Goal: Task Accomplishment & Management: Complete application form

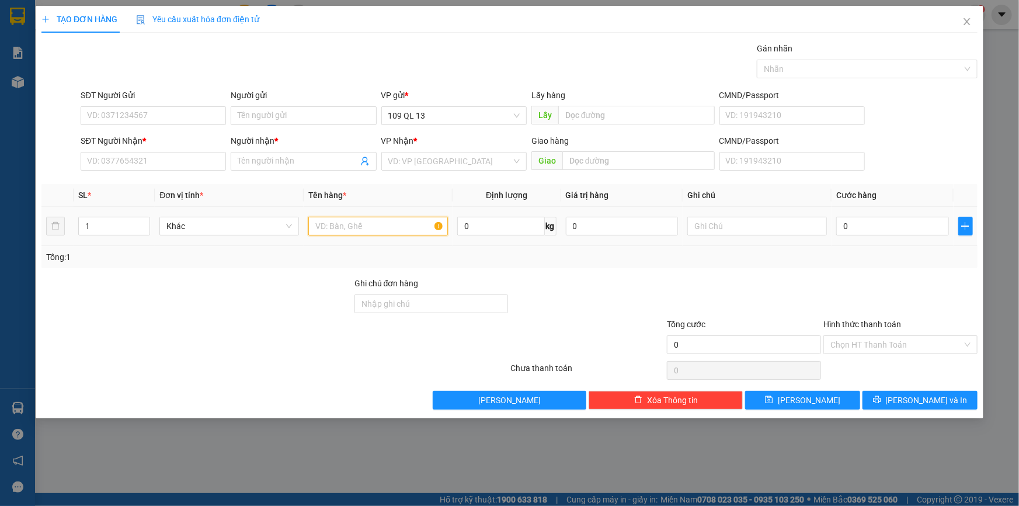
click at [373, 229] on input "text" at bounding box center [378, 226] width 140 height 19
drag, startPoint x: 727, startPoint y: 217, endPoint x: 734, endPoint y: 190, distance: 27.0
click at [728, 217] on input "text" at bounding box center [757, 226] width 140 height 19
type input "1 hg ac qui"
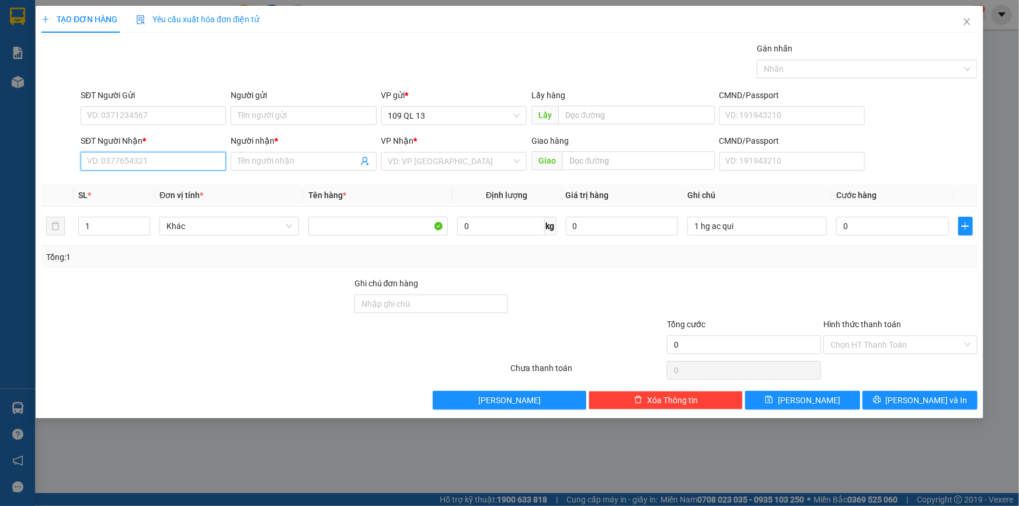
click at [99, 161] on input "SĐT Người Nhận *" at bounding box center [153, 161] width 145 height 19
click at [192, 181] on div "0353092424 - LÝ" at bounding box center [153, 184] width 131 height 13
type input "0353092424"
type input "LÝ"
type input "0353092424"
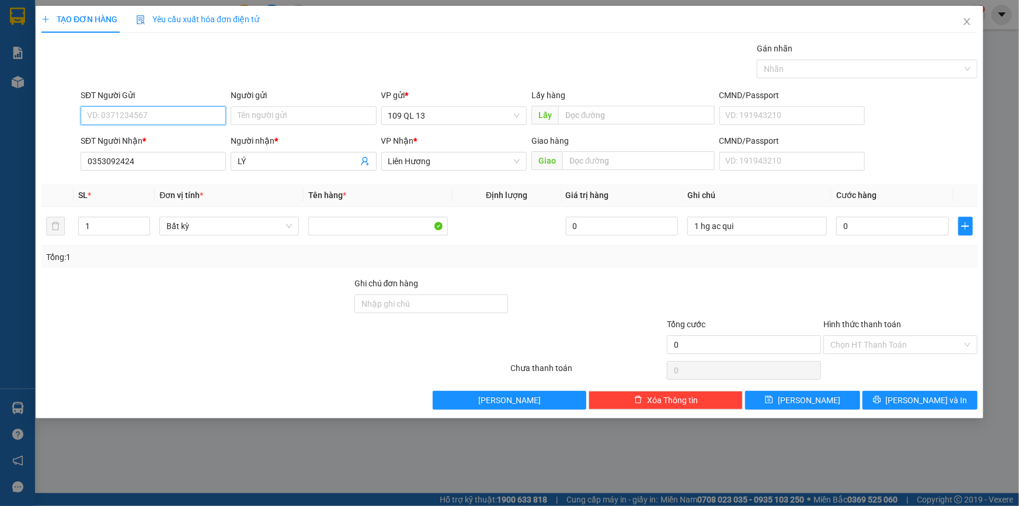
click at [177, 117] on input "SĐT Người Gửi" at bounding box center [153, 115] width 145 height 19
click at [152, 136] on div "0862089871 - HUY" at bounding box center [153, 139] width 131 height 13
type input "0862089871"
type input "HUY"
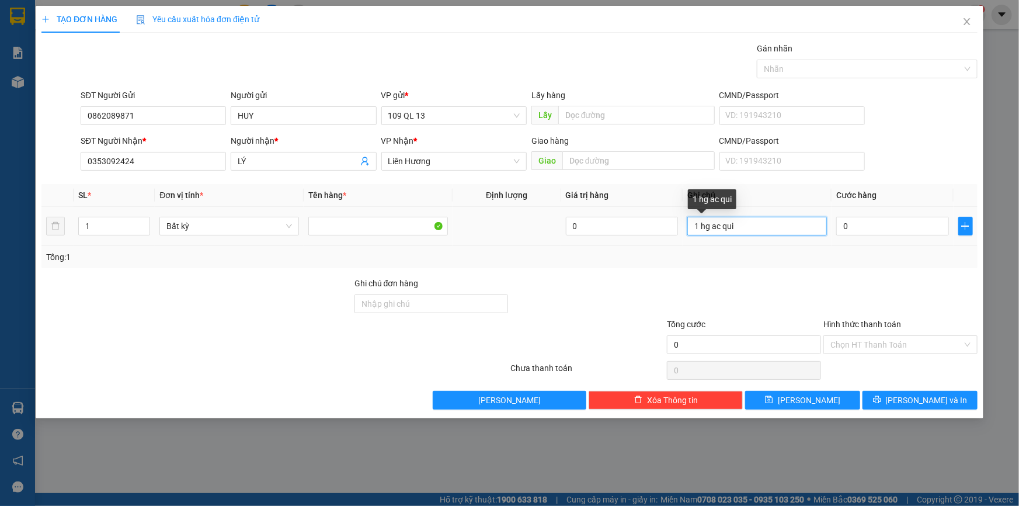
click at [814, 232] on input "1 hg ac qui" at bounding box center [757, 226] width 140 height 19
click at [886, 227] on input "0" at bounding box center [892, 226] width 113 height 19
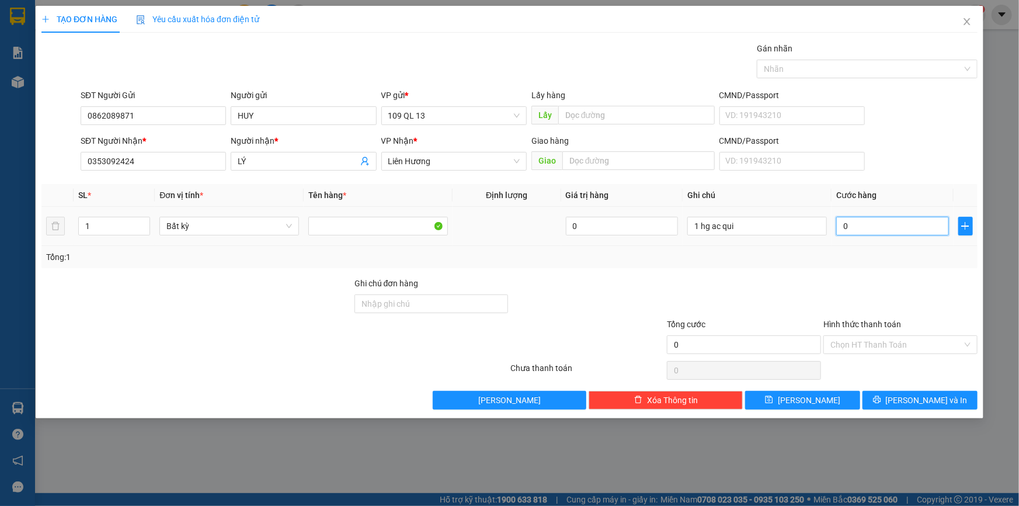
type input "4"
type input "40"
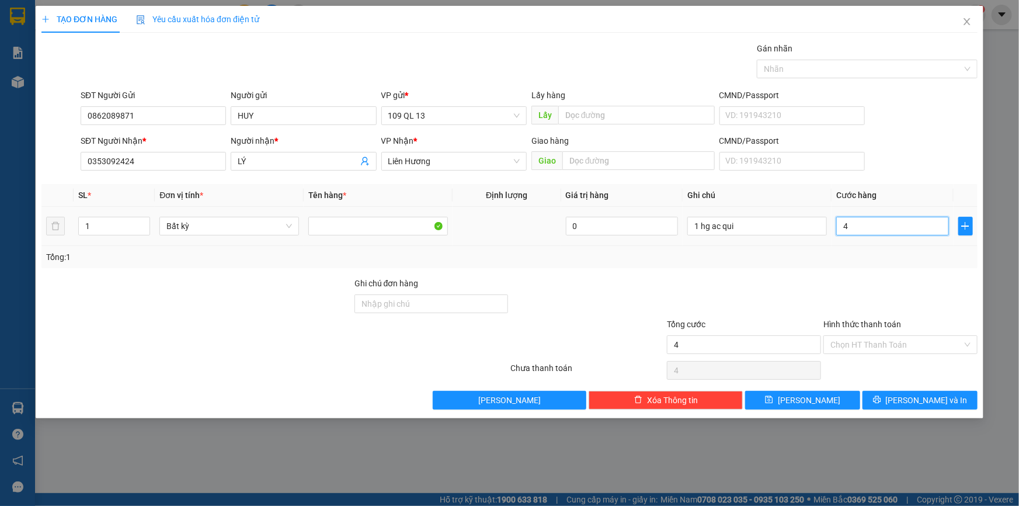
type input "40"
type input "40.000"
click at [946, 402] on button "[PERSON_NAME] và In" at bounding box center [919, 400] width 115 height 19
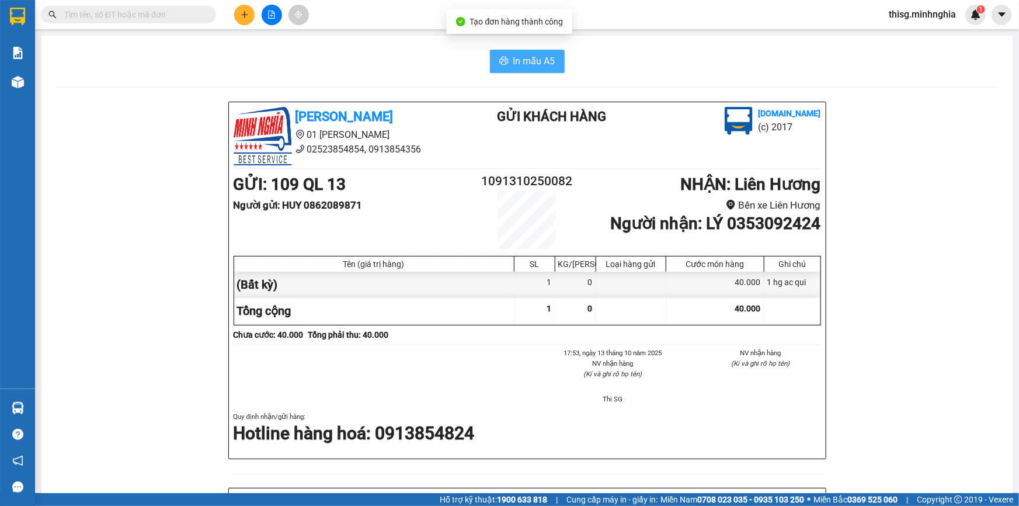
click at [540, 62] on span "In mẫu A5" at bounding box center [534, 61] width 42 height 15
click at [238, 17] on button at bounding box center [244, 15] width 20 height 20
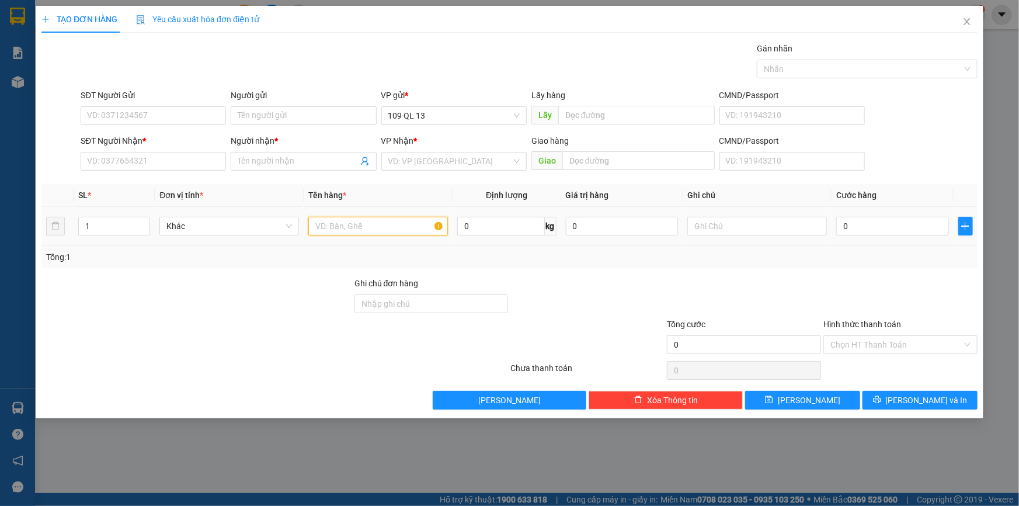
drag, startPoint x: 384, startPoint y: 224, endPoint x: 392, endPoint y: 224, distance: 8.2
click at [384, 224] on input "text" at bounding box center [378, 226] width 140 height 19
click at [713, 224] on input "text" at bounding box center [757, 226] width 140 height 19
type input "1 tg px xe"
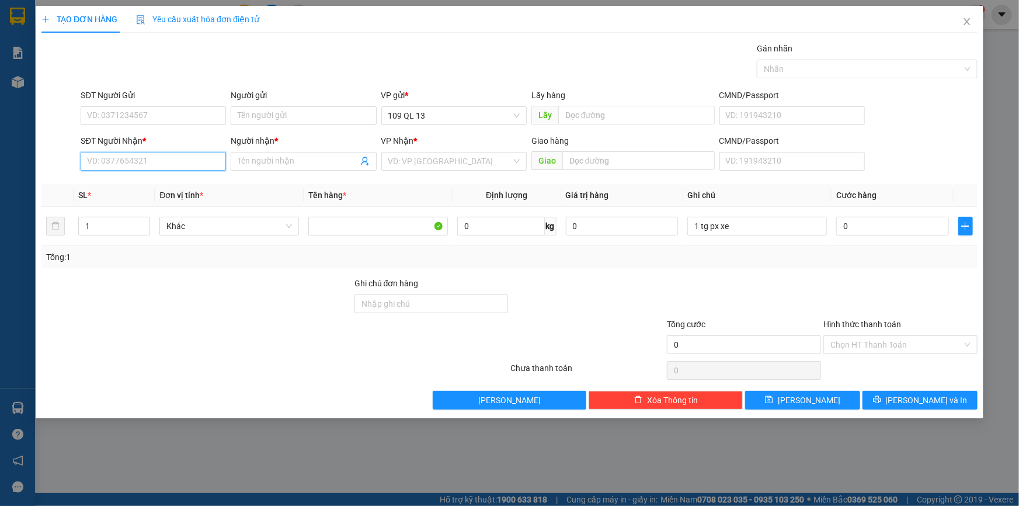
click at [123, 165] on input "SĐT Người Nhận *" at bounding box center [153, 161] width 145 height 19
type input "0938724871"
click at [166, 186] on div "0938724871 - LÂM" at bounding box center [153, 184] width 131 height 13
type input "LÂM"
type input "0938724871"
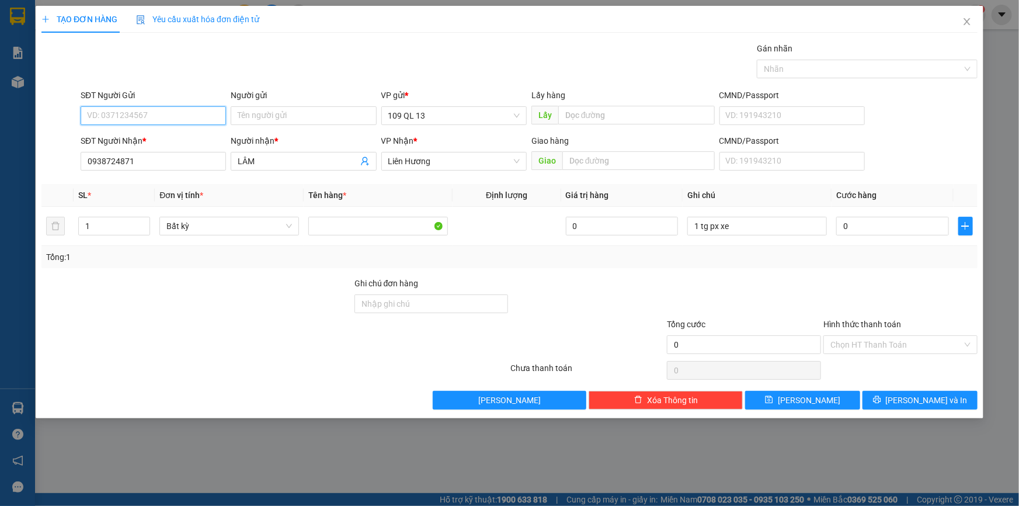
click at [176, 117] on input "SĐT Người Gửi" at bounding box center [153, 115] width 145 height 19
click at [183, 156] on div "0833739739 - TÍ BẦU SHOP" at bounding box center [153, 157] width 131 height 13
type input "0833739739"
type input "TÍ BẦU SHOP"
click at [861, 225] on input "0" at bounding box center [892, 226] width 113 height 19
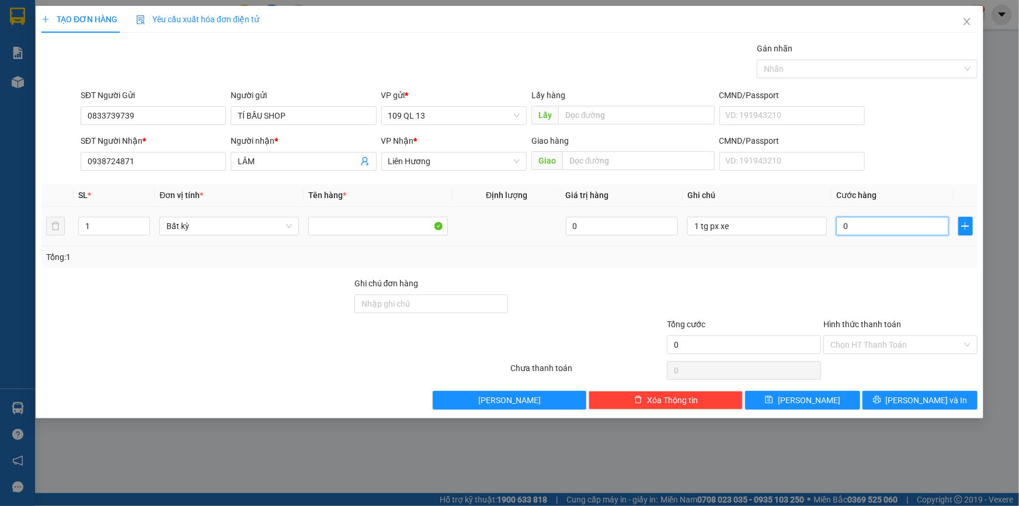
type input "5"
type input "50"
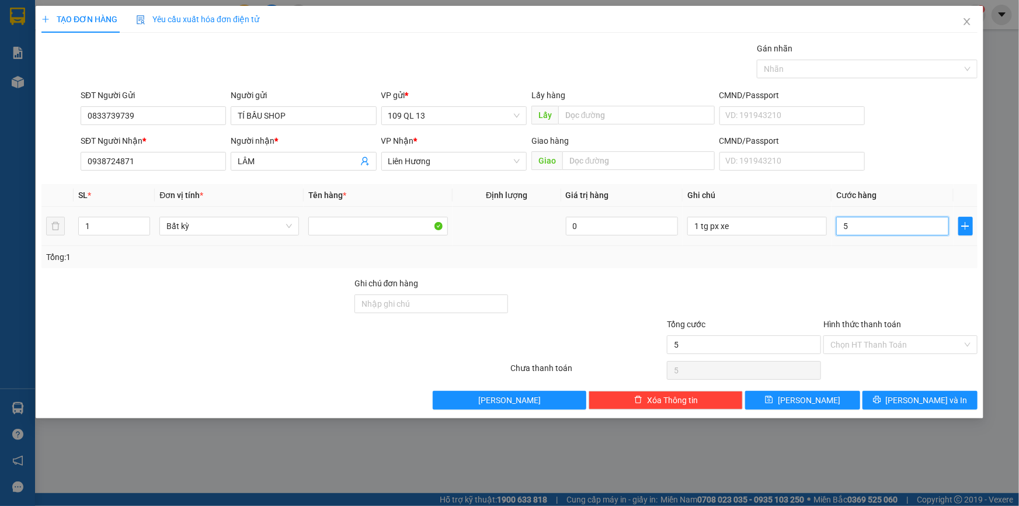
type input "50"
type input "50.000"
click at [929, 339] on input "Hình thức thanh toán" at bounding box center [896, 345] width 132 height 18
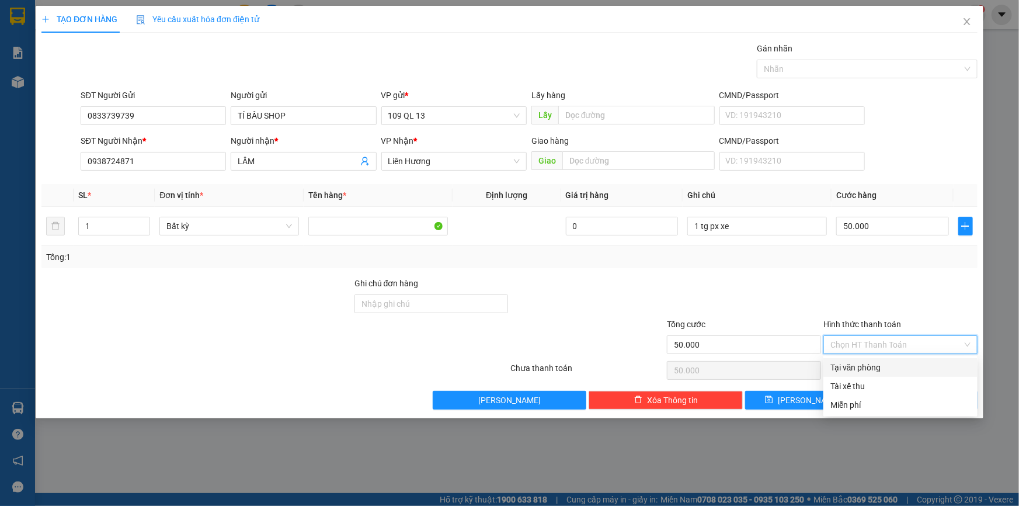
click at [921, 302] on div at bounding box center [900, 297] width 156 height 41
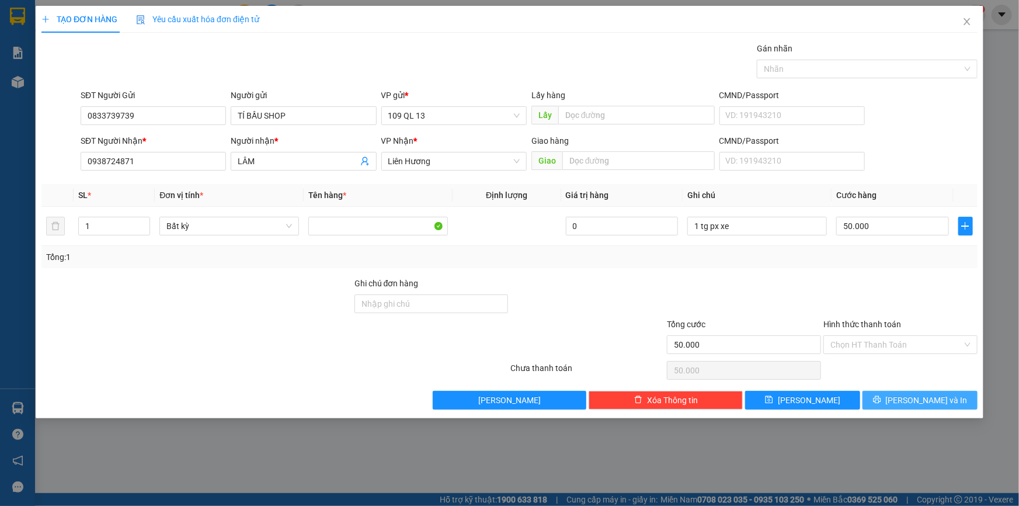
click at [941, 403] on span "[PERSON_NAME] và In" at bounding box center [927, 399] width 82 height 13
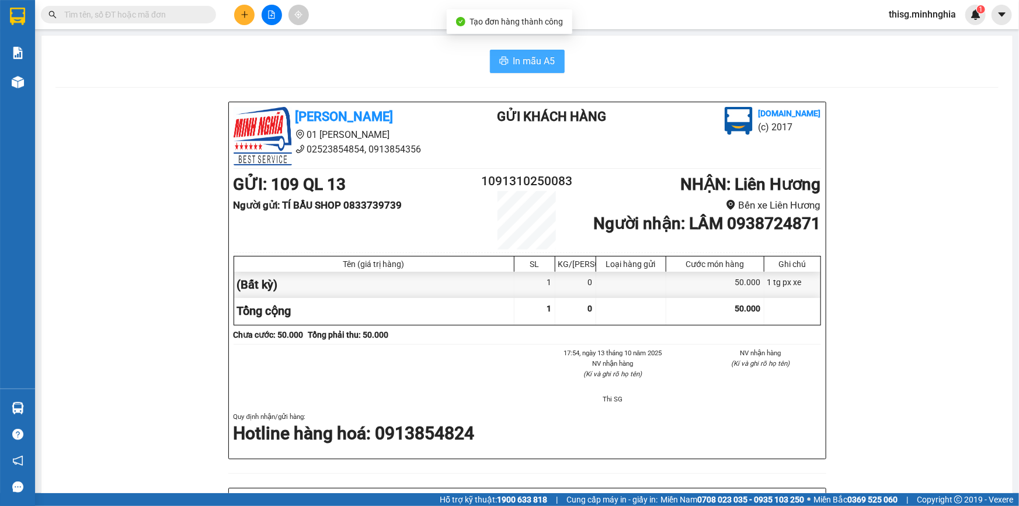
click at [547, 62] on span "In mẫu A5" at bounding box center [534, 61] width 42 height 15
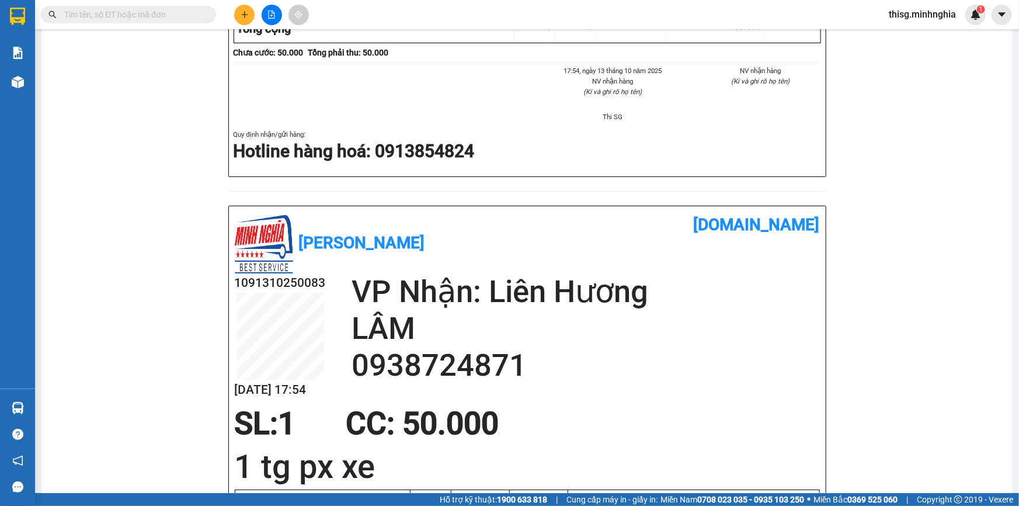
scroll to position [424, 0]
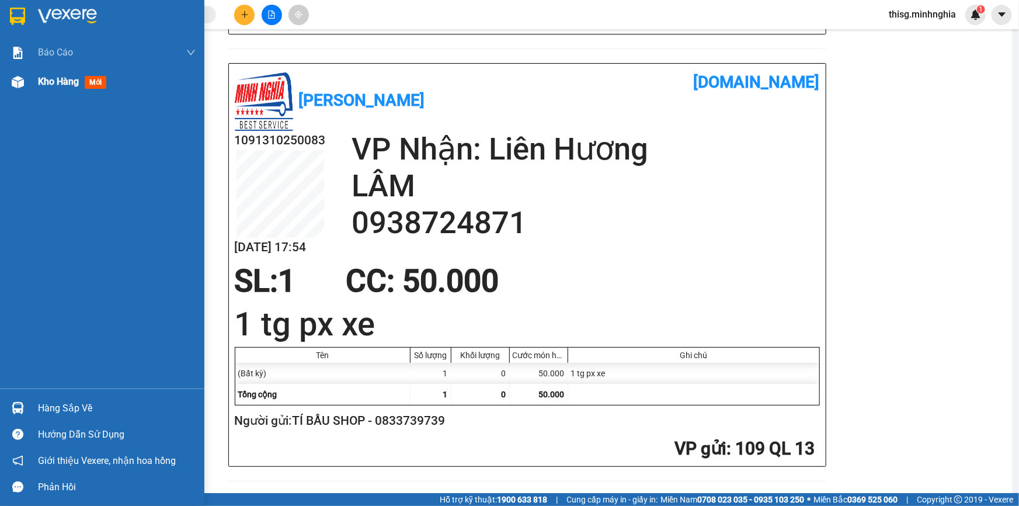
click at [81, 71] on div "Kho hàng mới" at bounding box center [117, 81] width 158 height 29
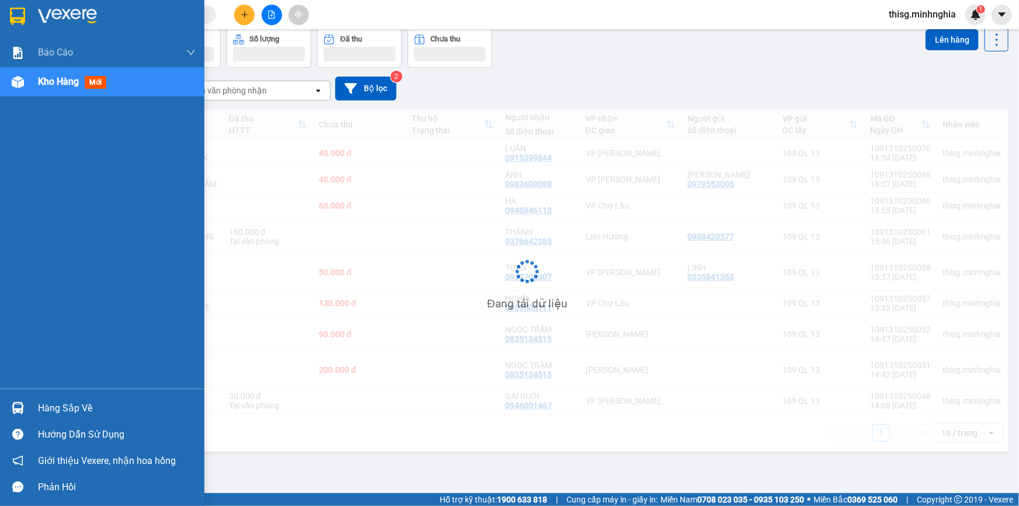
scroll to position [53, 0]
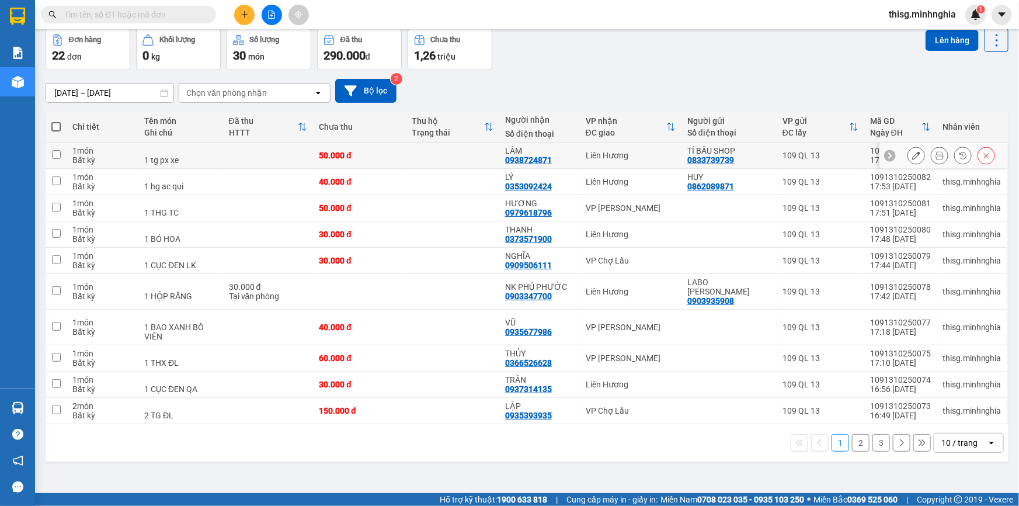
click at [908, 159] on button at bounding box center [916, 155] width 16 height 20
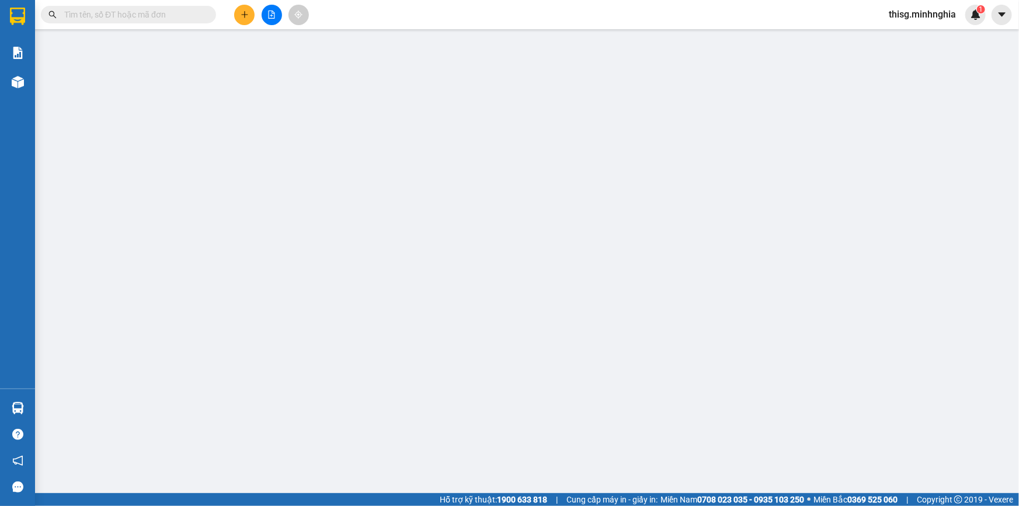
type input "0833739739"
type input "0938724871"
type input "50.000"
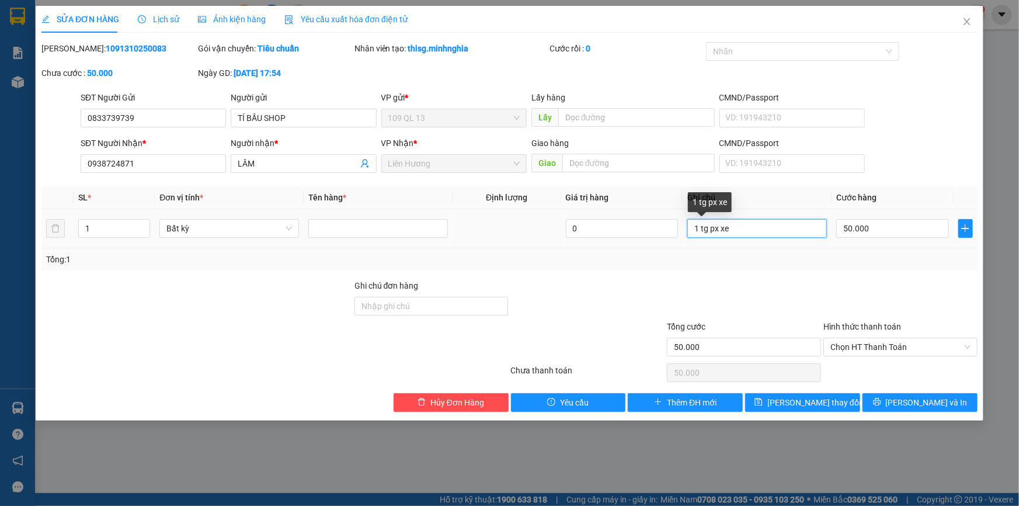
click at [718, 227] on input "1 tg px xe" at bounding box center [757, 228] width 140 height 19
type input "1 tg pt xe"
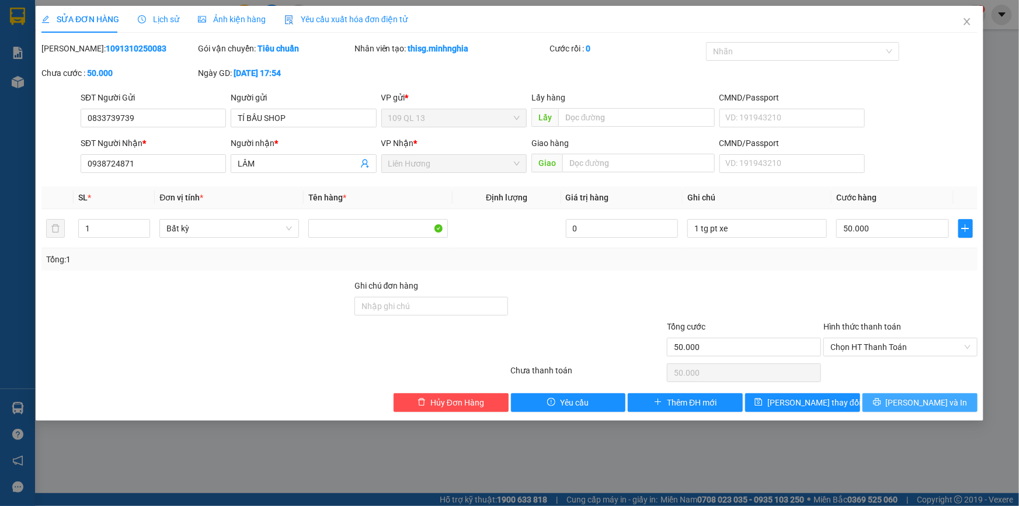
click at [881, 399] on icon "printer" at bounding box center [877, 402] width 8 height 8
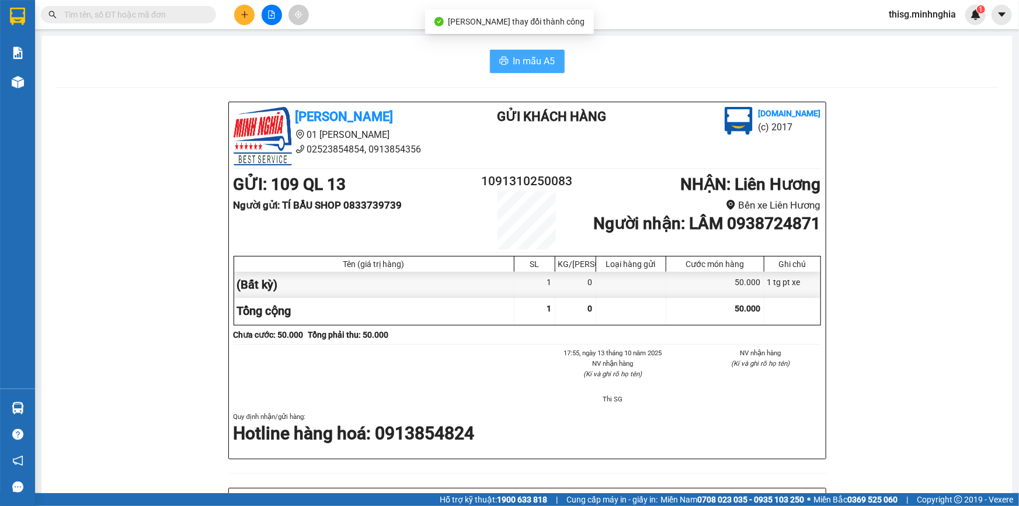
click at [519, 61] on span "In mẫu A5" at bounding box center [534, 61] width 42 height 15
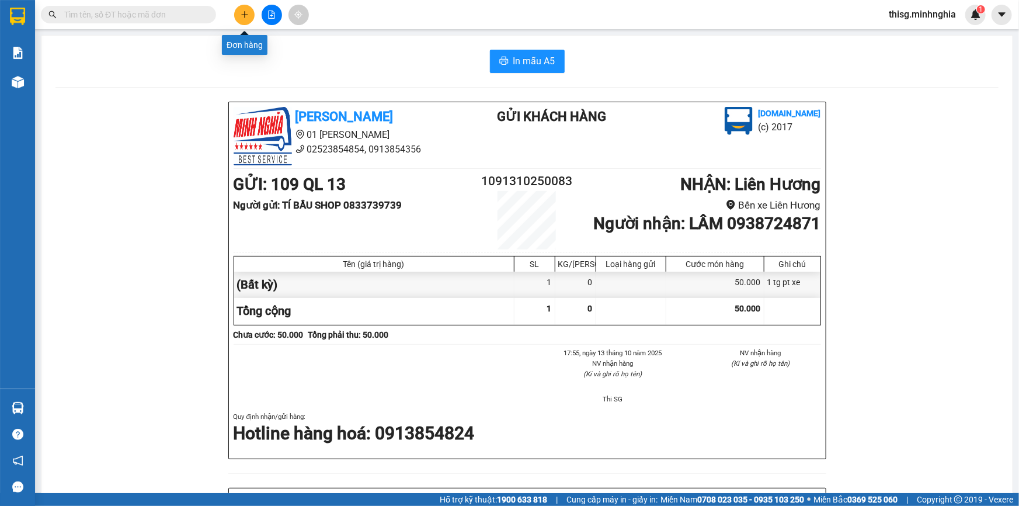
click at [248, 15] on icon "plus" at bounding box center [245, 15] width 8 height 8
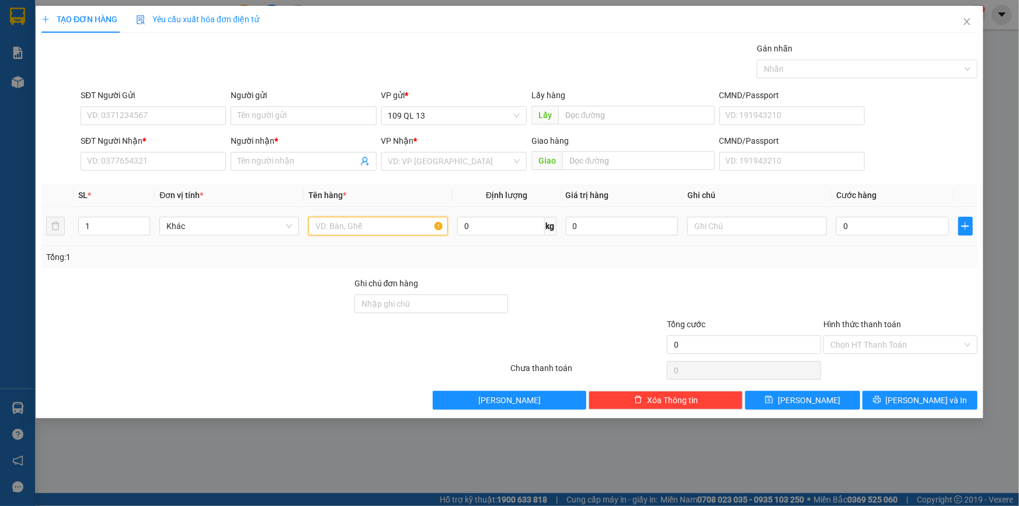
click at [384, 222] on input "text" at bounding box center [378, 226] width 140 height 19
drag, startPoint x: 732, startPoint y: 221, endPoint x: 732, endPoint y: 210, distance: 10.5
click at [732, 220] on input "text" at bounding box center [757, 226] width 140 height 19
type input "1 bị trắng thuốc"
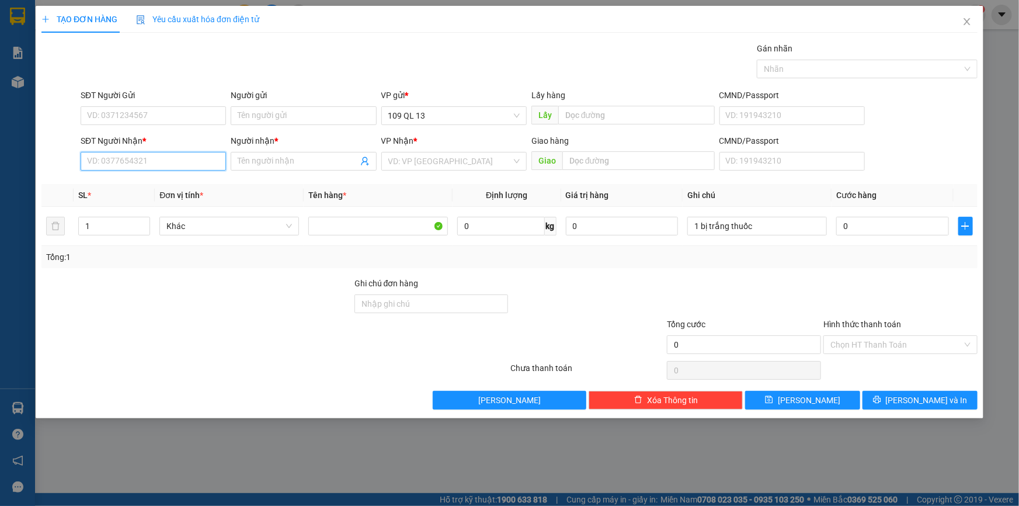
click at [194, 169] on input "SĐT Người Nhận *" at bounding box center [153, 161] width 145 height 19
type input "0945149335"
click at [168, 184] on div "0945149335 - LIÊU" at bounding box center [153, 184] width 131 height 13
type input "LIÊU"
type input "0945149335"
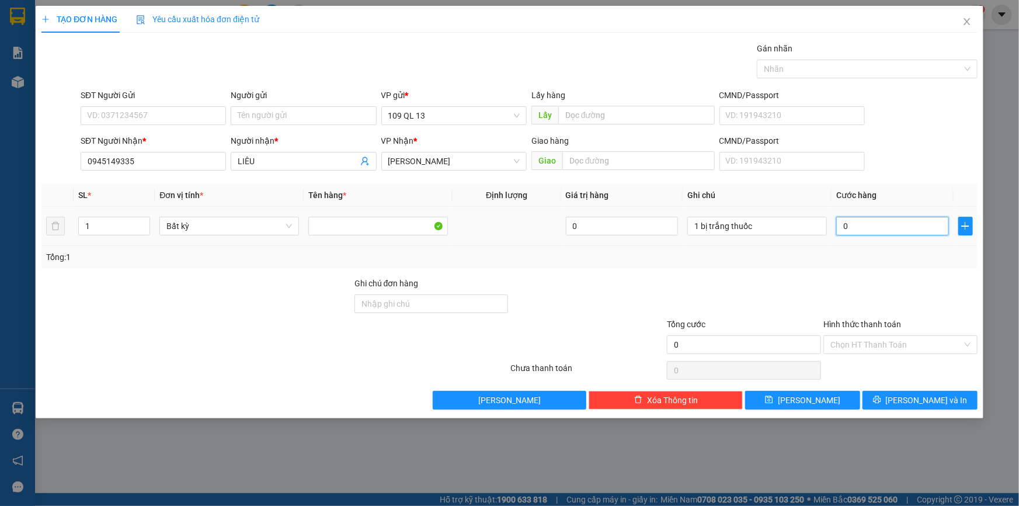
click at [875, 222] on input "0" at bounding box center [892, 226] width 113 height 19
type input "4"
type input "40"
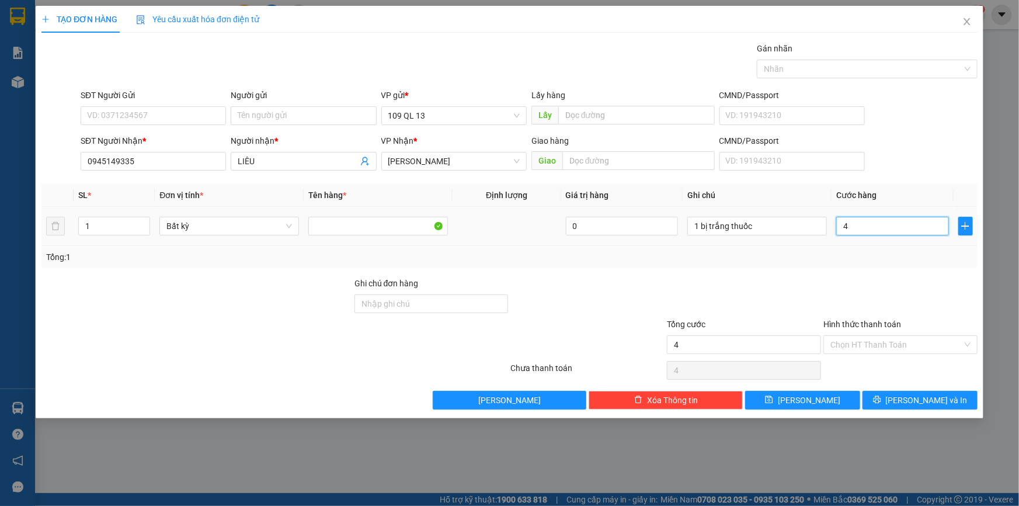
type input "40"
type input "4"
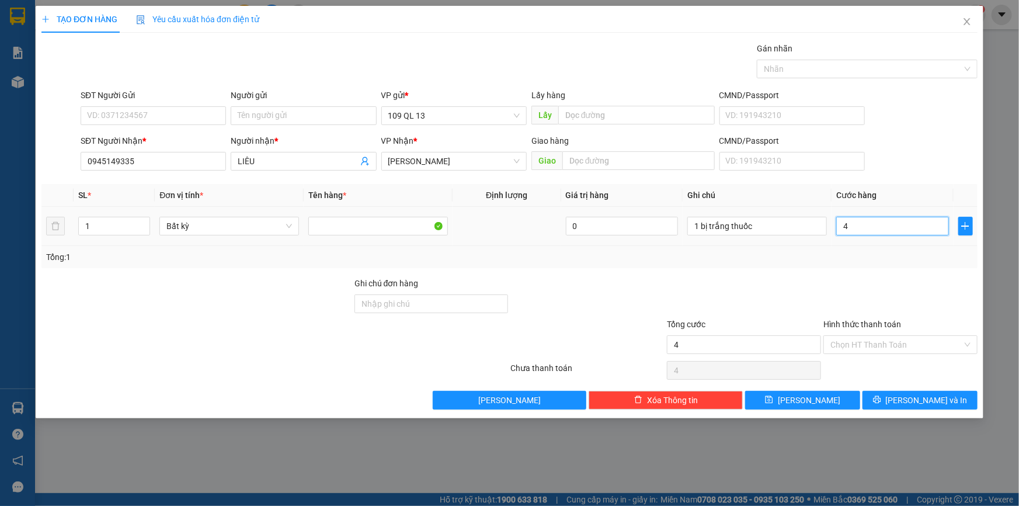
type input "0"
type input "03"
type input "3"
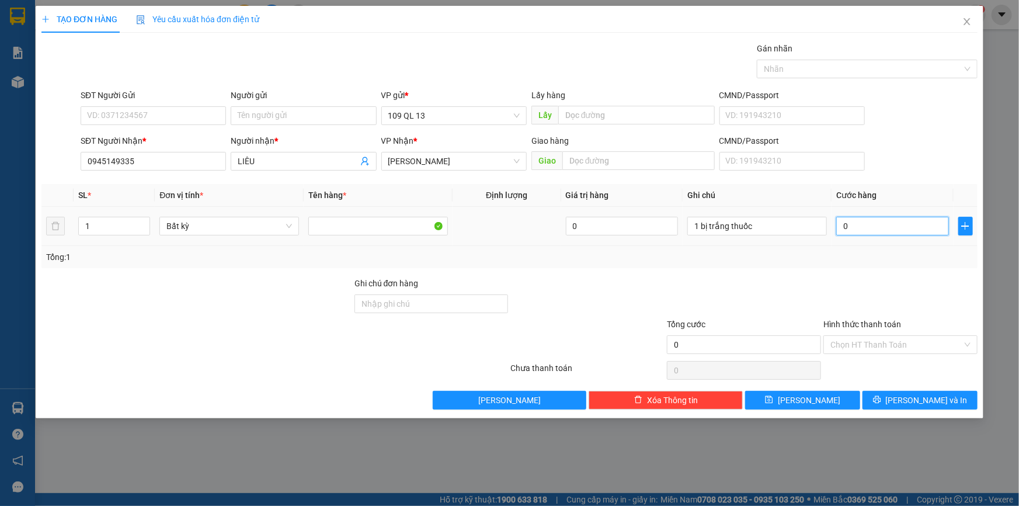
type input "3"
type input "030"
type input "30"
type input "30.000"
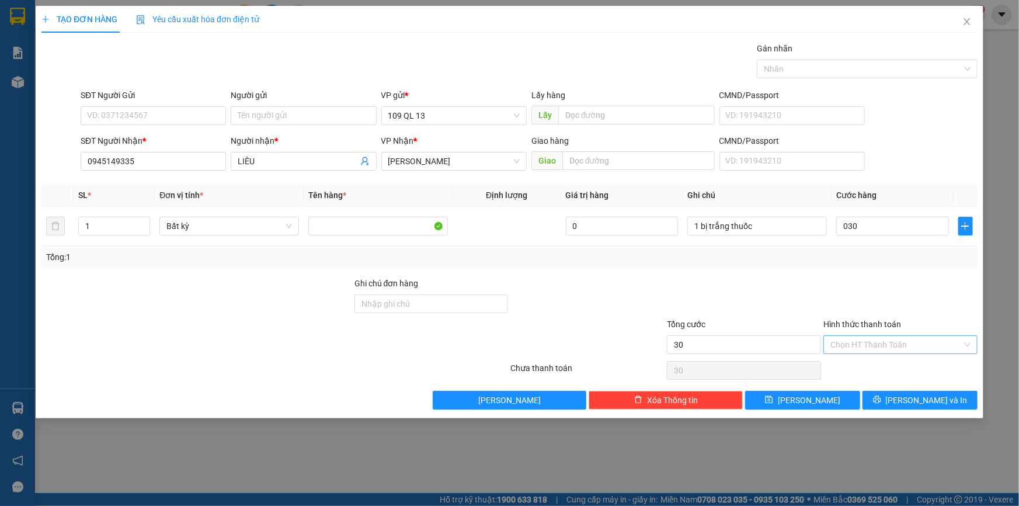
type input "30.000"
click at [927, 347] on input "Hình thức thanh toán" at bounding box center [896, 345] width 132 height 18
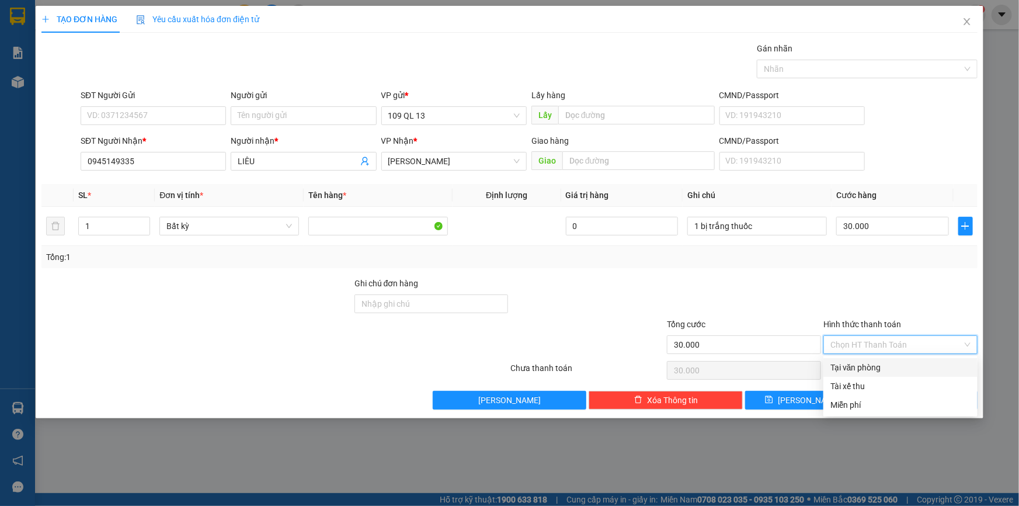
click at [923, 368] on div "Tại văn phòng" at bounding box center [900, 367] width 140 height 13
type input "0"
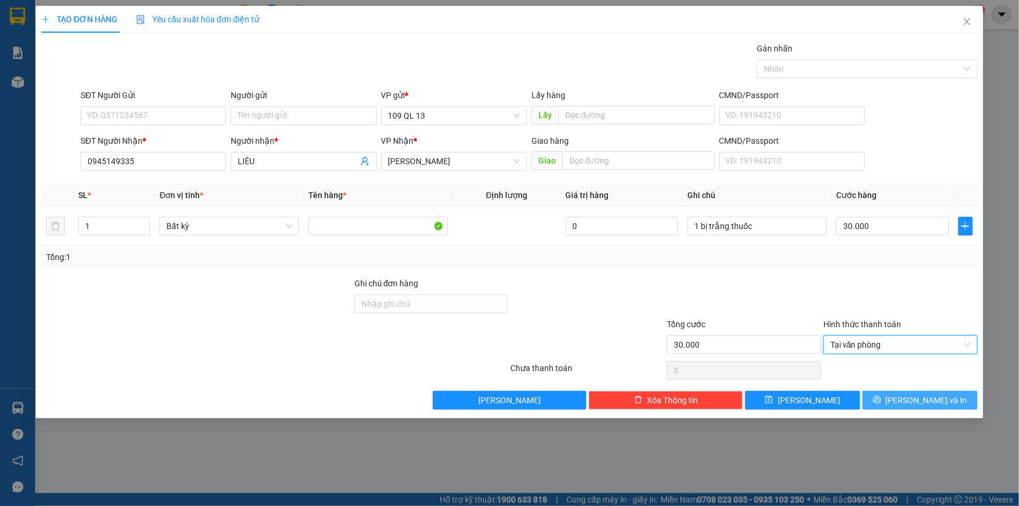
click at [943, 395] on button "[PERSON_NAME] và In" at bounding box center [919, 400] width 115 height 19
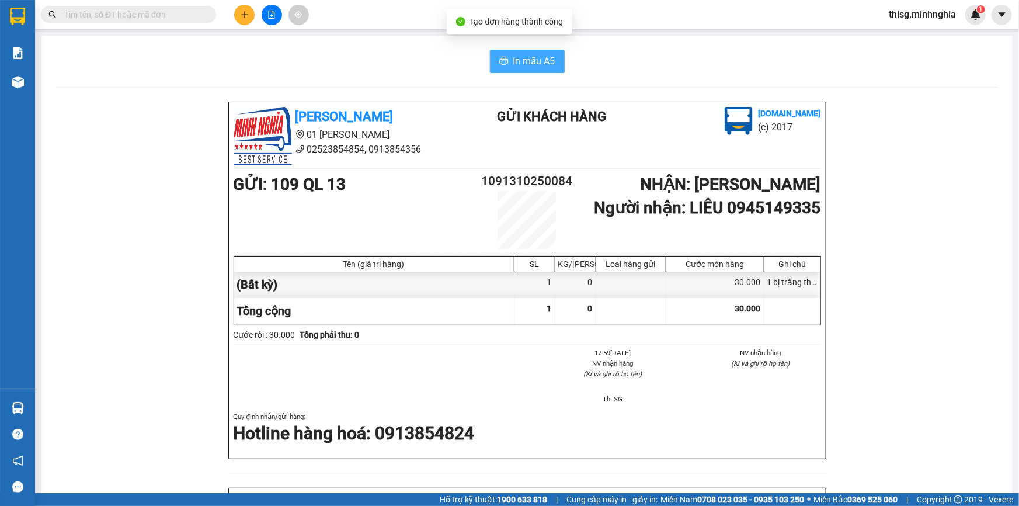
click at [532, 52] on button "In mẫu A5" at bounding box center [527, 61] width 75 height 23
click at [251, 19] on button at bounding box center [244, 15] width 20 height 20
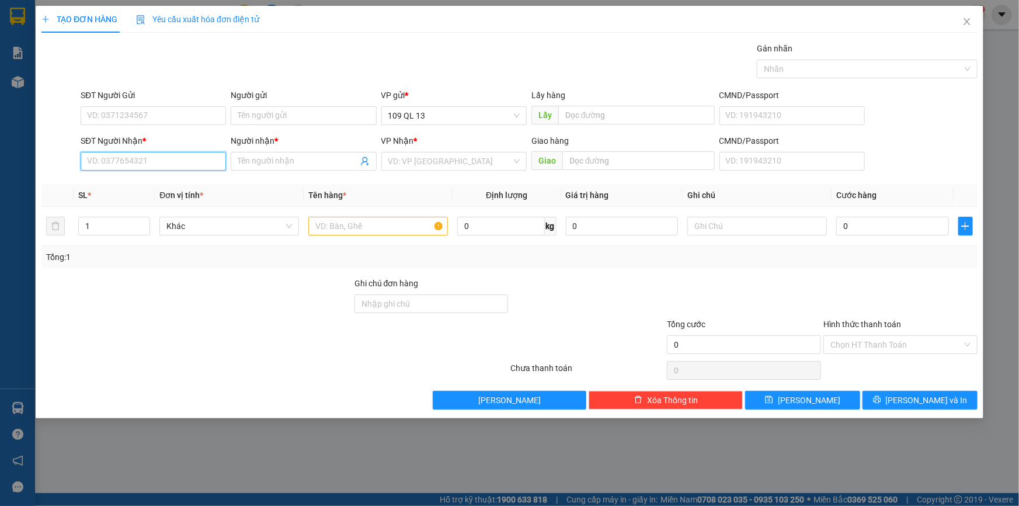
click at [162, 166] on input "SĐT Người Nhận *" at bounding box center [153, 161] width 145 height 19
type input "1"
type input "0358922164"
click at [123, 179] on div "0358922164 - HUNG" at bounding box center [153, 184] width 131 height 13
type input "HUNG"
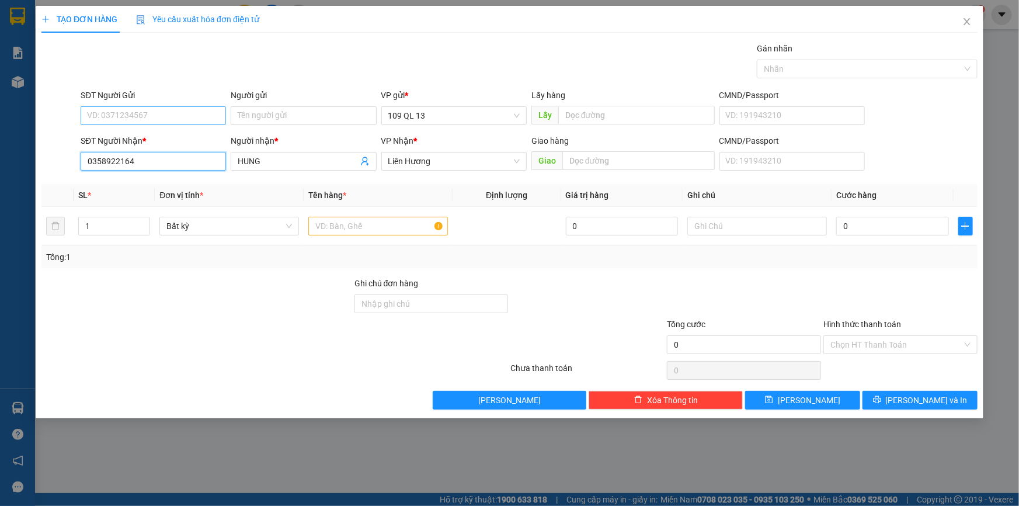
type input "0358922164"
click at [140, 114] on input "SĐT Người Gửi" at bounding box center [153, 115] width 145 height 19
type input "0833445554"
click at [306, 158] on input "HUNG" at bounding box center [298, 161] width 120 height 13
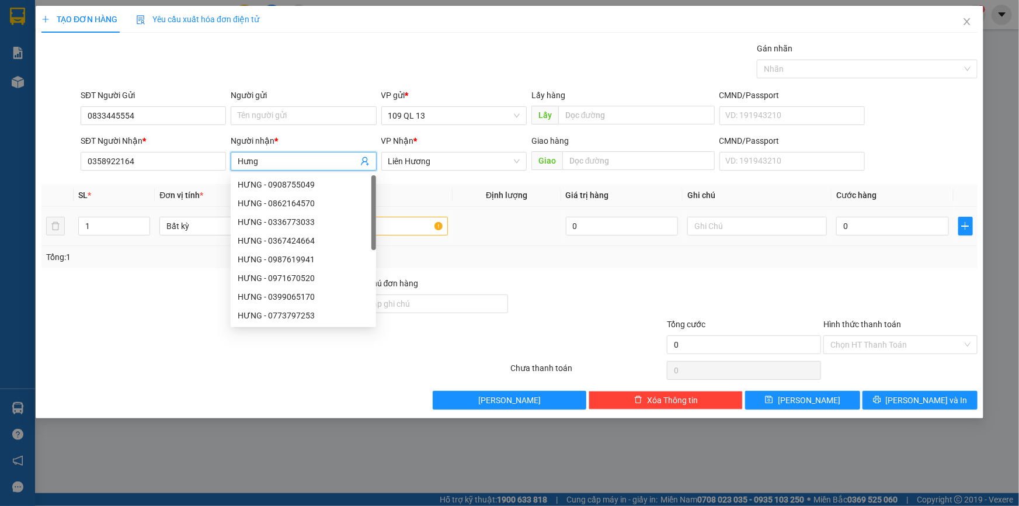
type input "Hưng"
click at [400, 223] on input "text" at bounding box center [378, 226] width 140 height 19
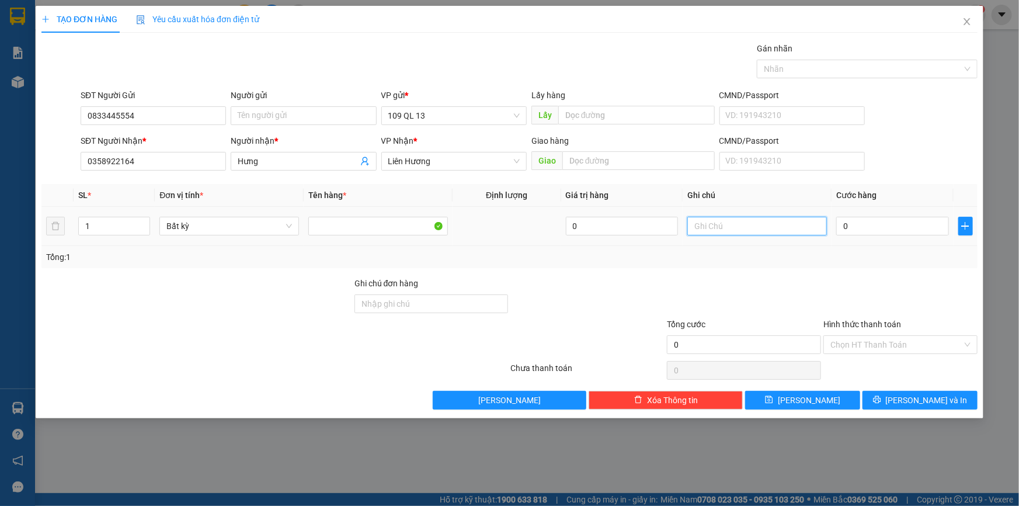
click at [775, 227] on input "text" at bounding box center [757, 226] width 140 height 19
type input "1 HG"
click at [288, 117] on input "Người gửi" at bounding box center [303, 115] width 145 height 19
type input "LAGIHITECH"
click at [791, 221] on input "1 HG" at bounding box center [757, 226] width 140 height 19
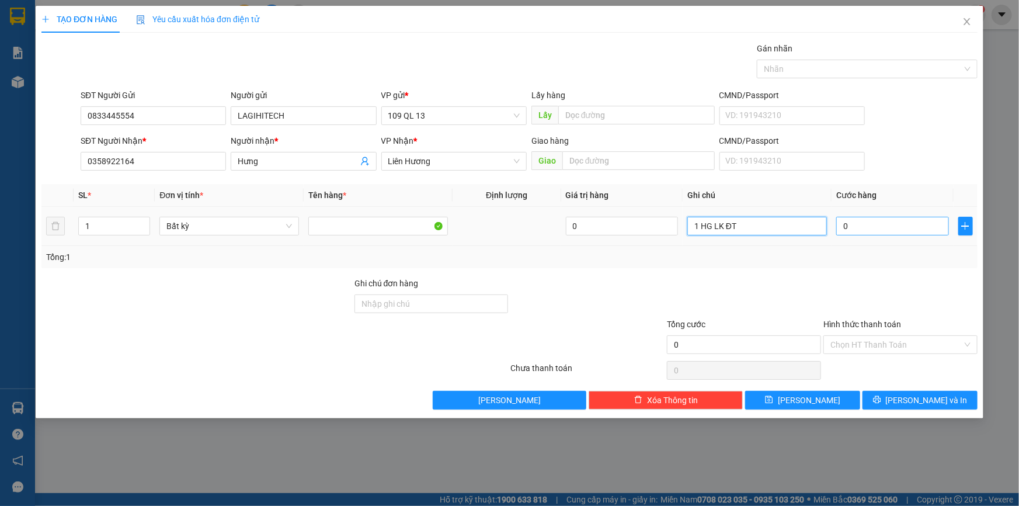
type input "1 HG LK ĐT"
click at [890, 222] on input "0" at bounding box center [892, 226] width 113 height 19
type input "4"
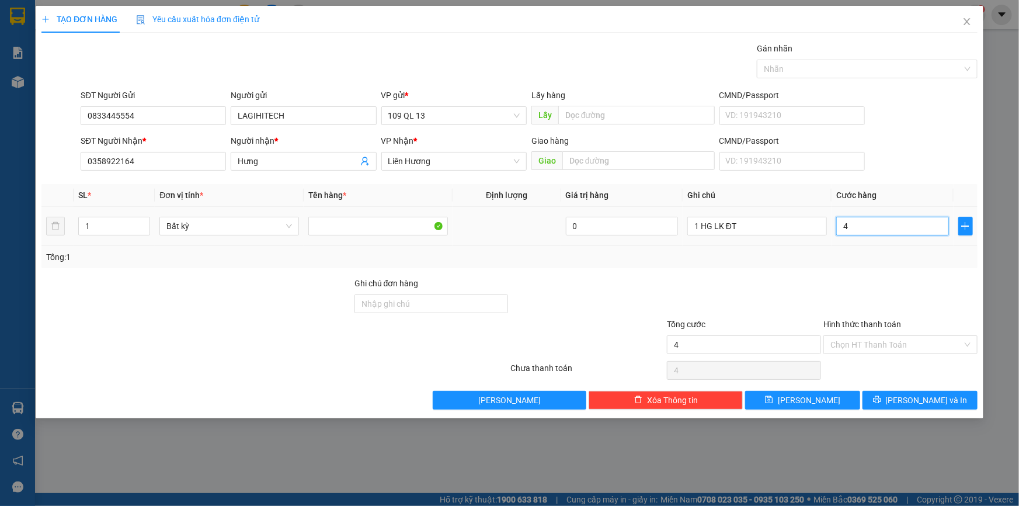
type input "40"
type input "40.000"
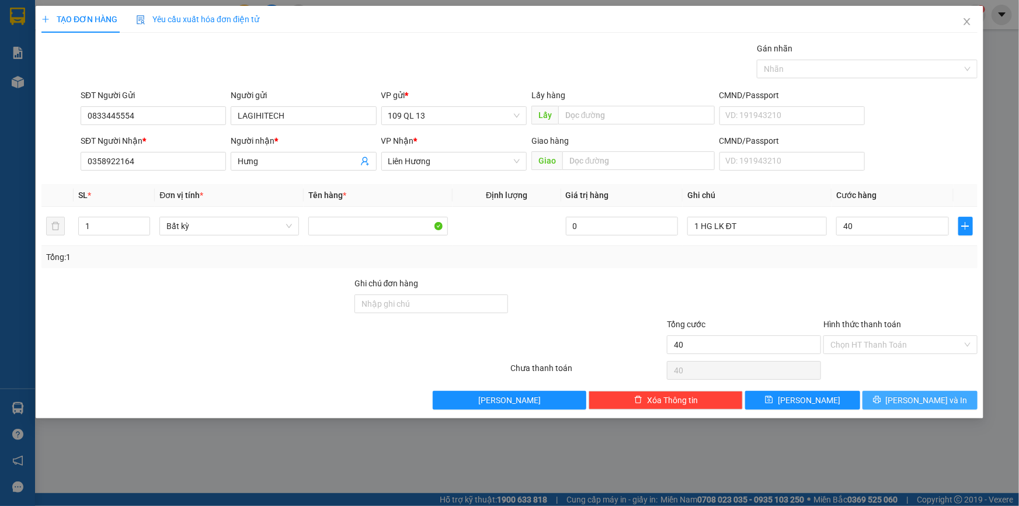
type input "40.000"
click at [927, 403] on span "[PERSON_NAME] và In" at bounding box center [927, 399] width 82 height 13
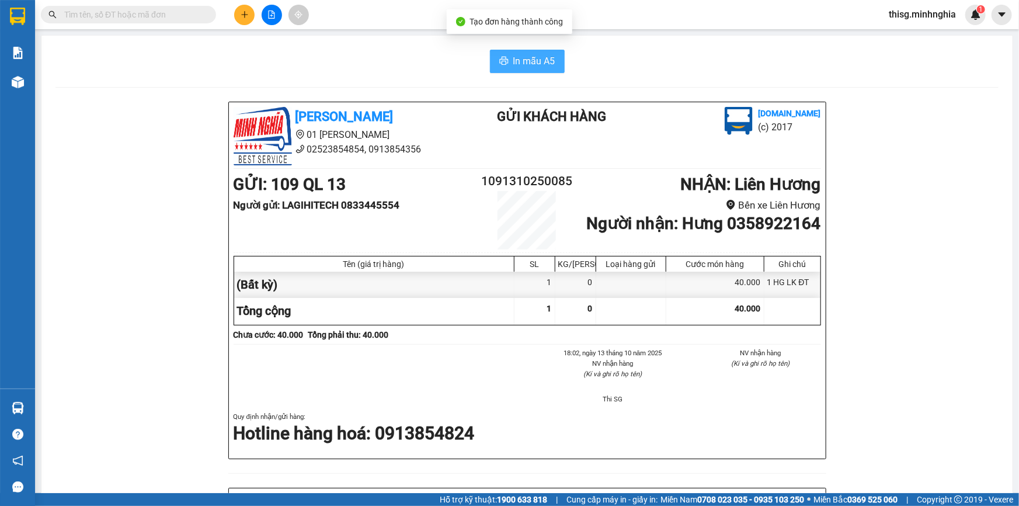
click at [517, 60] on span "In mẫu A5" at bounding box center [534, 61] width 42 height 15
click at [973, 50] on div "In mẫu A5" at bounding box center [526, 61] width 943 height 23
click at [243, 7] on button at bounding box center [244, 15] width 20 height 20
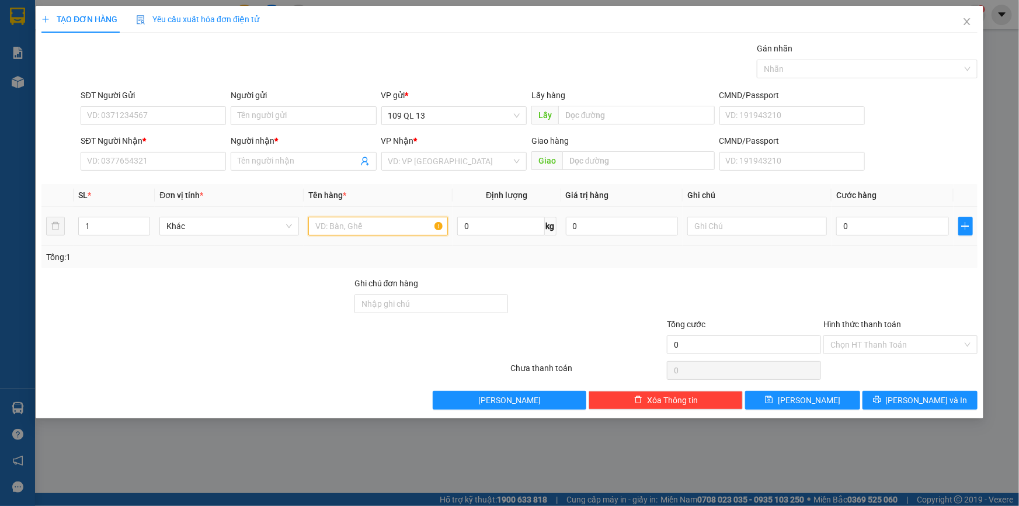
click at [410, 225] on input "text" at bounding box center [378, 226] width 140 height 19
click at [809, 217] on input "text" at bounding box center [757, 226] width 140 height 19
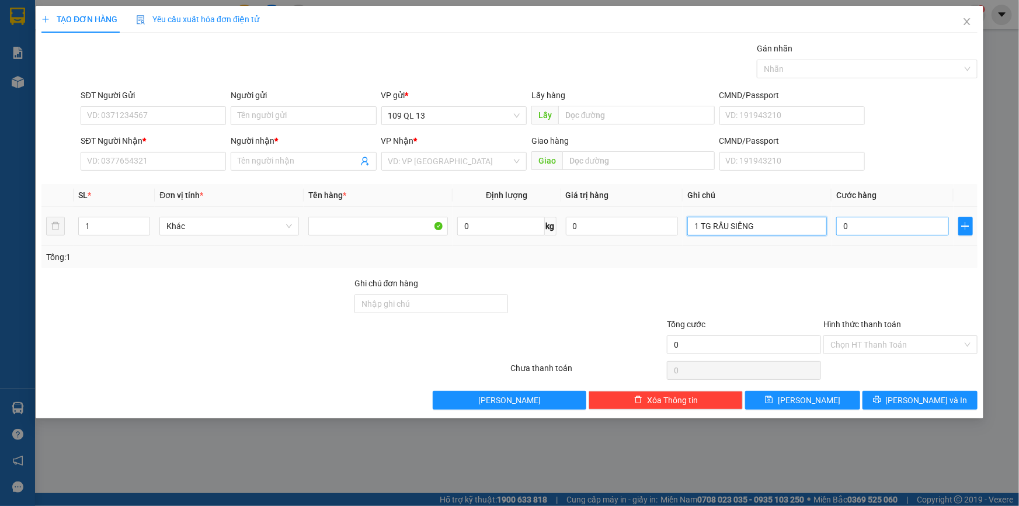
type input "1 TG RẦU SIÊNG"
click at [880, 231] on input "0" at bounding box center [892, 226] width 113 height 19
type input "3"
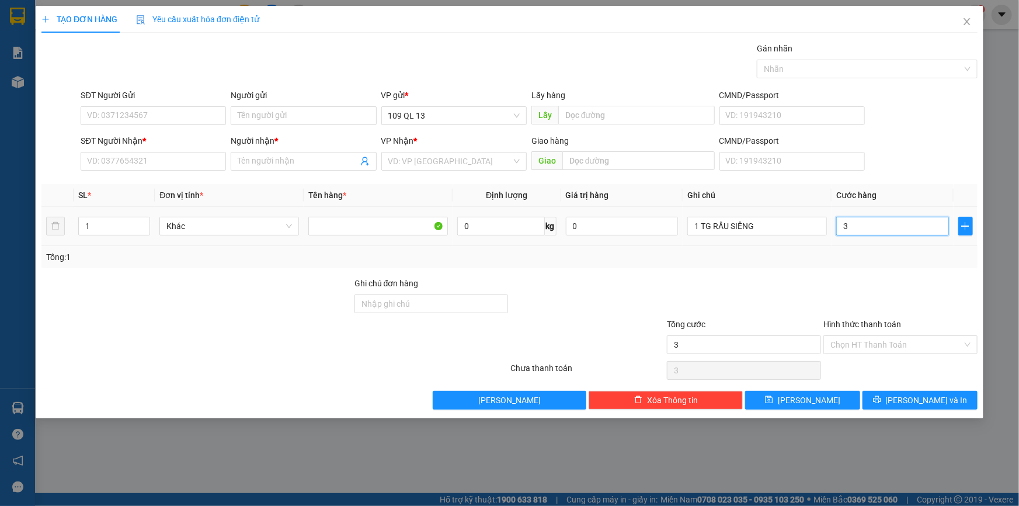
type input "30"
type input "30.000"
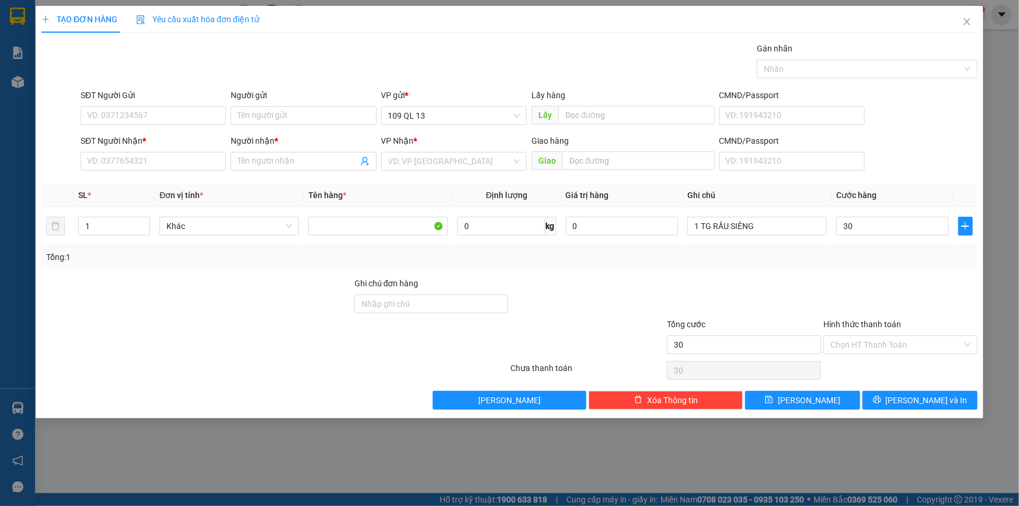
type input "30.000"
click at [204, 149] on div "SĐT Người Nhận *" at bounding box center [153, 143] width 145 height 18
click at [204, 158] on input "SĐT Người Nhận *" at bounding box center [153, 161] width 145 height 19
click at [129, 179] on div "0918935212 - THÀNH" at bounding box center [153, 184] width 131 height 13
type input "0918935212"
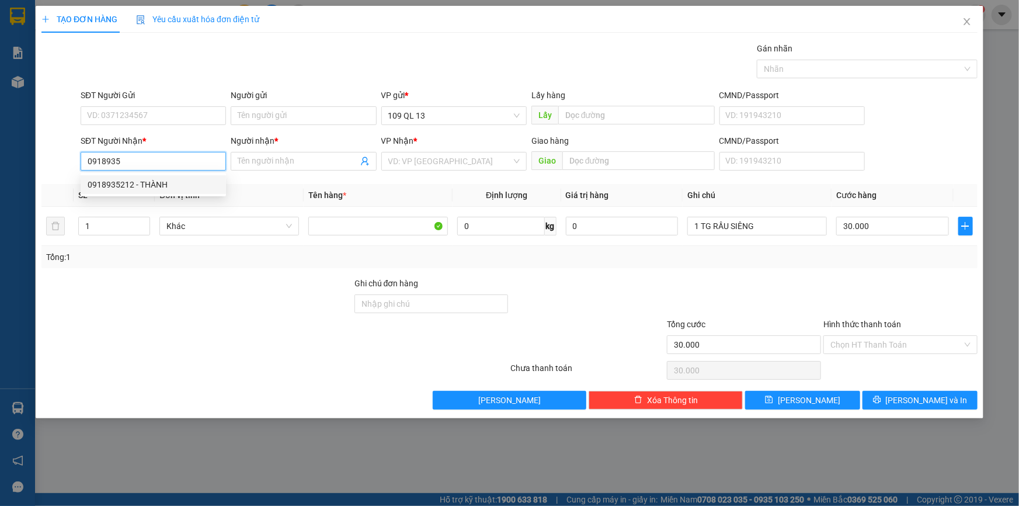
type input "THÀNH"
type input "0918935212"
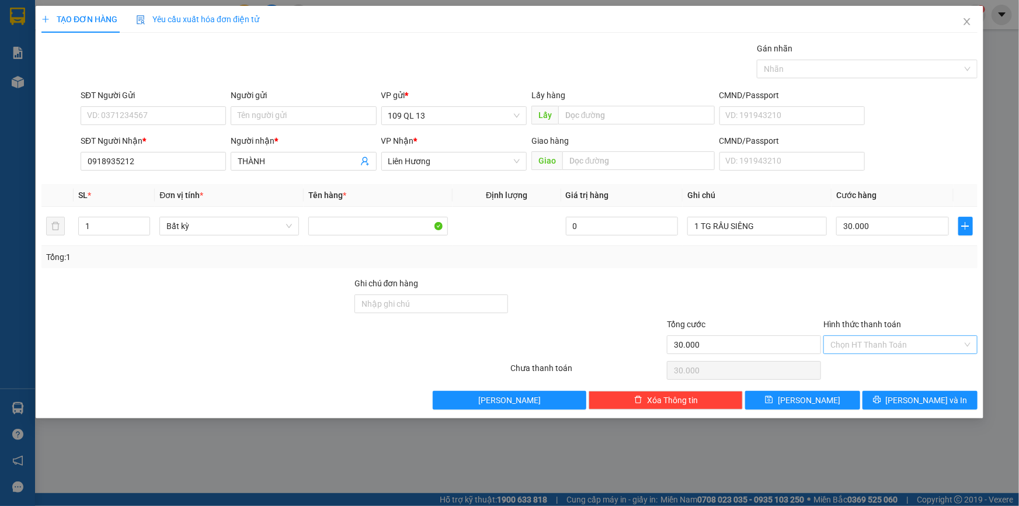
click at [899, 340] on input "Hình thức thanh toán" at bounding box center [896, 345] width 132 height 18
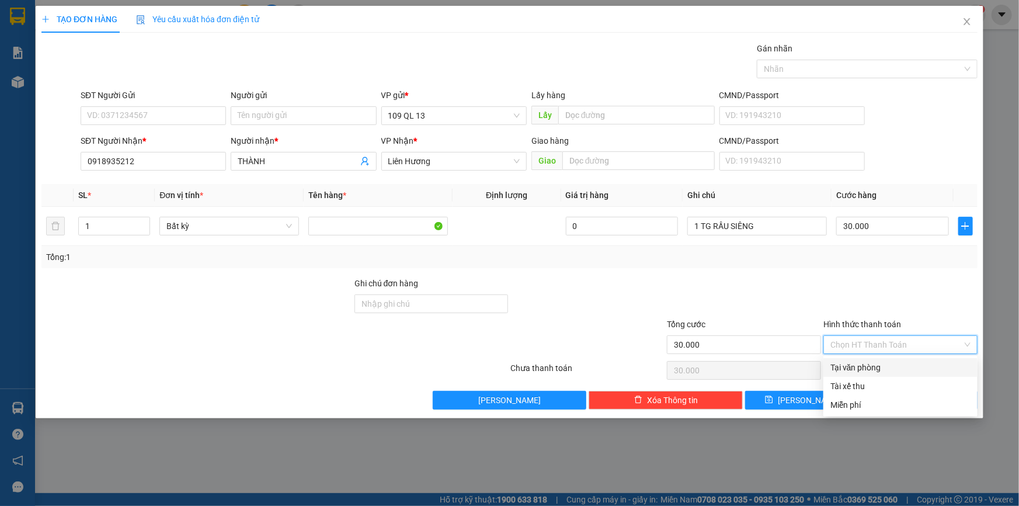
click at [899, 368] on div "Tại văn phòng" at bounding box center [900, 367] width 140 height 13
type input "0"
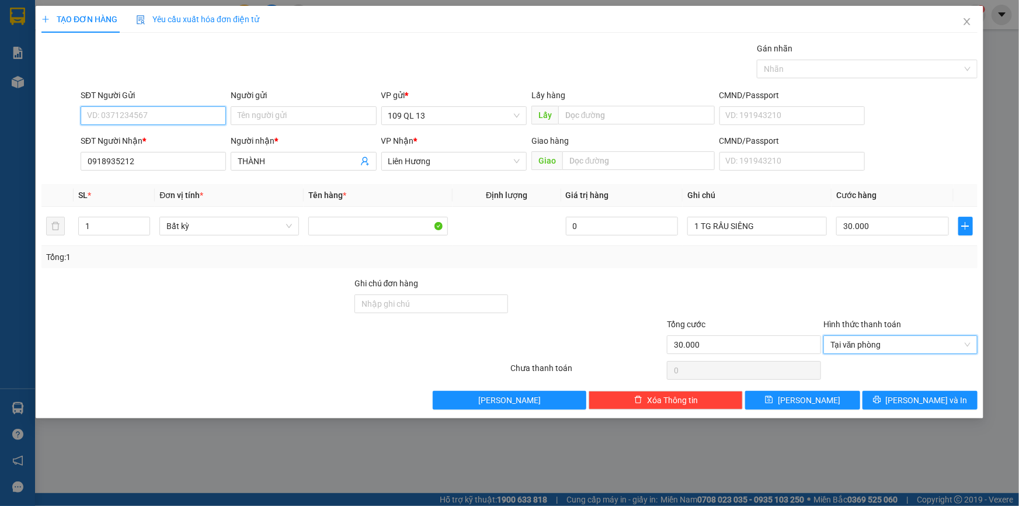
click at [188, 117] on input "SĐT Người Gửi" at bounding box center [153, 115] width 145 height 19
click at [158, 157] on div "0379512246 - NHI" at bounding box center [153, 157] width 131 height 13
type input "0379512246"
type input "NHI"
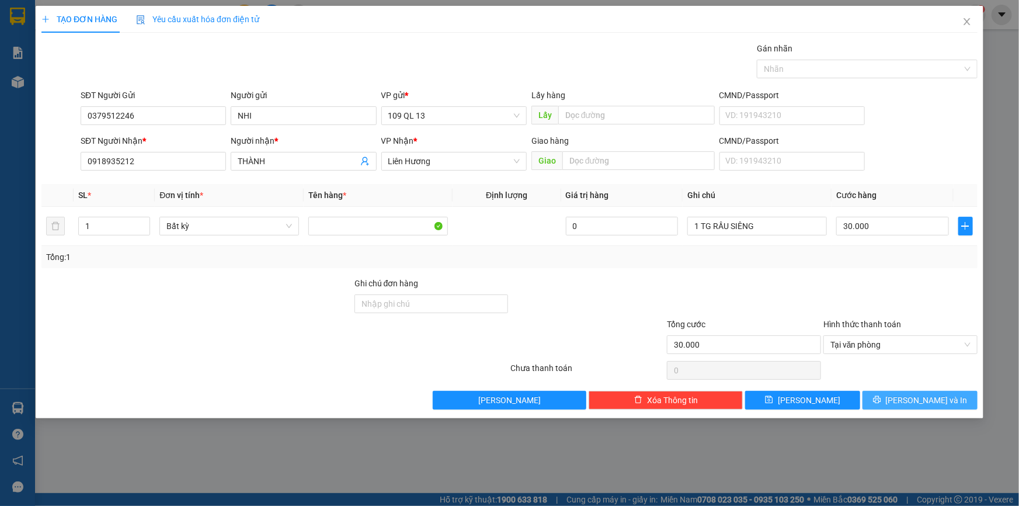
click at [940, 406] on button "[PERSON_NAME] và In" at bounding box center [919, 400] width 115 height 19
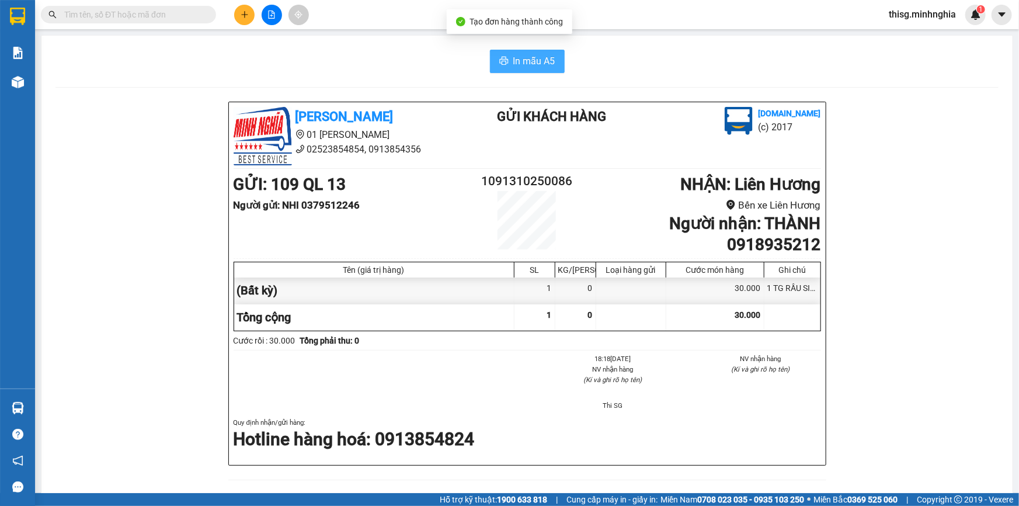
click at [533, 62] on span "In mẫu A5" at bounding box center [534, 61] width 42 height 15
click at [243, 12] on icon "plus" at bounding box center [245, 15] width 8 height 8
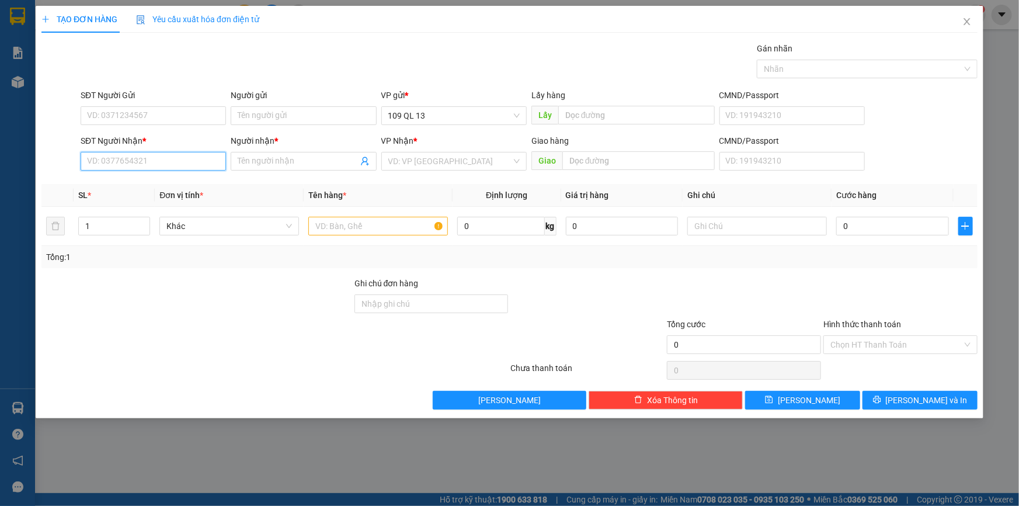
click at [171, 163] on input "SĐT Người Nhận *" at bounding box center [153, 161] width 145 height 19
click at [966, 29] on span "Close" at bounding box center [966, 22] width 33 height 33
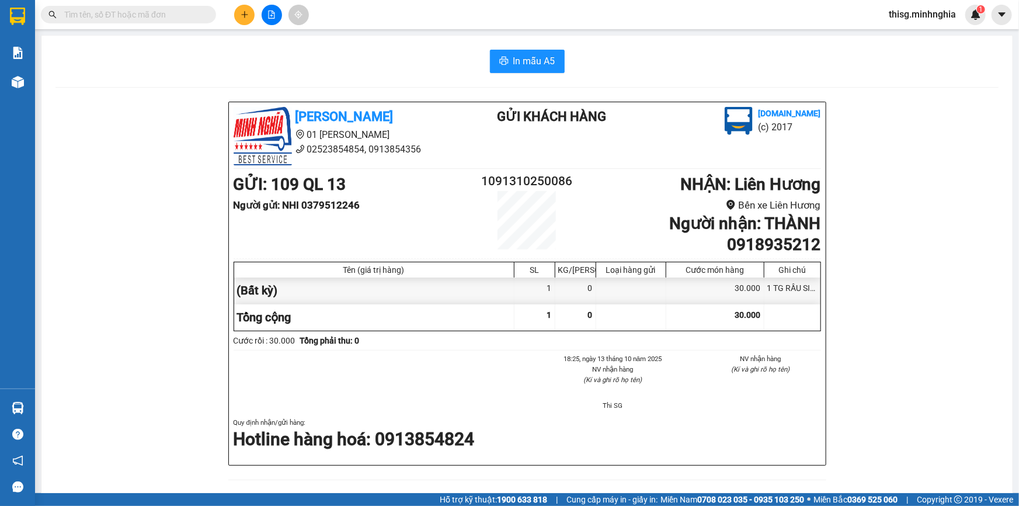
click at [198, 11] on input "text" at bounding box center [133, 14] width 138 height 13
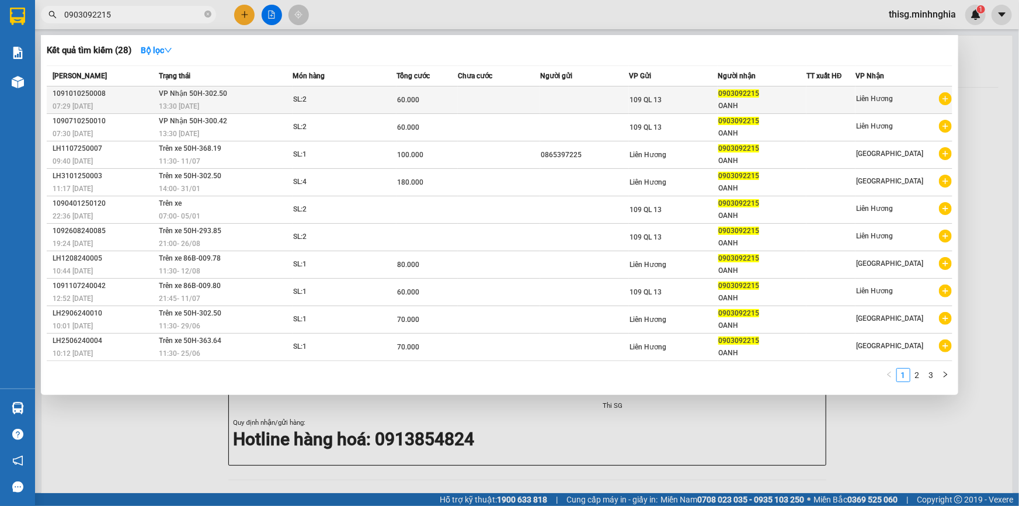
type input "0903092215"
click at [806, 95] on div "0903092215" at bounding box center [762, 94] width 88 height 12
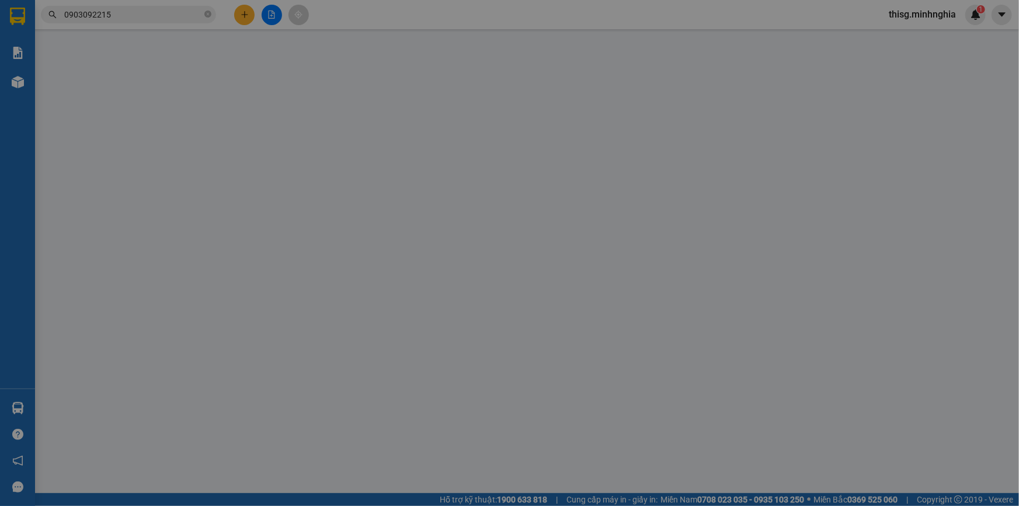
type input "0903092215"
type input "60.000"
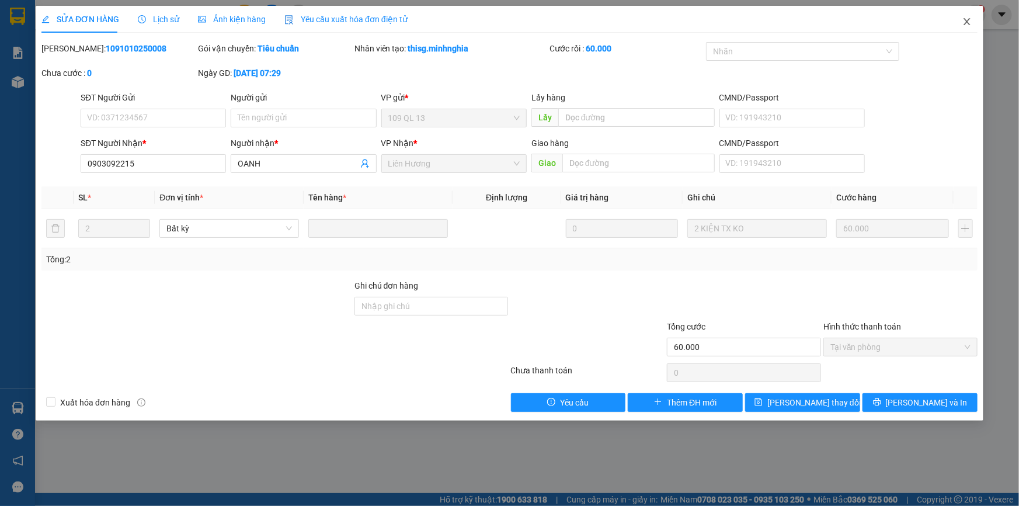
click at [970, 23] on icon "close" at bounding box center [966, 21] width 9 height 9
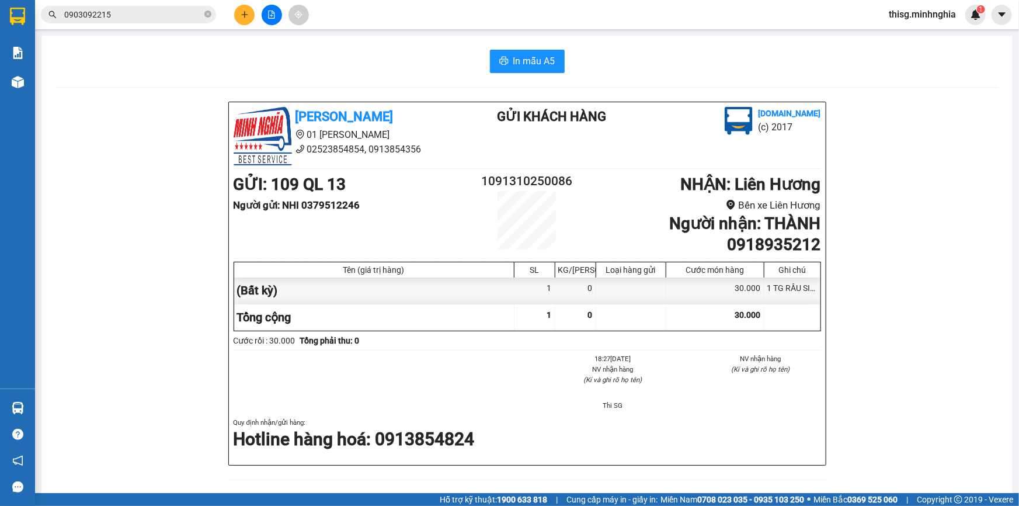
click at [187, 16] on input "0903092215" at bounding box center [133, 14] width 138 height 13
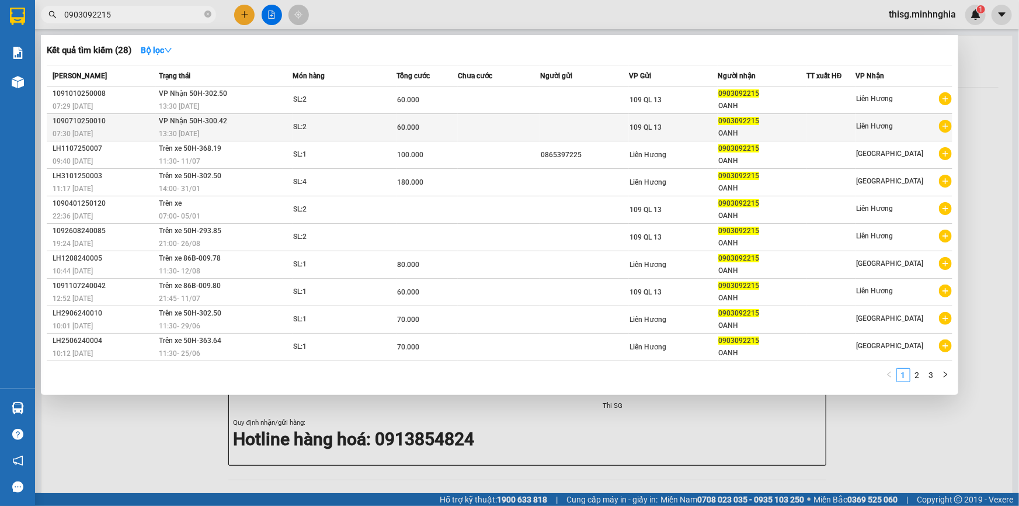
click at [531, 131] on td at bounding box center [499, 127] width 82 height 27
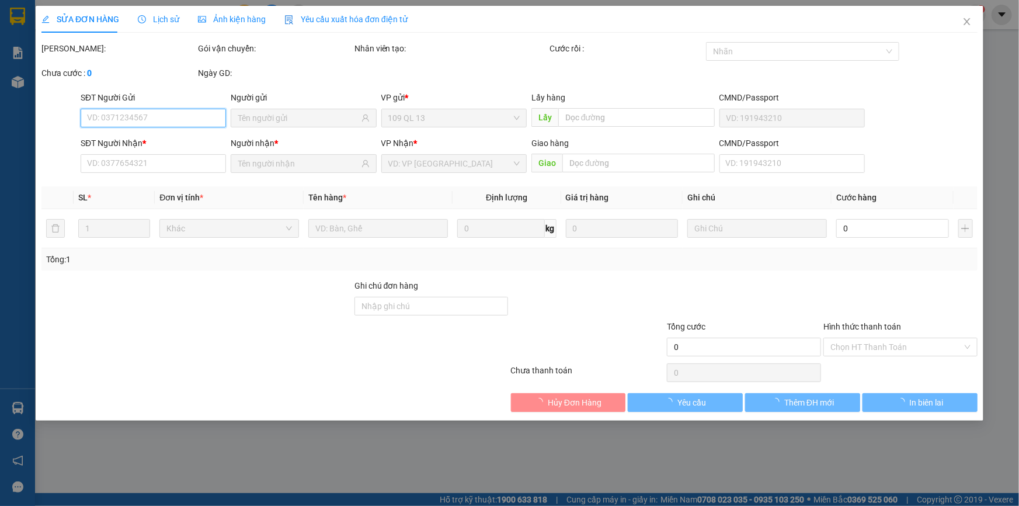
type input "0903092215"
type input "60.000"
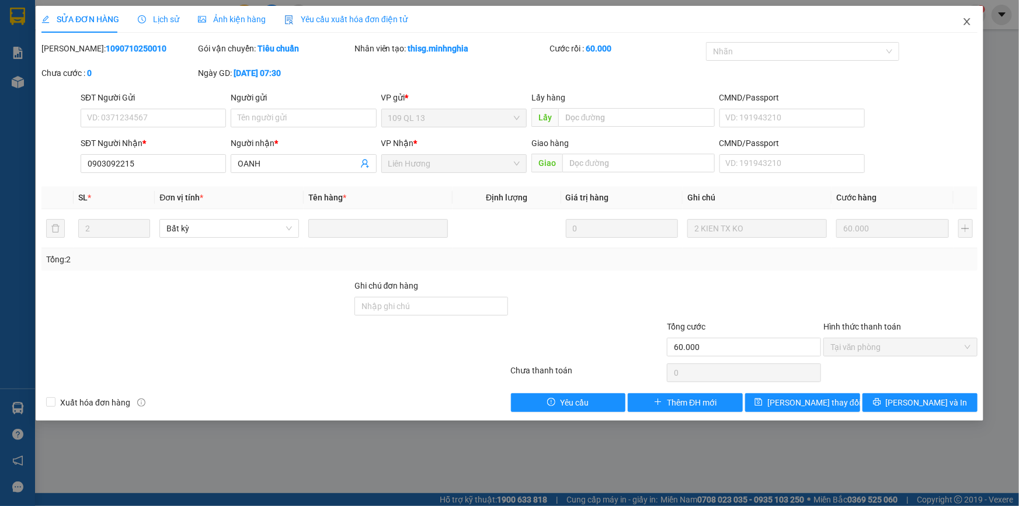
click at [966, 25] on icon "close" at bounding box center [966, 21] width 9 height 9
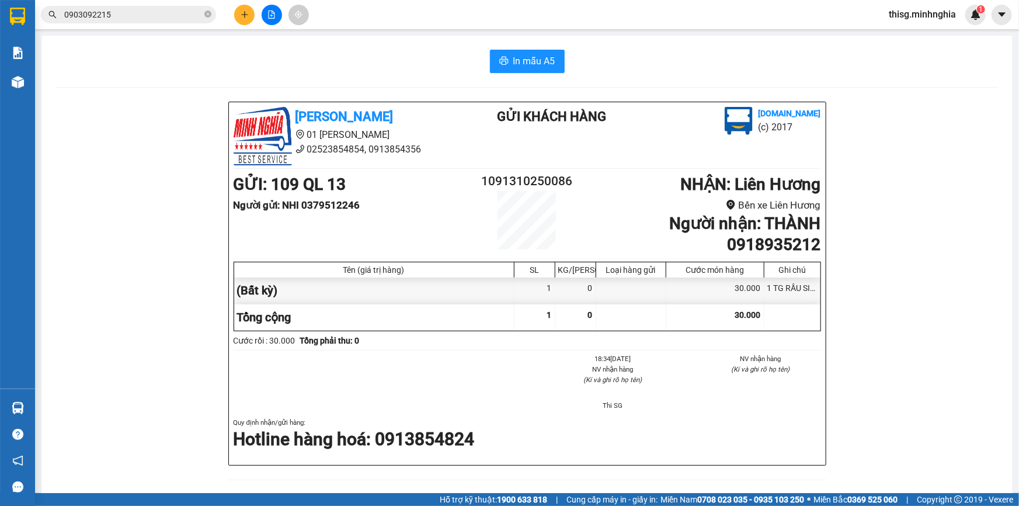
click at [246, 13] on icon "plus" at bounding box center [245, 15] width 8 height 8
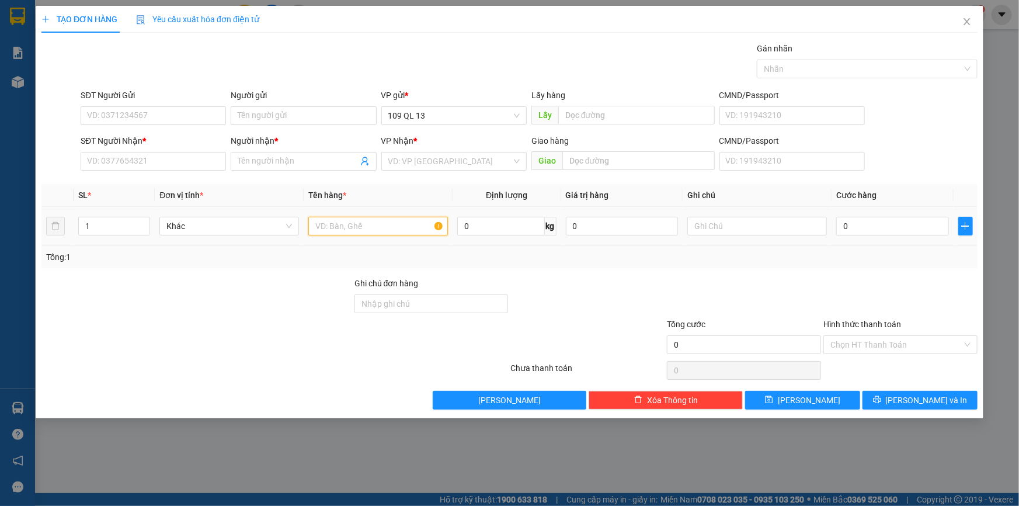
click at [356, 225] on input "text" at bounding box center [378, 226] width 140 height 19
click at [743, 223] on input "text" at bounding box center [757, 226] width 140 height 19
type input "1 CỤC ĐEN"
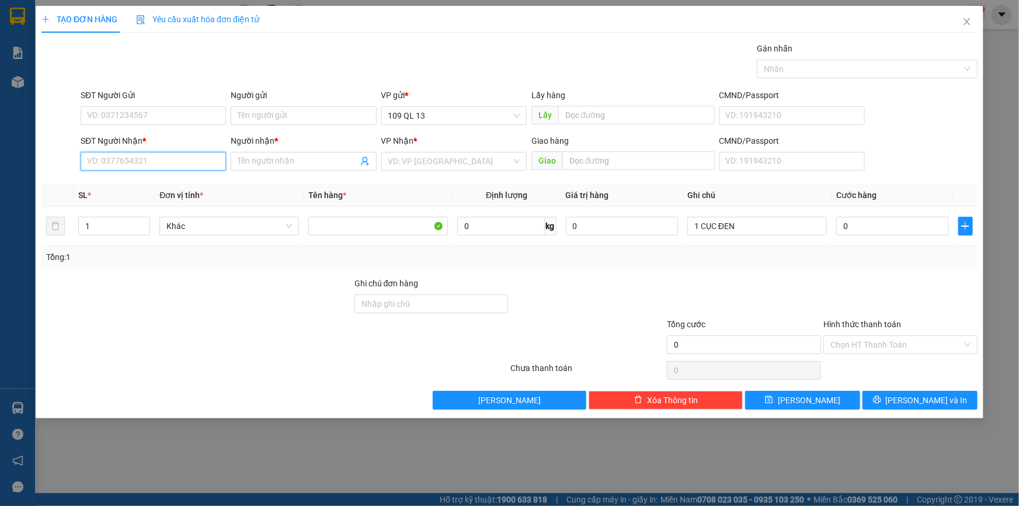
click at [163, 157] on input "SĐT Người Nhận *" at bounding box center [153, 161] width 145 height 19
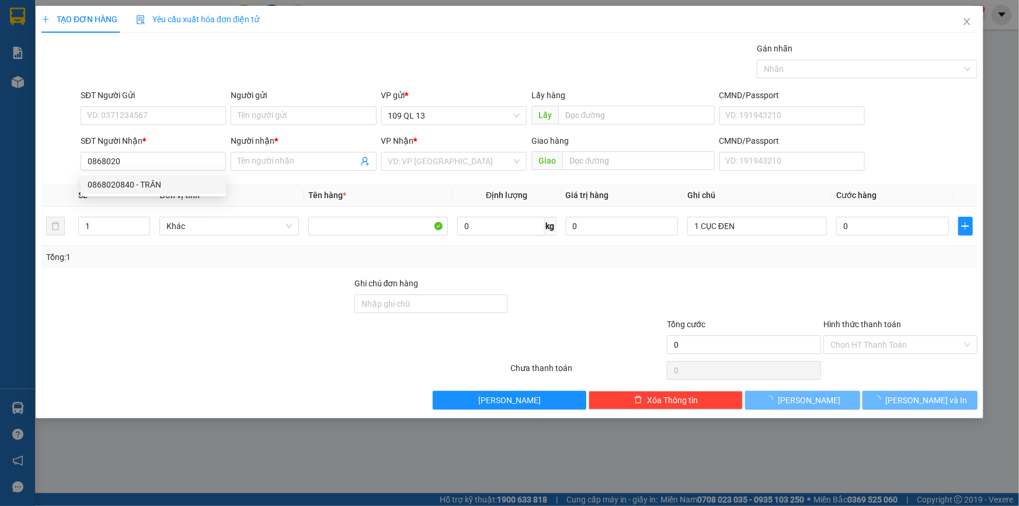
click at [163, 194] on div "0868020840 0868020840 - TRÂN" at bounding box center [153, 184] width 145 height 23
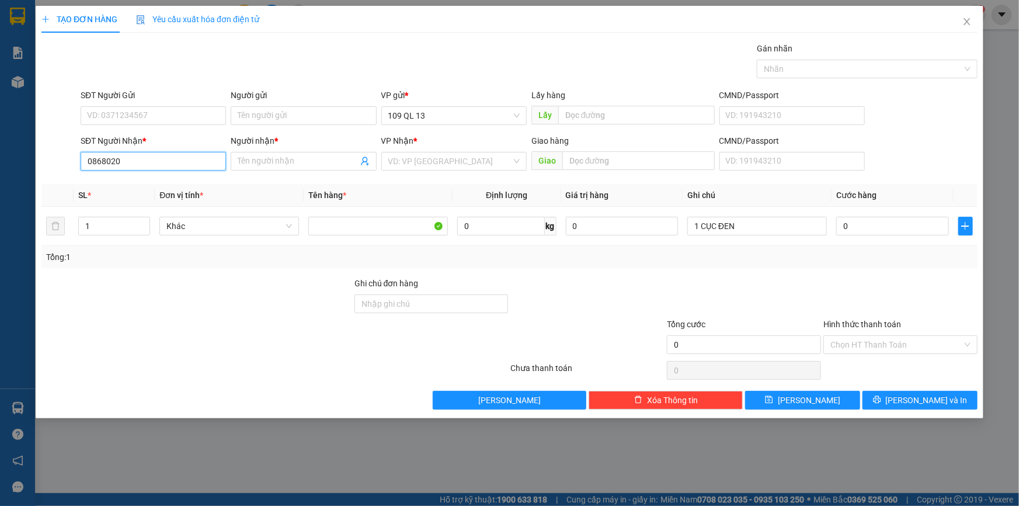
click at [169, 160] on input "0868020" at bounding box center [153, 161] width 145 height 19
click at [168, 181] on div "0868020840 - TRÂN" at bounding box center [153, 184] width 131 height 13
type input "0868020840"
type input "TRÂN"
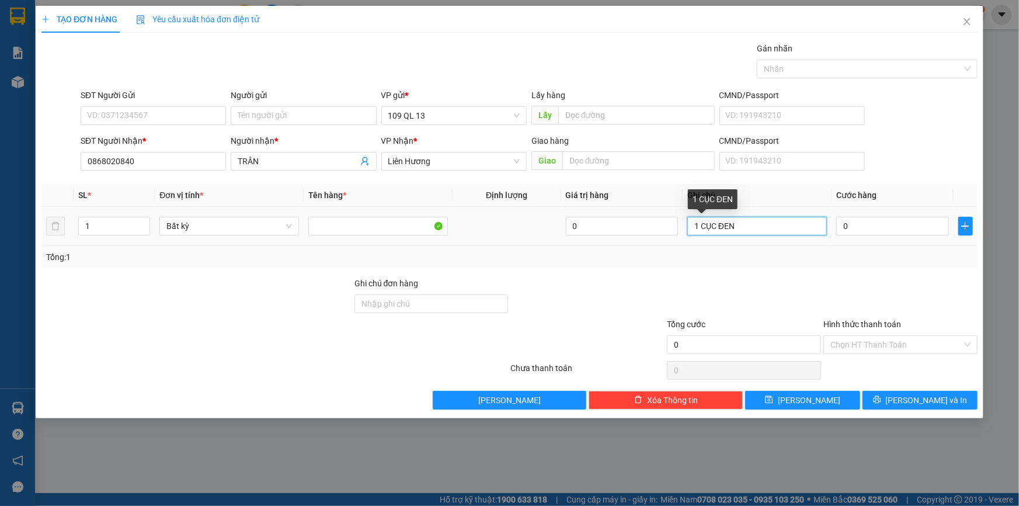
click at [767, 228] on input "1 CỤC ĐEN" at bounding box center [757, 226] width 140 height 19
type input "1 CỤC ĐEN QA"
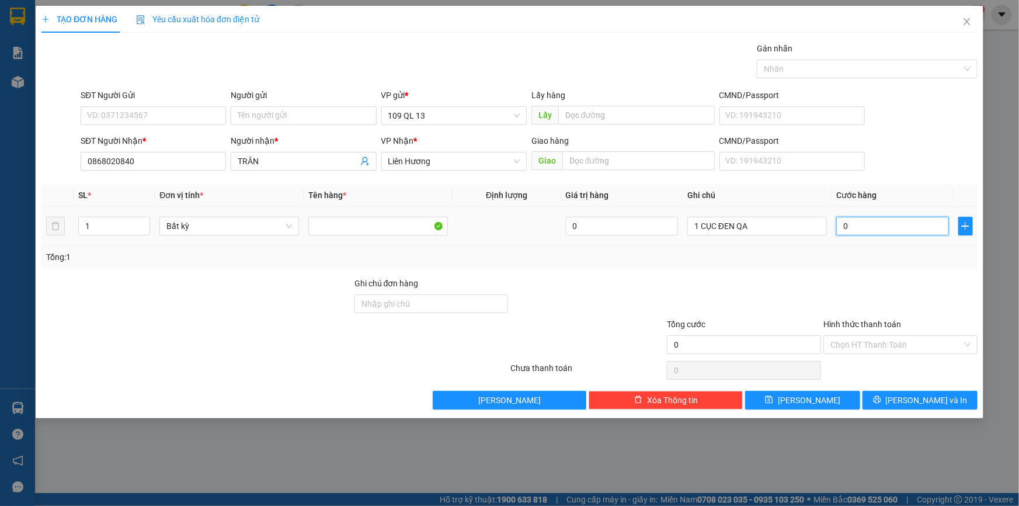
click at [863, 224] on input "0" at bounding box center [892, 226] width 113 height 19
type input "6"
type input "60"
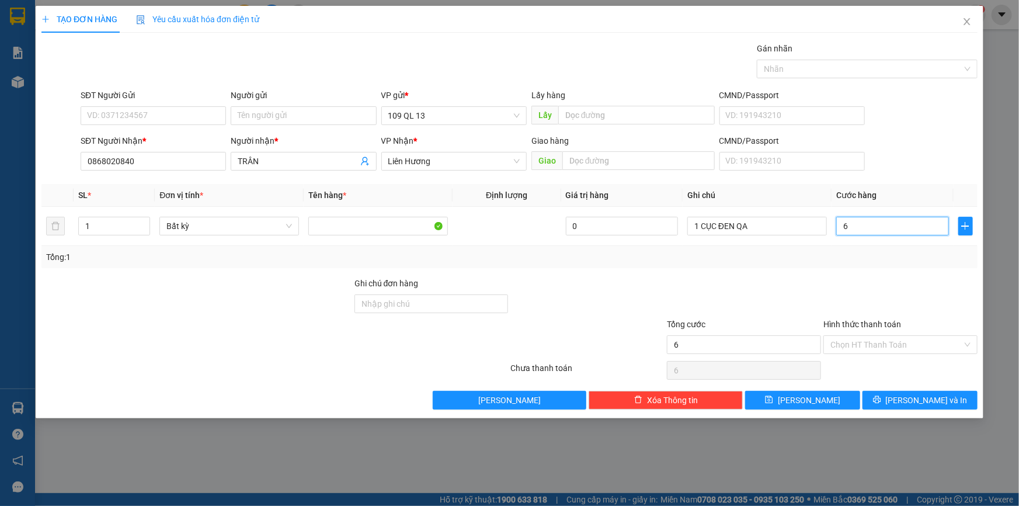
type input "60"
type input "60.000"
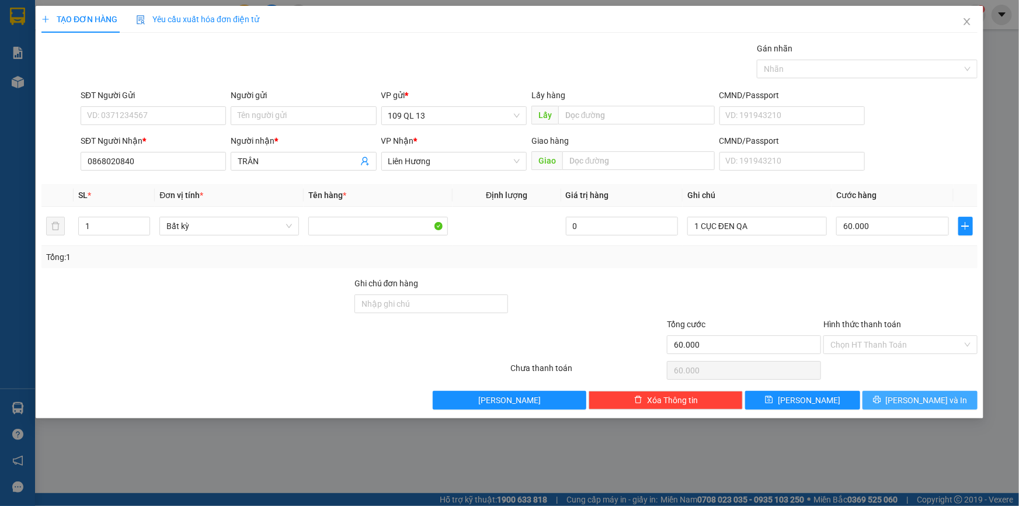
click at [939, 400] on span "[PERSON_NAME] và In" at bounding box center [927, 399] width 82 height 13
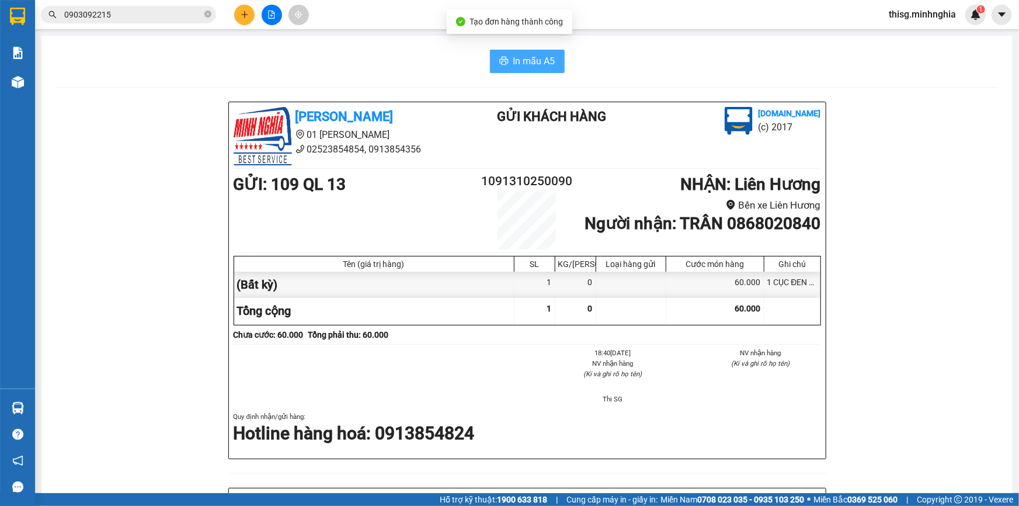
click at [539, 65] on span "In mẫu A5" at bounding box center [534, 61] width 42 height 15
click at [246, 9] on button at bounding box center [244, 15] width 20 height 20
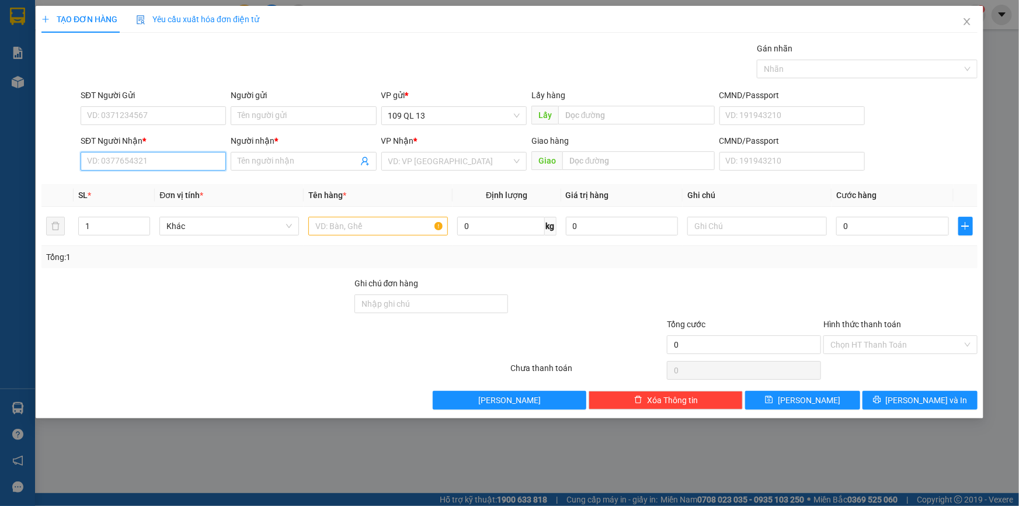
click at [201, 156] on input "SĐT Người Nhận *" at bounding box center [153, 161] width 145 height 19
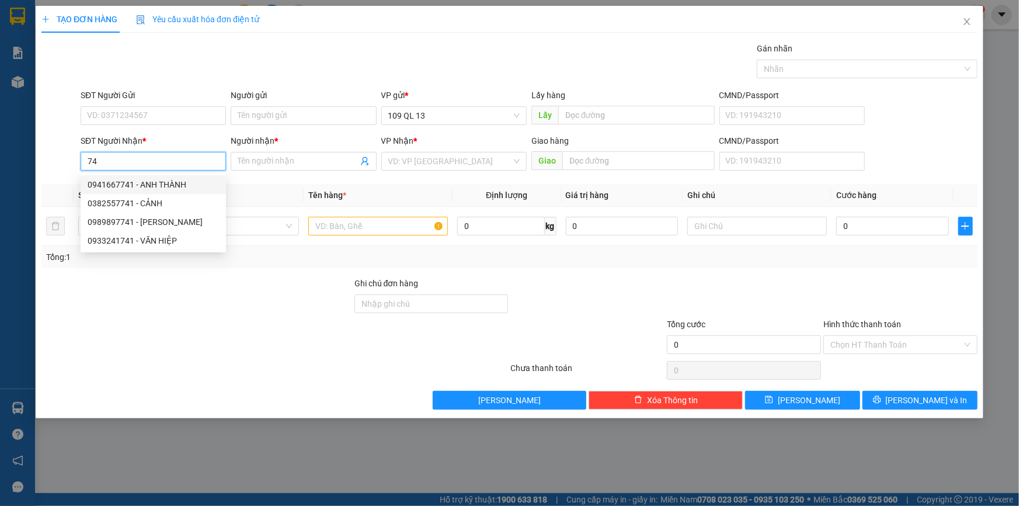
type input "7"
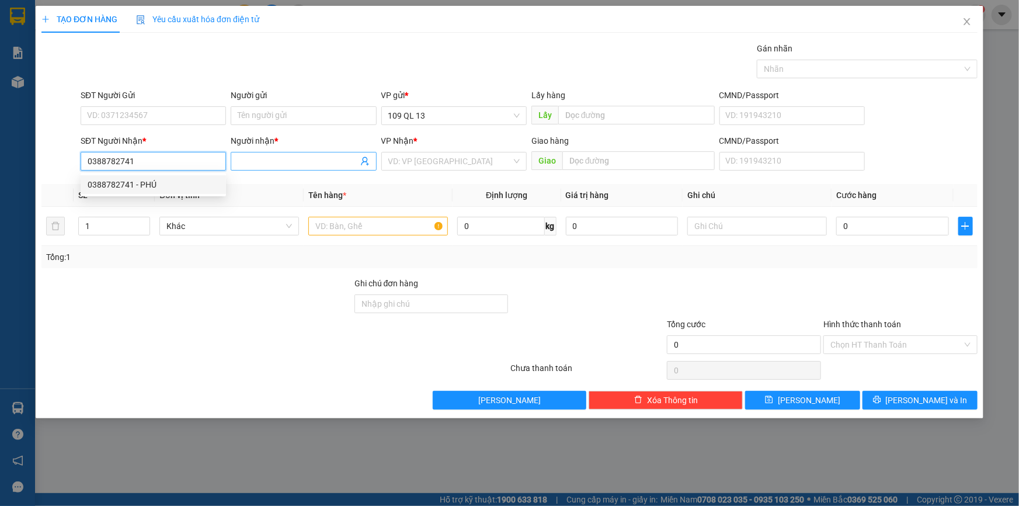
type input "0388782741"
click at [260, 161] on input "Người nhận *" at bounding box center [298, 161] width 120 height 13
type input "GARA PHƯƠC TÀI"
click at [158, 125] on div "SĐT Người Gửi VD: 0371234567" at bounding box center [153, 109] width 145 height 41
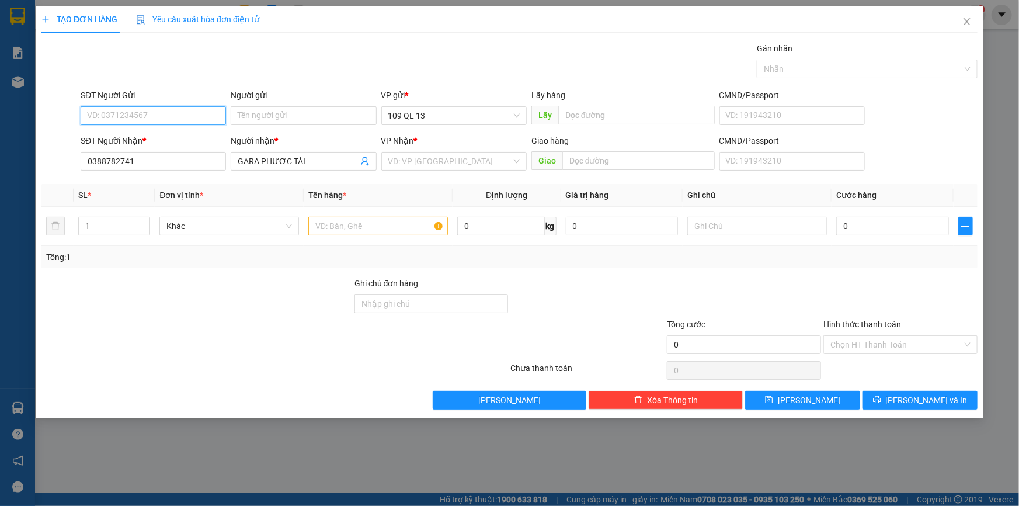
click at [161, 123] on input "SĐT Người Gửi" at bounding box center [153, 115] width 145 height 19
click at [164, 191] on div "0974717740 - TUẤN" at bounding box center [153, 195] width 131 height 13
type input "0974717740"
type input "TUẤN"
type input "0974717740"
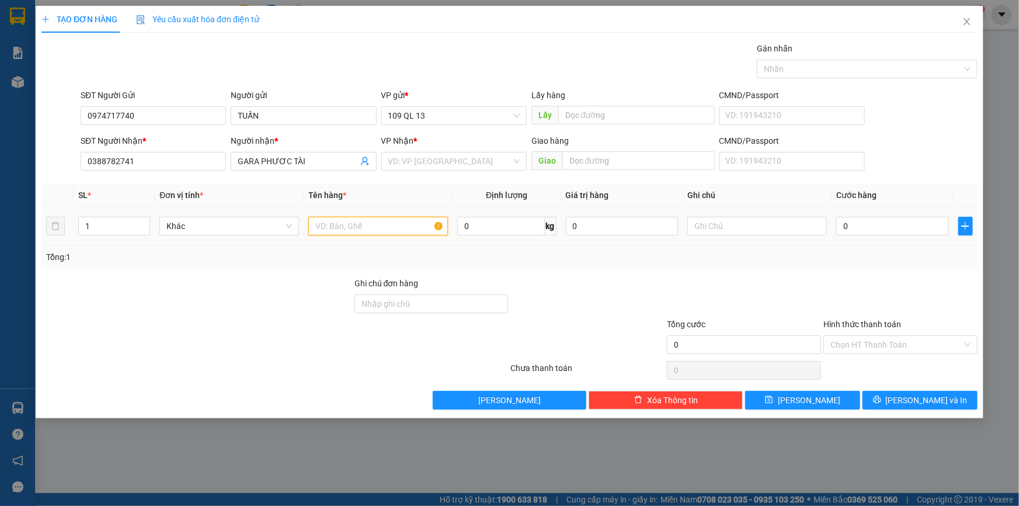
click at [403, 224] on input "text" at bounding box center [378, 226] width 140 height 19
click at [751, 221] on input "text" at bounding box center [757, 226] width 140 height 19
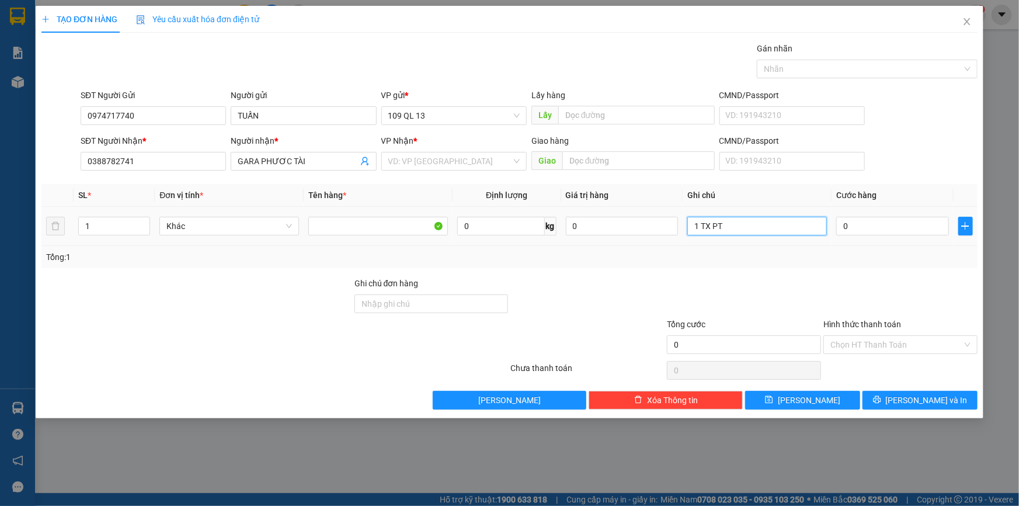
type input "1 TX PT"
click at [927, 236] on div "0" at bounding box center [892, 225] width 113 height 23
click at [925, 226] on input "0" at bounding box center [892, 226] width 113 height 19
type input "5"
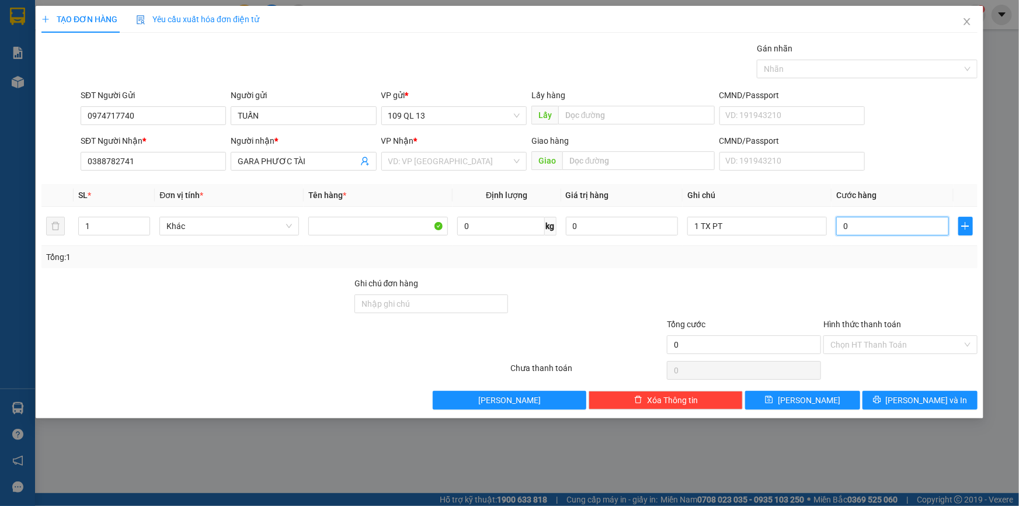
type input "5"
type input "50"
type input "50.000"
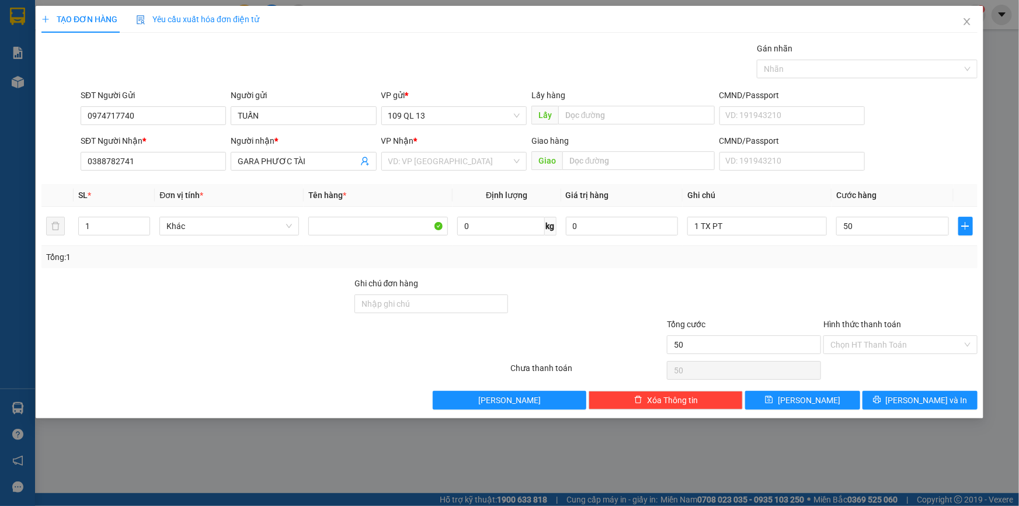
type input "50.000"
click at [501, 148] on div "VP Nhận *" at bounding box center [453, 143] width 145 height 18
click at [500, 152] on div "VD: VP [GEOGRAPHIC_DATA]" at bounding box center [453, 161] width 145 height 19
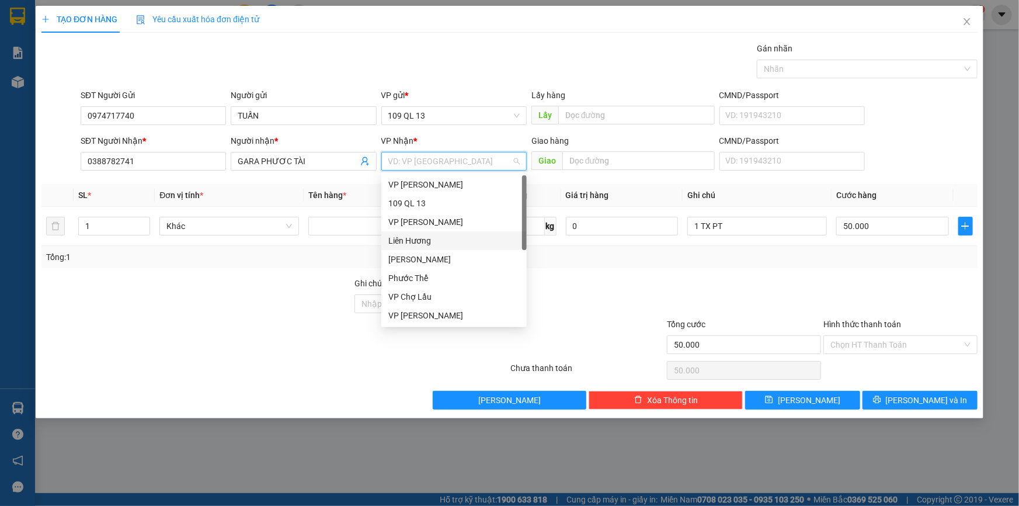
click at [403, 241] on div "Liên Hương" at bounding box center [453, 240] width 131 height 13
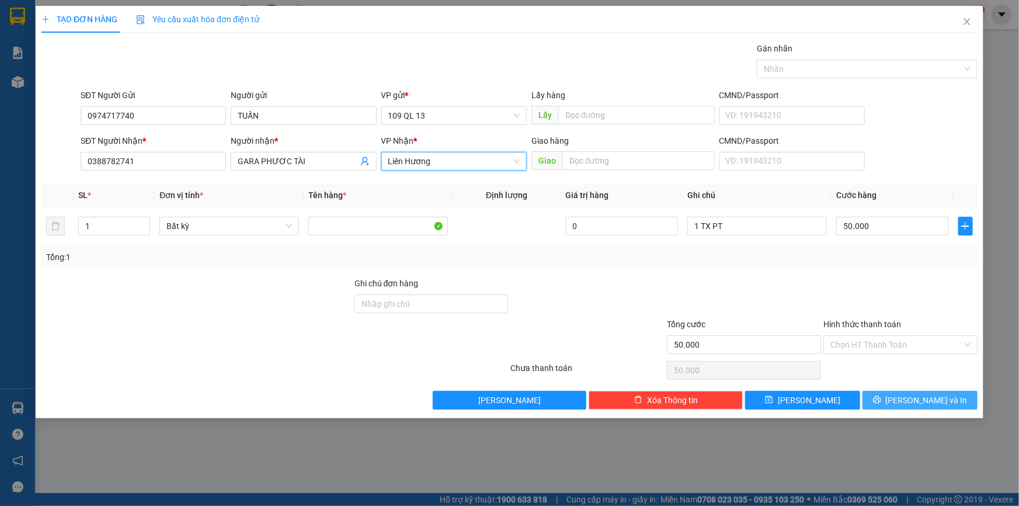
click at [929, 397] on span "[PERSON_NAME] và In" at bounding box center [927, 399] width 82 height 13
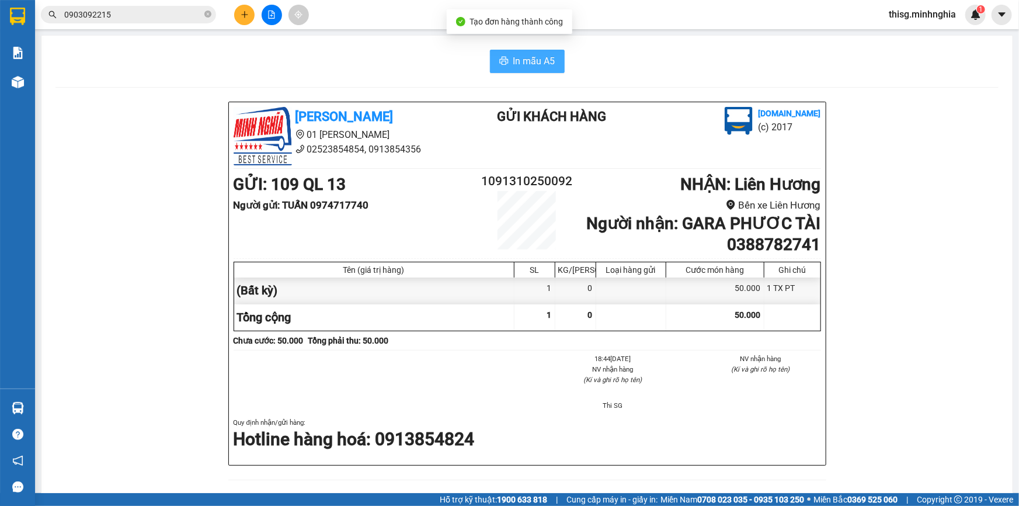
click at [507, 63] on button "In mẫu A5" at bounding box center [527, 61] width 75 height 23
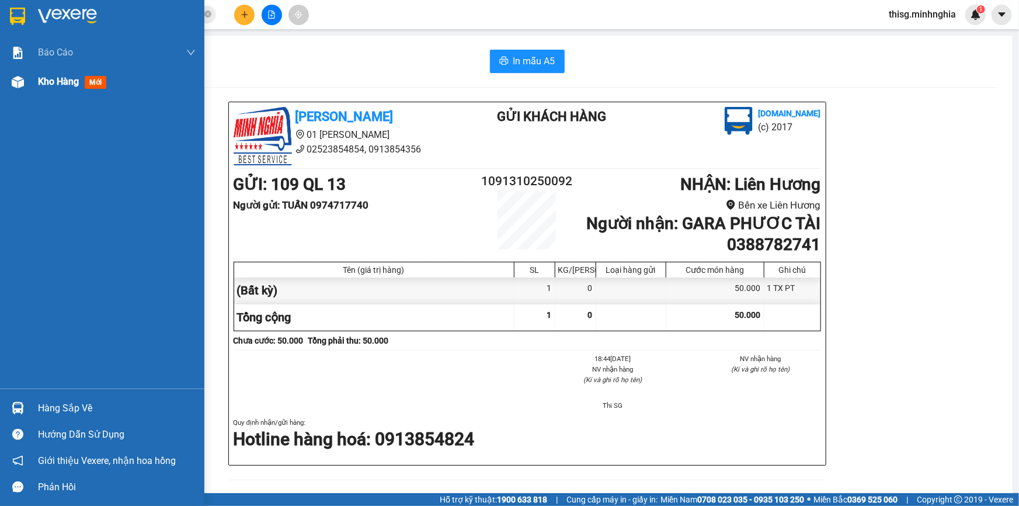
click at [60, 91] on div "Kho hàng mới" at bounding box center [117, 81] width 158 height 29
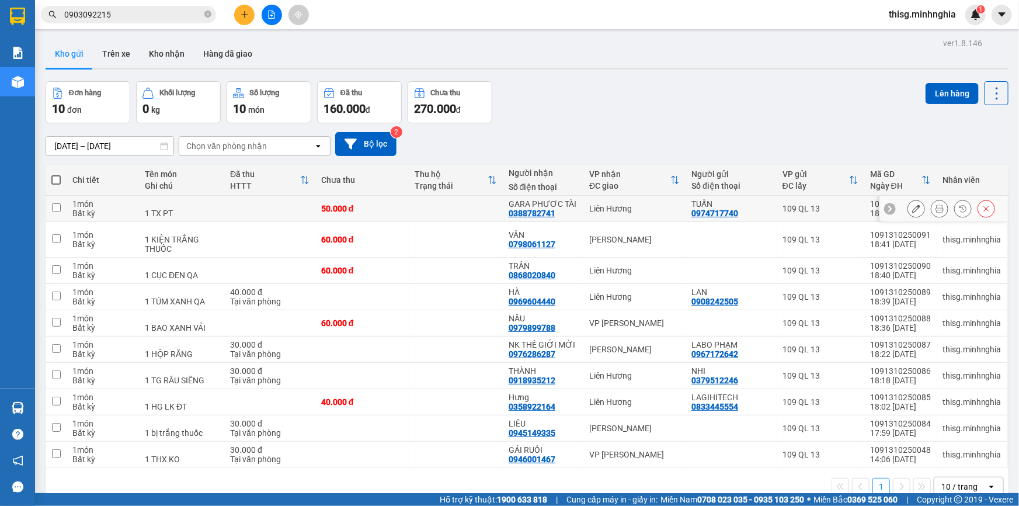
click at [912, 206] on icon at bounding box center [916, 208] width 8 height 8
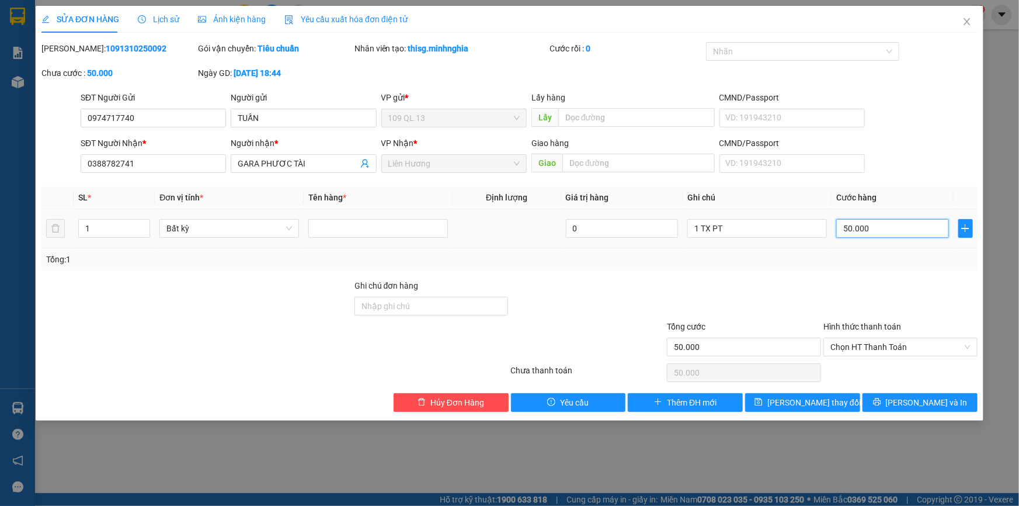
click at [908, 224] on input "50.000" at bounding box center [892, 228] width 113 height 19
type input "0"
type input "06"
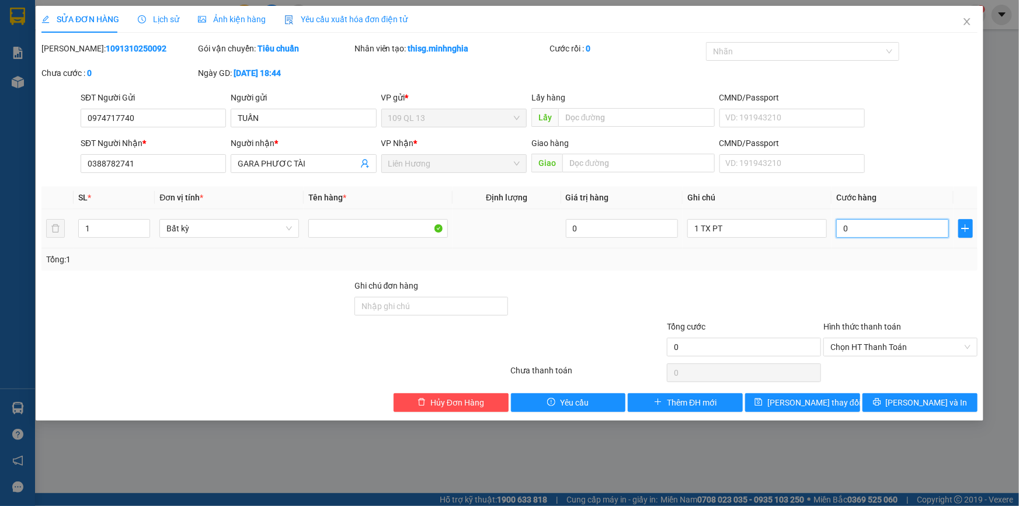
type input "6"
type input "060"
type input "60"
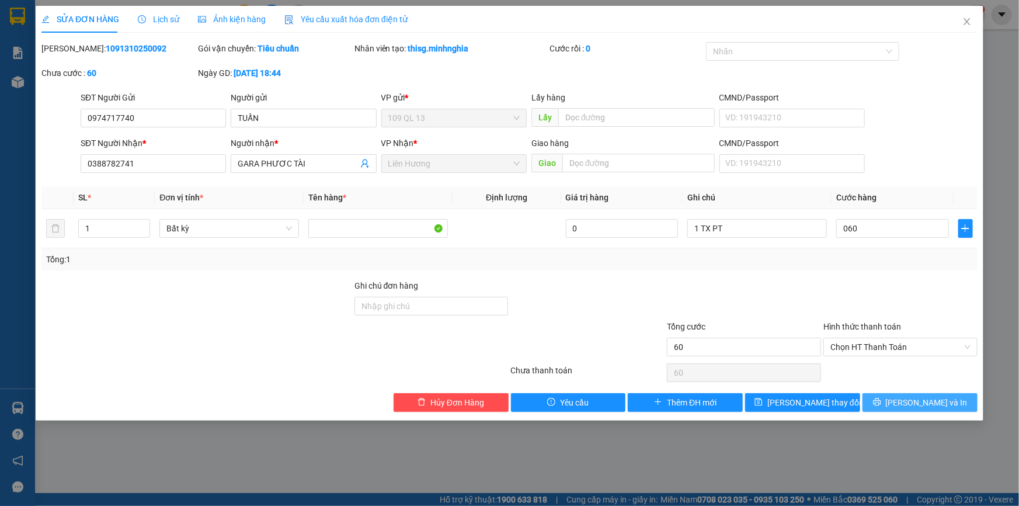
type input "60.000"
click at [929, 396] on button "[PERSON_NAME] và In" at bounding box center [919, 402] width 115 height 19
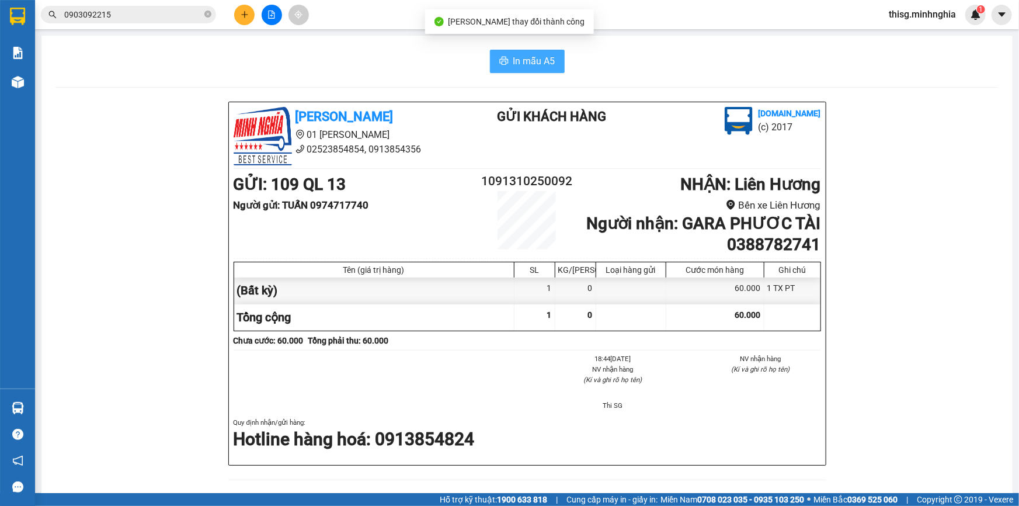
click at [538, 65] on span "In mẫu A5" at bounding box center [534, 61] width 42 height 15
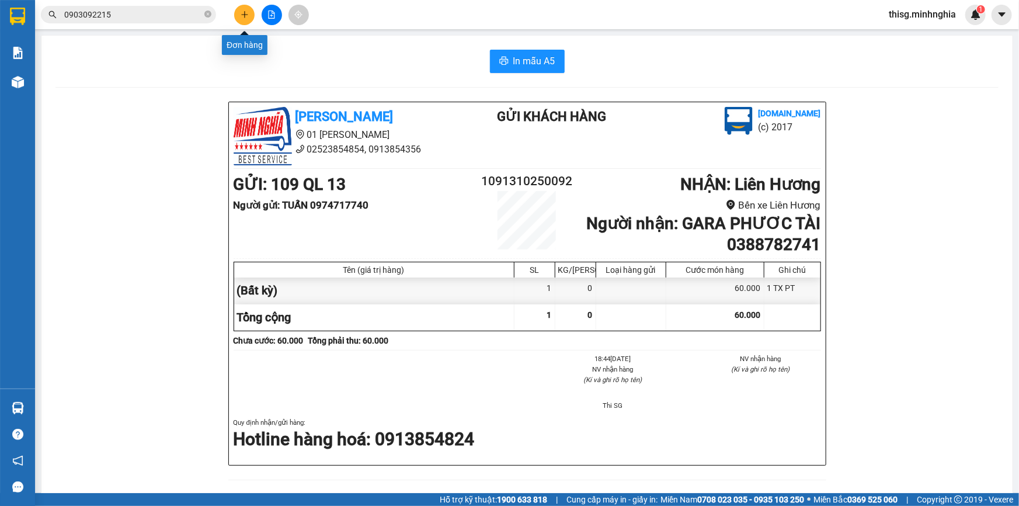
click at [243, 15] on icon "plus" at bounding box center [244, 14] width 6 height 1
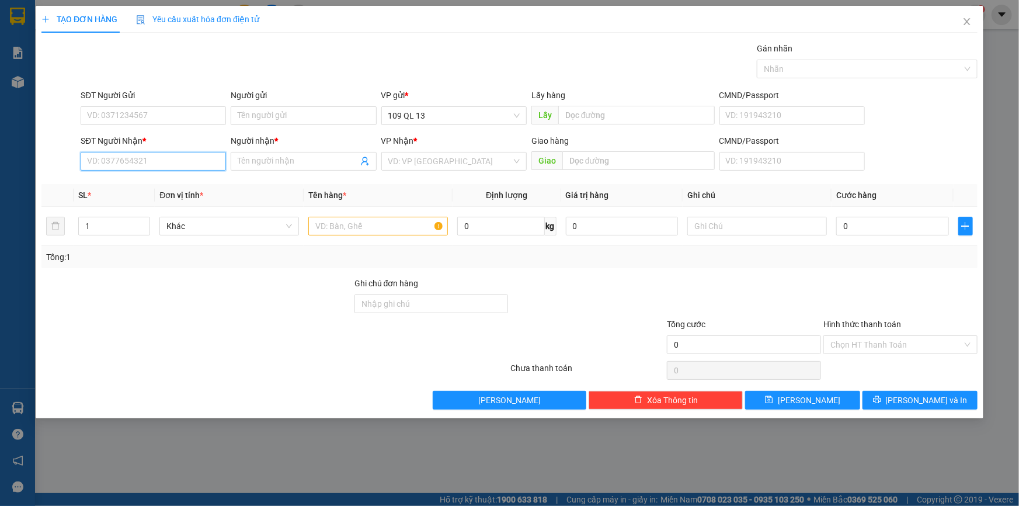
click at [192, 156] on input "SĐT Người Nhận *" at bounding box center [153, 161] width 145 height 19
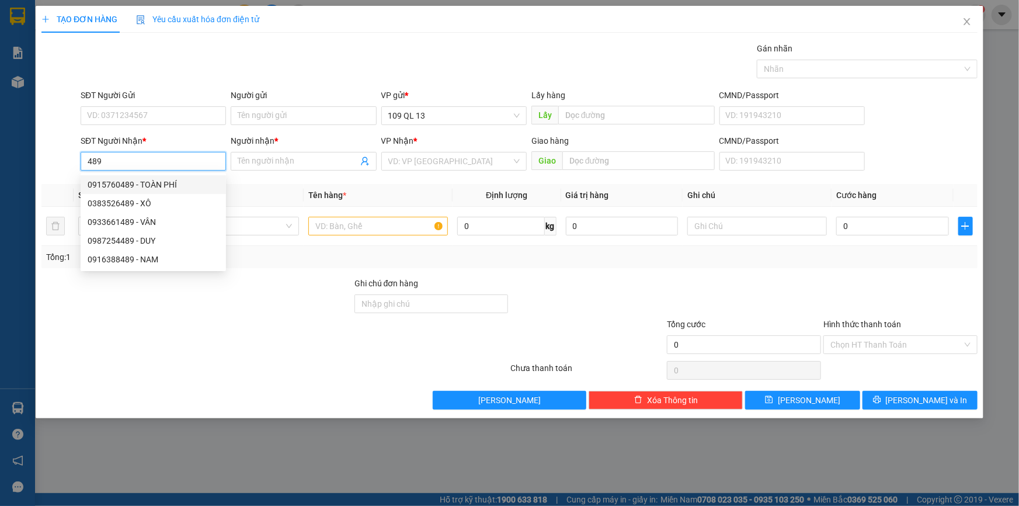
click at [187, 178] on div "0915760489 - TOÀN PHÍ" at bounding box center [153, 184] width 131 height 13
type input "0915760489"
type input "TOÀN PHÍ"
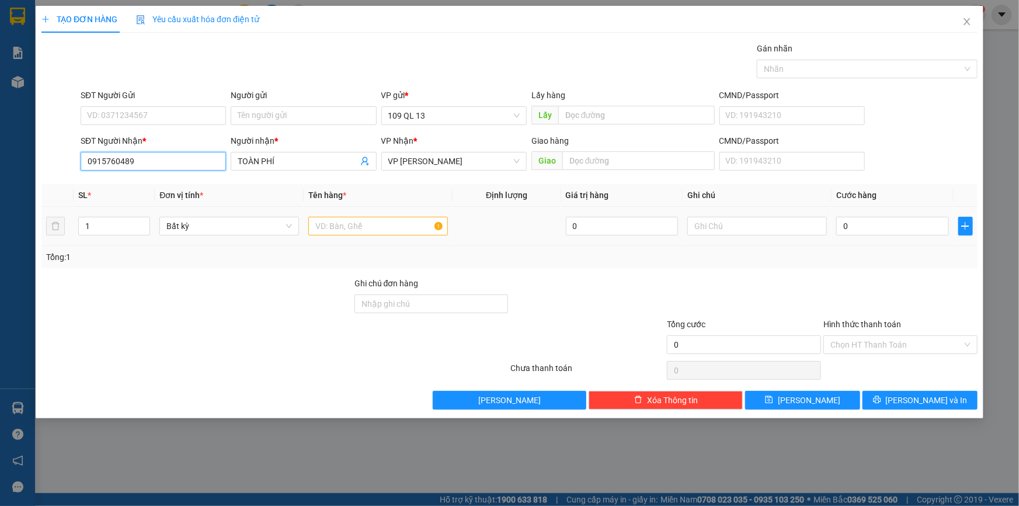
type input "0915760489"
click at [368, 222] on input "text" at bounding box center [378, 226] width 140 height 19
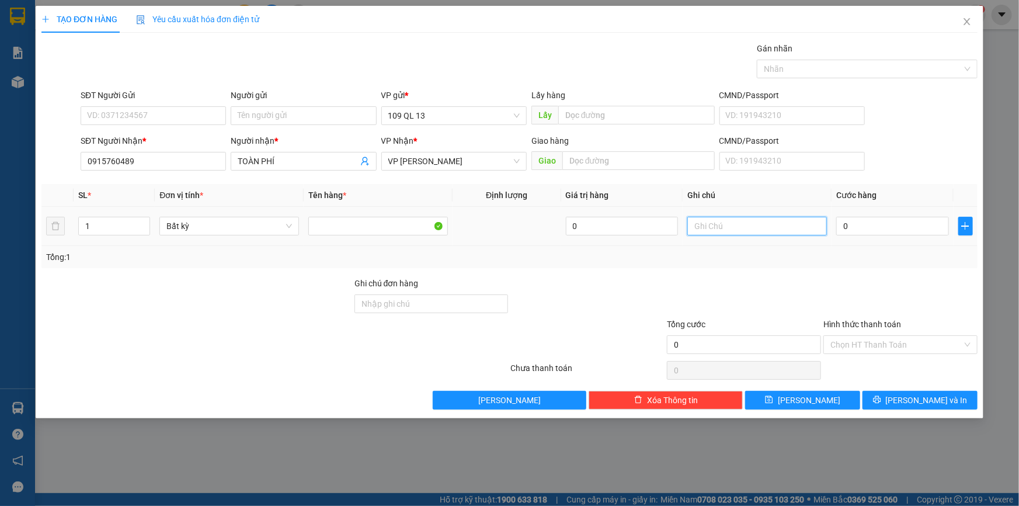
click at [746, 228] on input "text" at bounding box center [757, 226] width 140 height 19
type input "1 KIỆN ĐT"
click at [898, 227] on input "0" at bounding box center [892, 226] width 113 height 19
type input "6"
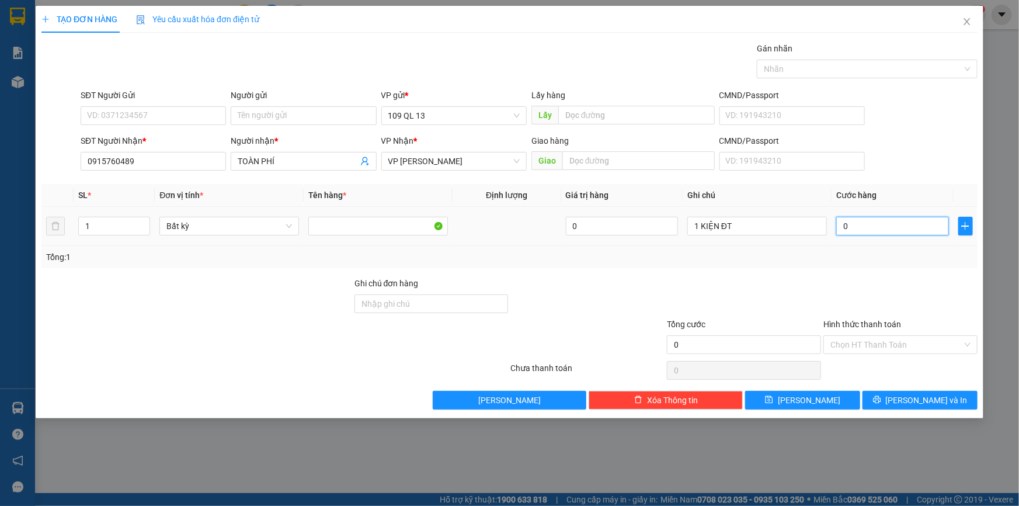
type input "6"
type input "60"
type input "6"
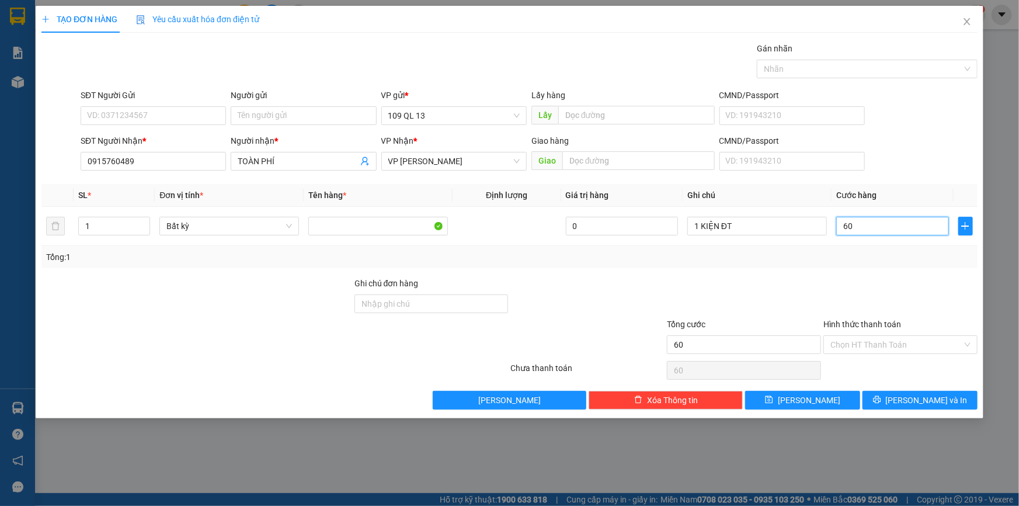
type input "6"
type input "0"
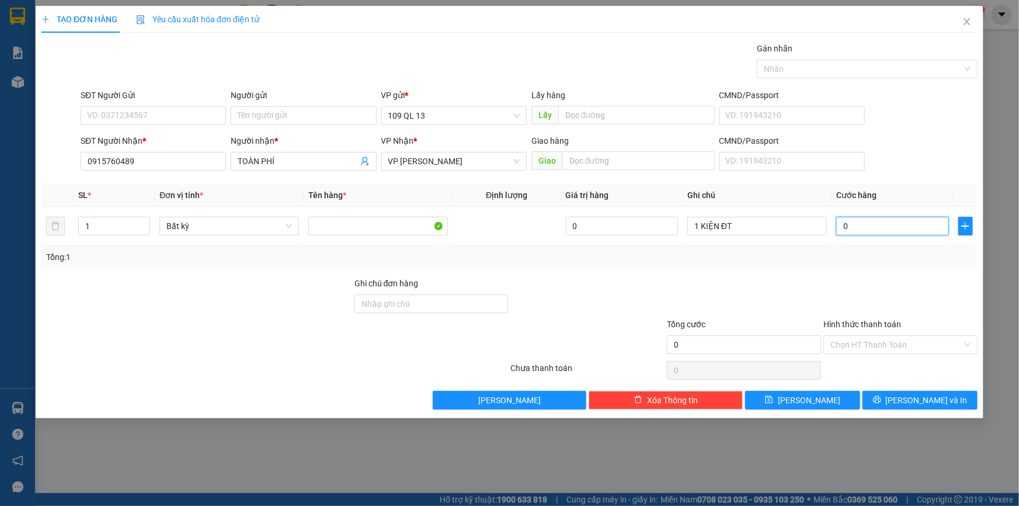
type input "05"
type input "5"
type input "050"
type input "50"
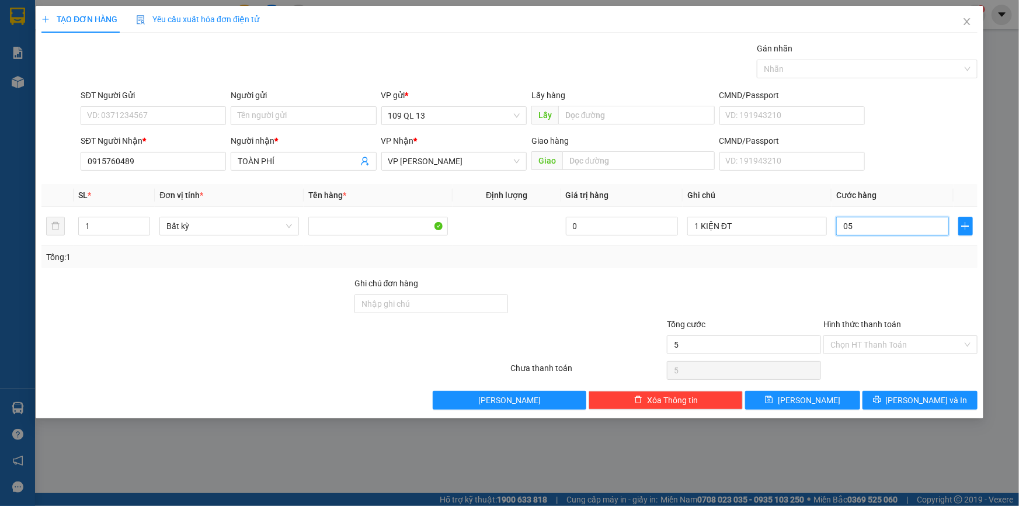
type input "50"
type input "50.000"
click at [925, 338] on input "Hình thức thanh toán" at bounding box center [896, 345] width 132 height 18
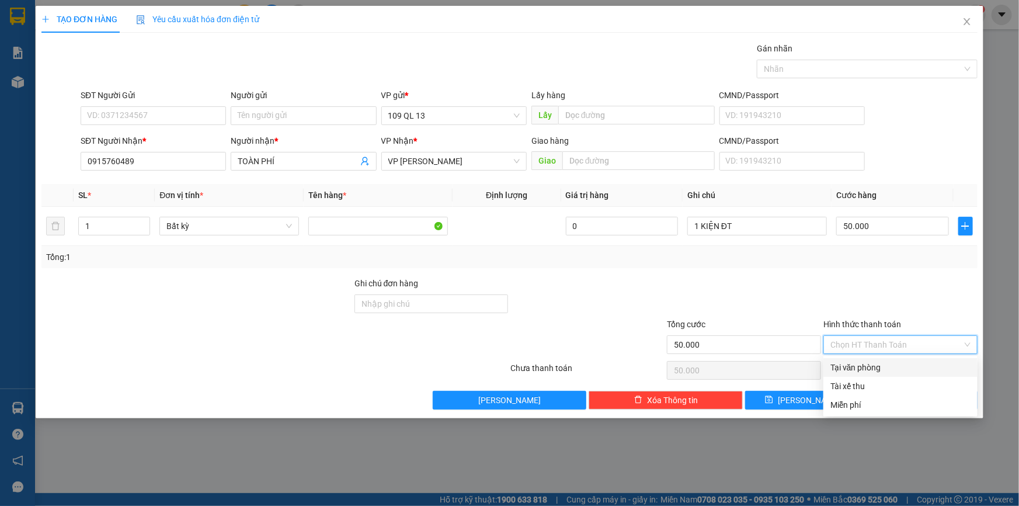
click at [919, 367] on div "Tại văn phòng" at bounding box center [900, 367] width 140 height 13
type input "0"
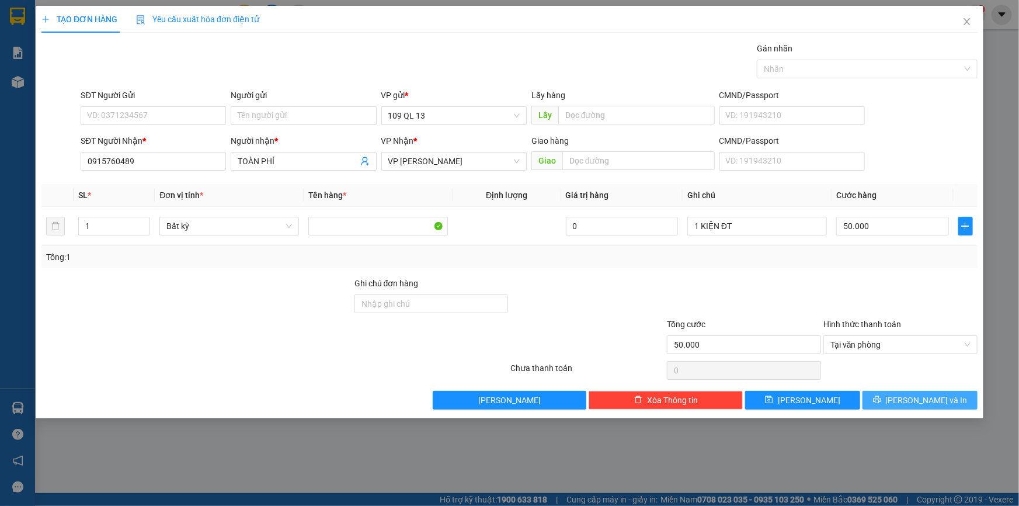
click at [924, 399] on span "[PERSON_NAME] và In" at bounding box center [927, 399] width 82 height 13
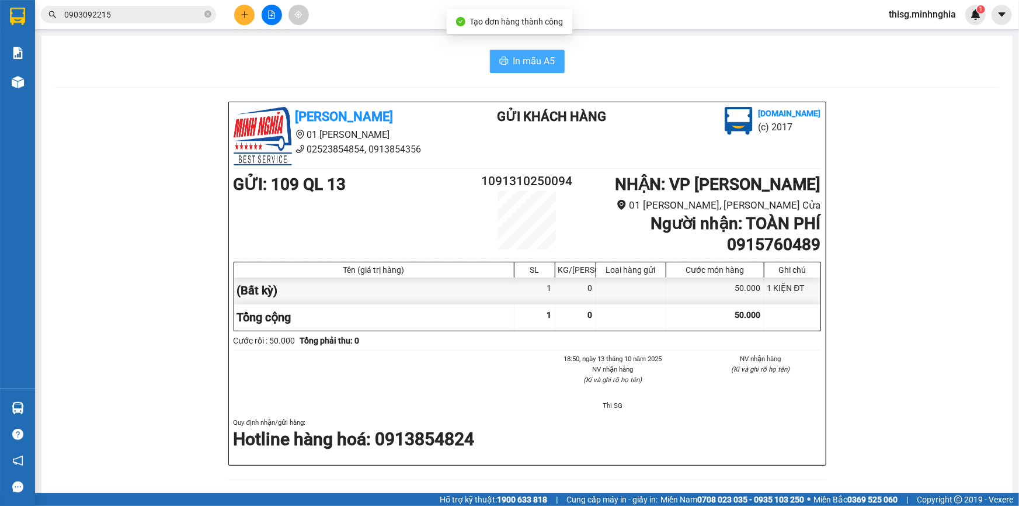
click at [538, 67] on span "In mẫu A5" at bounding box center [534, 61] width 42 height 15
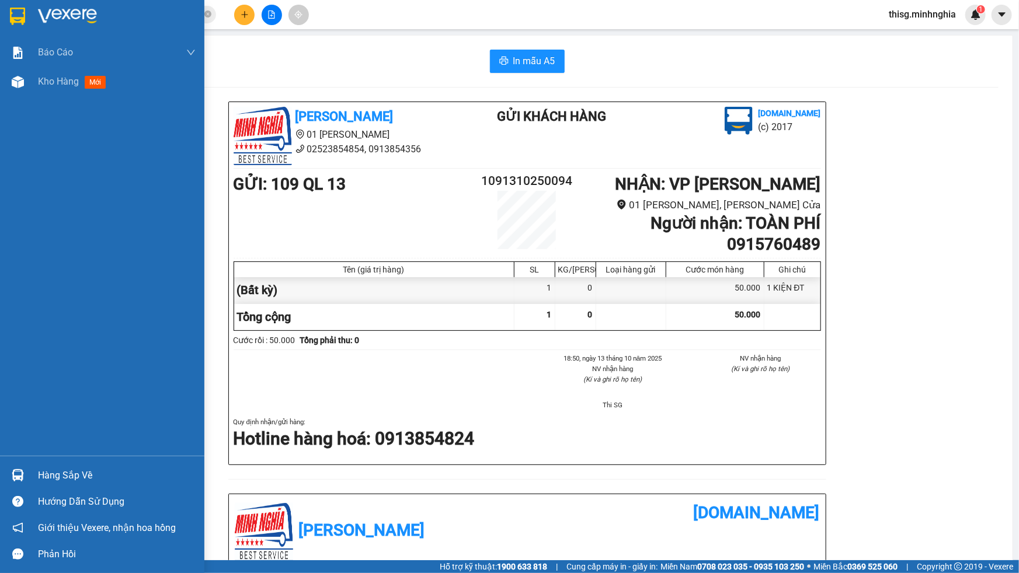
drag, startPoint x: 0, startPoint y: 537, endPoint x: 882, endPoint y: 107, distance: 980.7
click at [882, 107] on div "[PERSON_NAME] 01 [GEOGRAPHIC_DATA], 0913854356 Gửi khách hàng [DOMAIN_NAME] (c)…" at bounding box center [526, 504] width 943 height 805
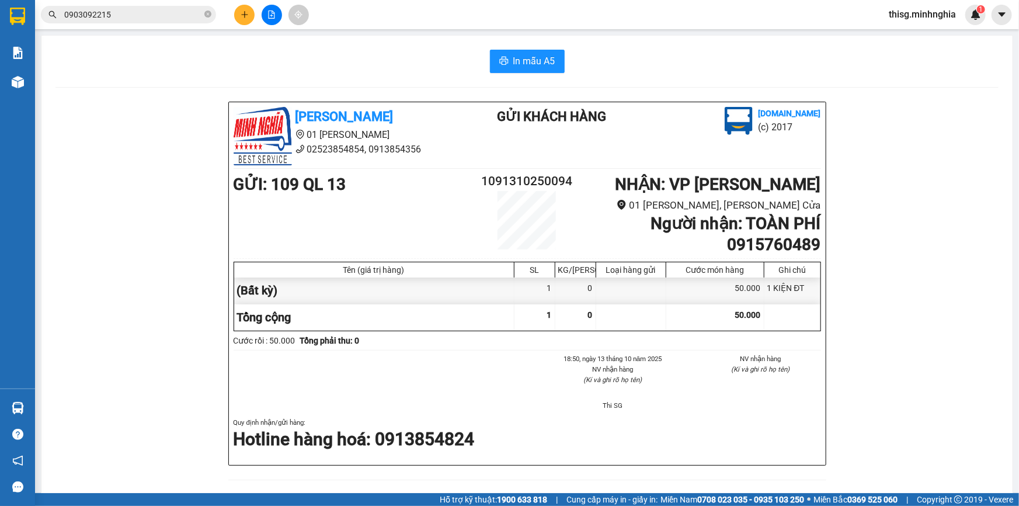
click at [238, 12] on button at bounding box center [244, 15] width 20 height 20
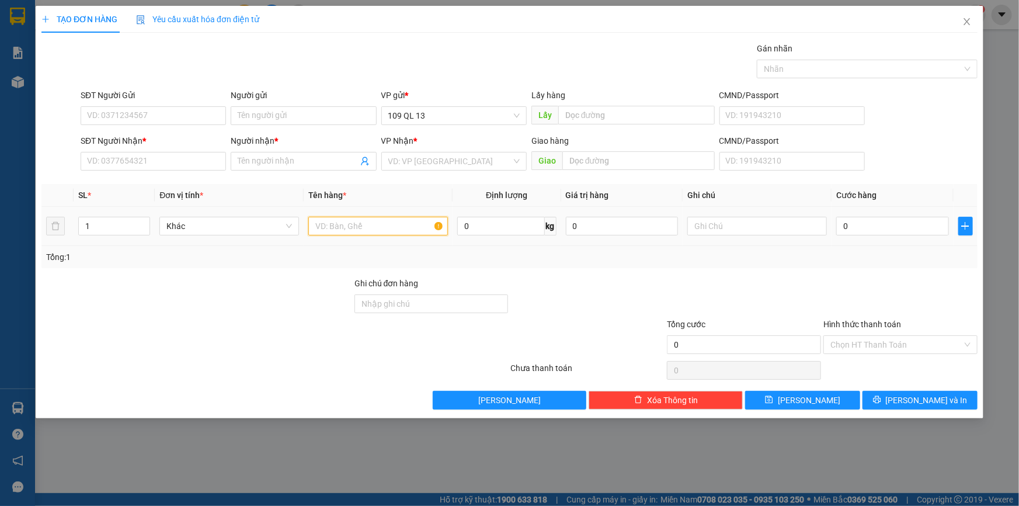
click at [367, 223] on input "text" at bounding box center [378, 226] width 140 height 19
click at [729, 230] on input "text" at bounding box center [757, 226] width 140 height 19
type input "1 BỊ TRẮNG QA"
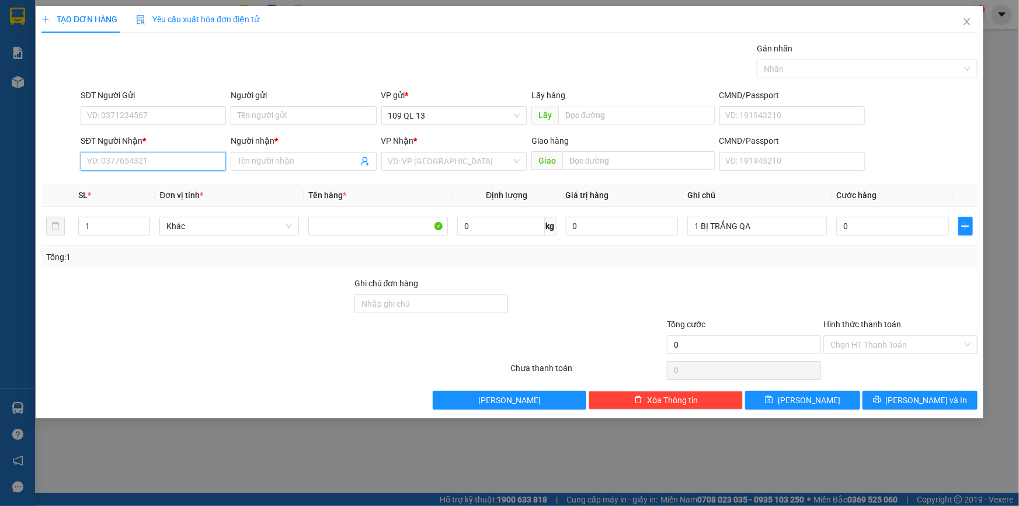
click at [136, 163] on input "SĐT Người Nhận *" at bounding box center [153, 161] width 145 height 19
click at [283, 162] on input "Người nhận *" at bounding box center [298, 161] width 120 height 13
click at [187, 164] on input "0903356857" at bounding box center [153, 161] width 145 height 19
click at [123, 163] on input "0903356857" at bounding box center [153, 161] width 145 height 19
type input "0903356657"
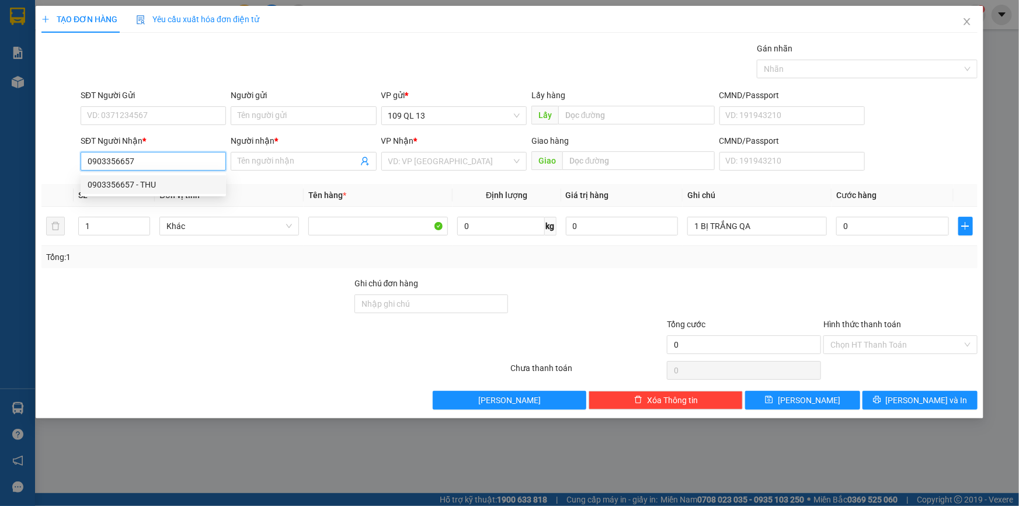
click at [149, 180] on div "0903356657 - THU" at bounding box center [153, 184] width 131 height 13
type input "THU"
type input "0903356657"
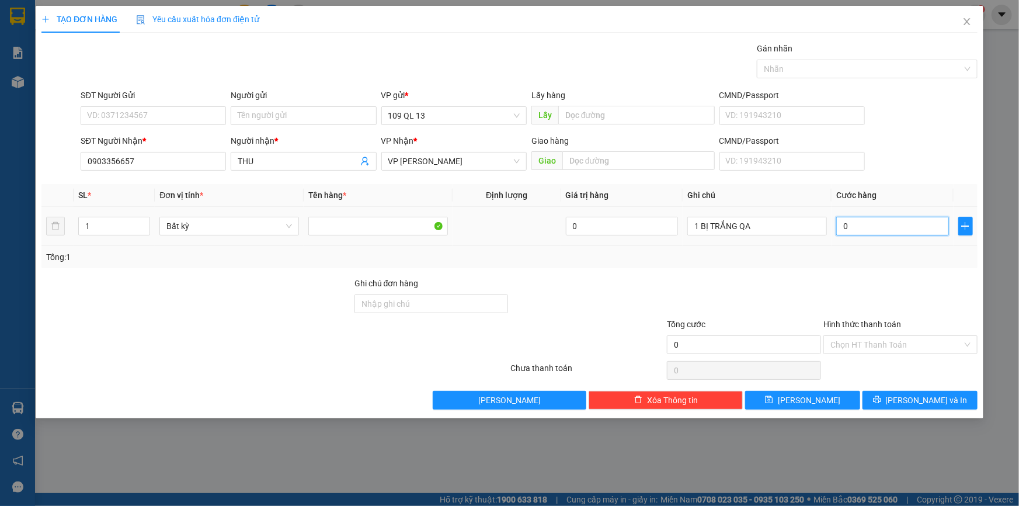
click at [861, 226] on input "0" at bounding box center [892, 226] width 113 height 19
type input "3"
type input "30"
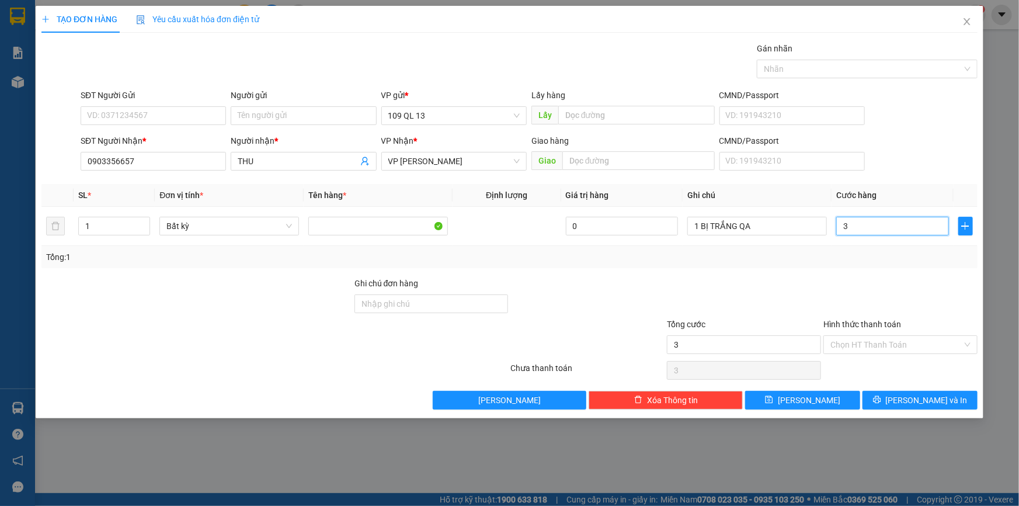
type input "30"
type input "30.000"
click at [908, 342] on input "Hình thức thanh toán" at bounding box center [896, 345] width 132 height 18
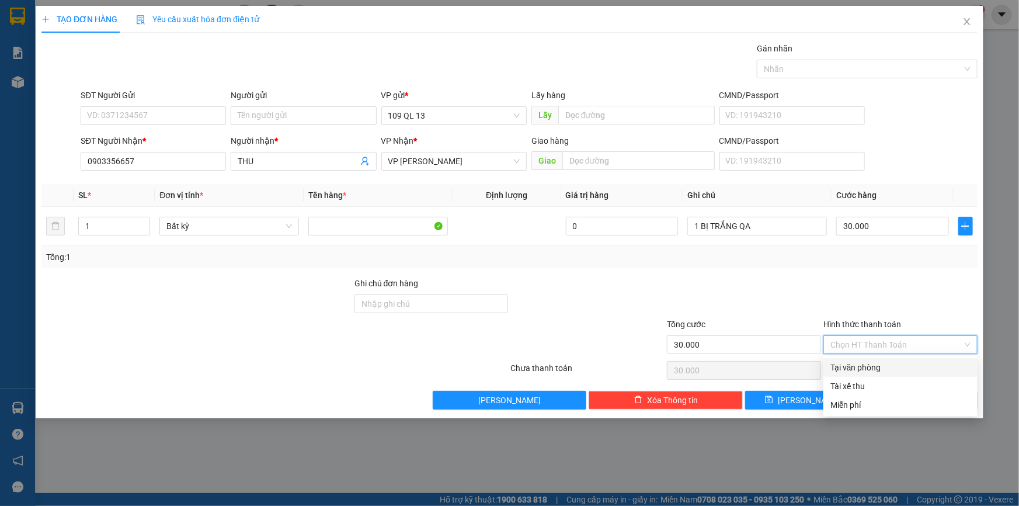
click at [906, 362] on div "Tại văn phòng" at bounding box center [900, 367] width 140 height 13
type input "0"
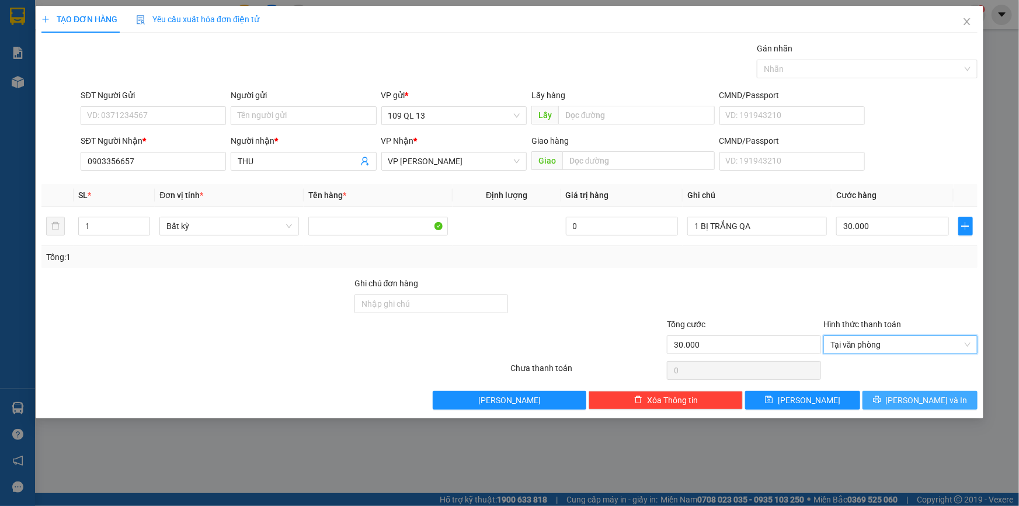
click at [929, 395] on span "[PERSON_NAME] và In" at bounding box center [927, 399] width 82 height 13
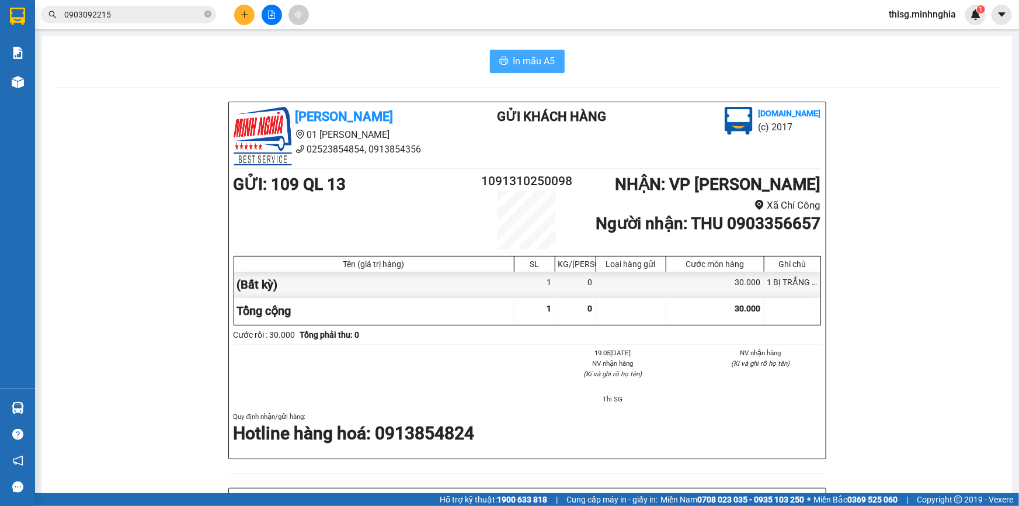
click at [537, 53] on button "In mẫu A5" at bounding box center [527, 61] width 75 height 23
click at [243, 17] on icon "plus" at bounding box center [245, 15] width 8 height 8
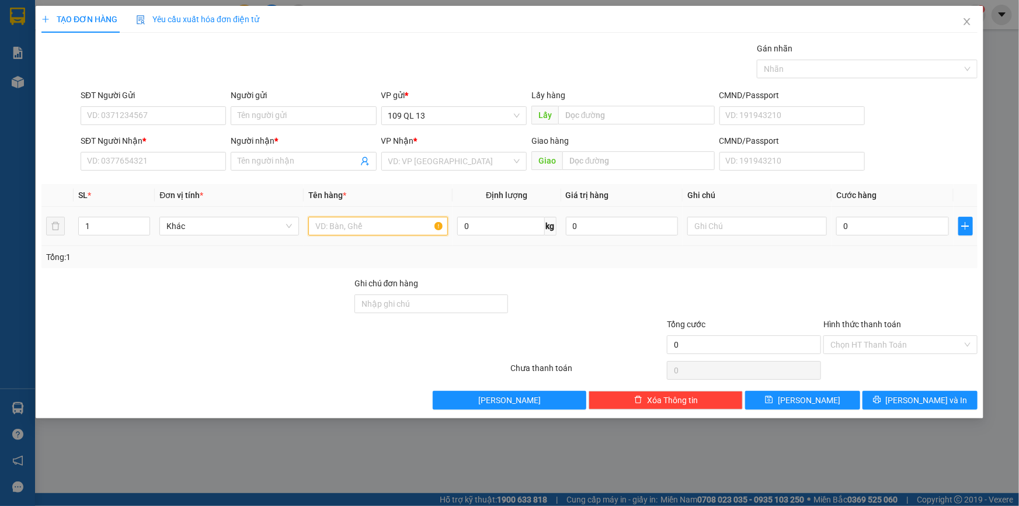
click at [413, 222] on input "text" at bounding box center [378, 226] width 140 height 19
click at [715, 222] on input "text" at bounding box center [757, 226] width 140 height 19
type input "1 HG GT"
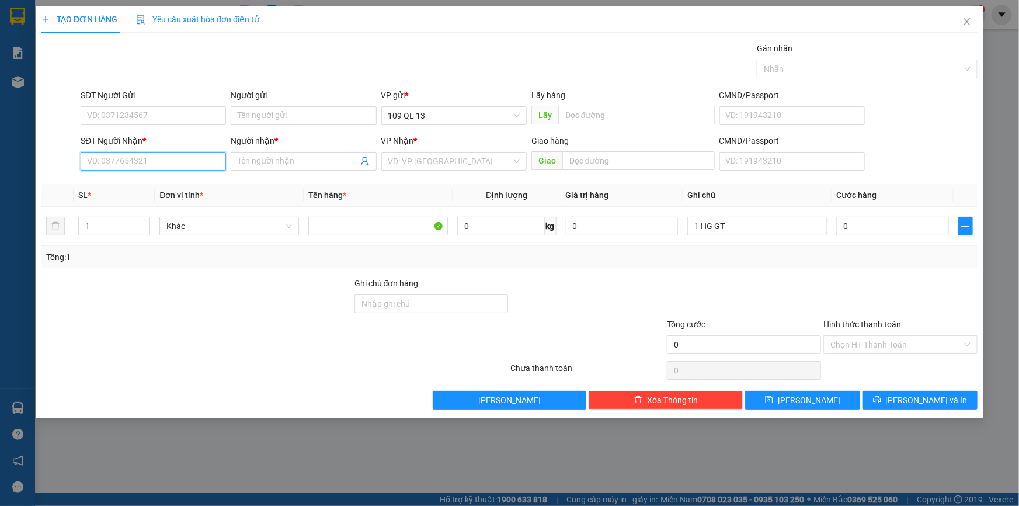
click at [183, 155] on input "SĐT Người Nhận *" at bounding box center [153, 161] width 145 height 19
type input "0937623267"
click at [177, 179] on div "0937623267 - [PERSON_NAME]" at bounding box center [153, 184] width 131 height 13
type input "TRINH"
type input "0937623267"
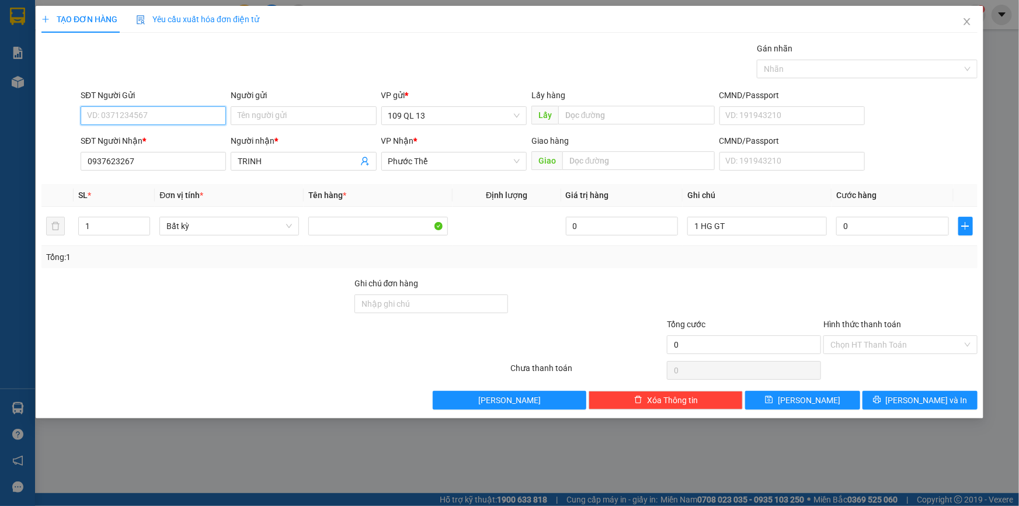
click at [174, 114] on input "SĐT Người Gửi" at bounding box center [153, 115] width 145 height 19
click at [174, 135] on div "0395107294 - TRÚC" at bounding box center [153, 139] width 131 height 13
type input "0395107294"
type input "TRÚC"
click at [893, 244] on td "0" at bounding box center [892, 226] width 122 height 39
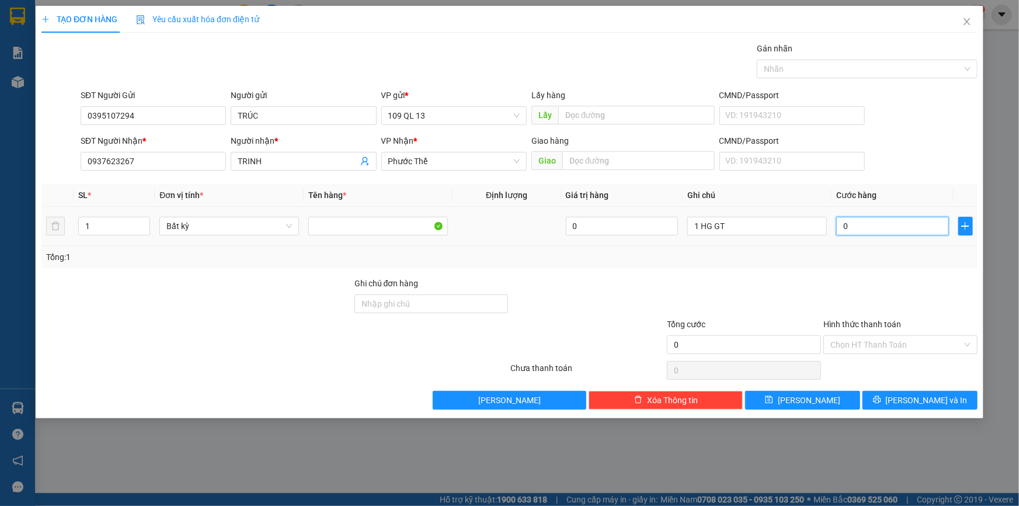
click at [887, 221] on input "0" at bounding box center [892, 226] width 113 height 19
type input "3"
type input "30"
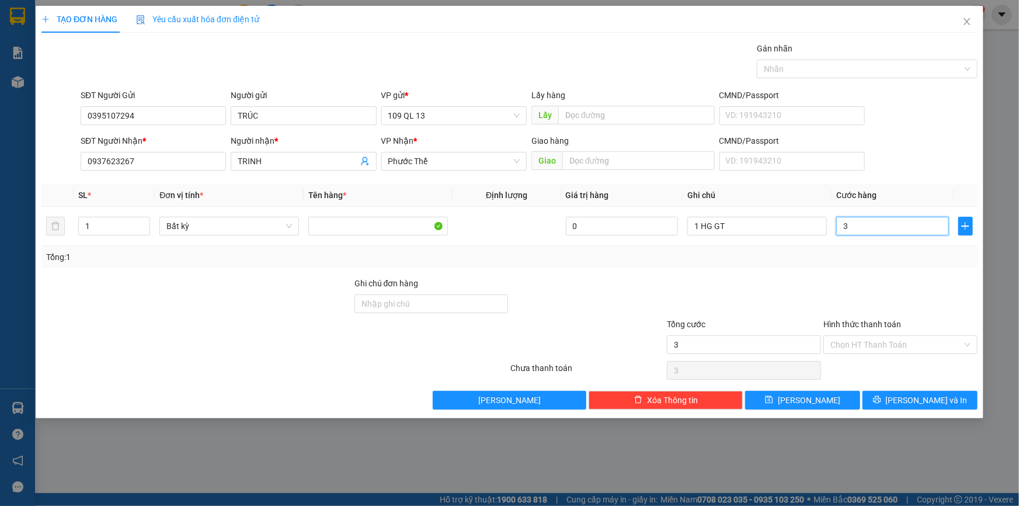
type input "30"
click at [929, 337] on input "Hình thức thanh toán" at bounding box center [896, 345] width 132 height 18
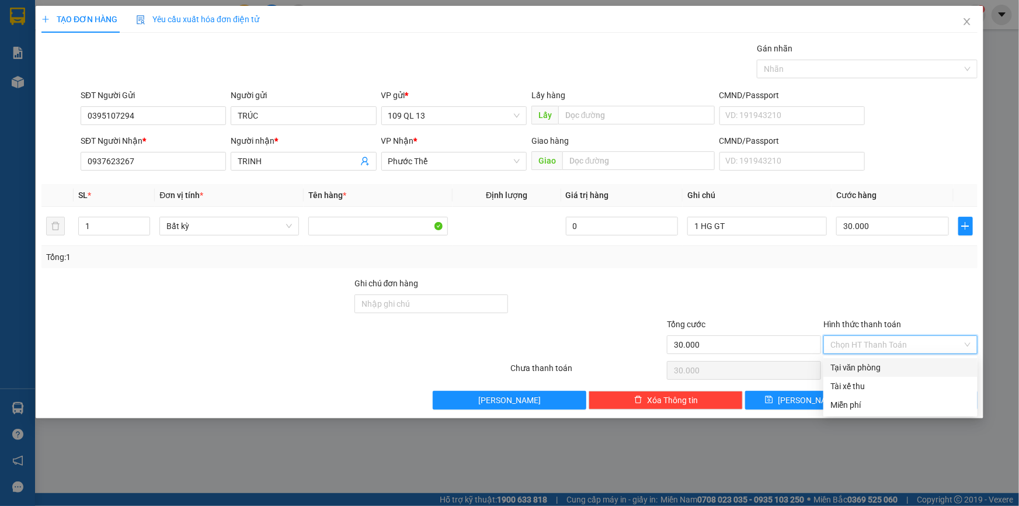
click at [922, 368] on div "Tại văn phòng" at bounding box center [900, 367] width 140 height 13
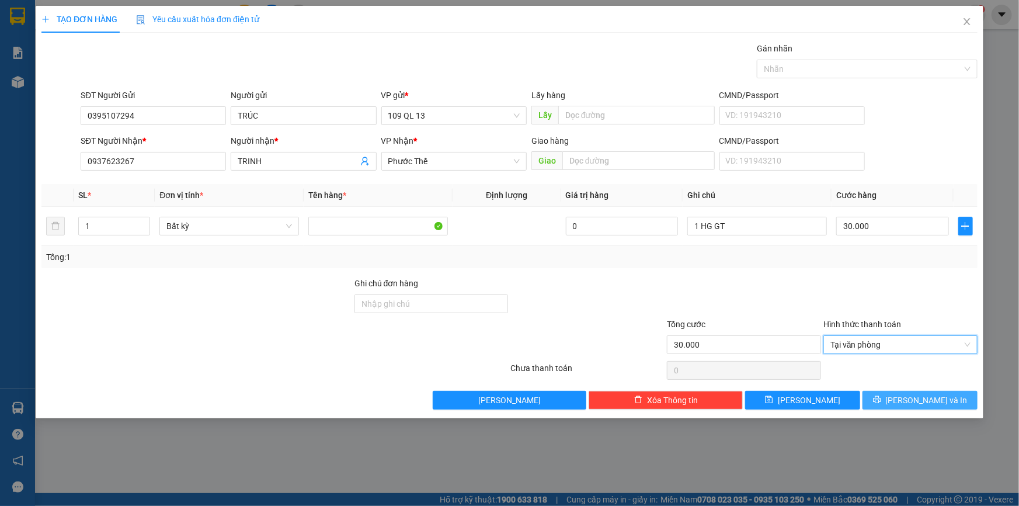
click at [927, 395] on span "[PERSON_NAME] và In" at bounding box center [927, 399] width 82 height 13
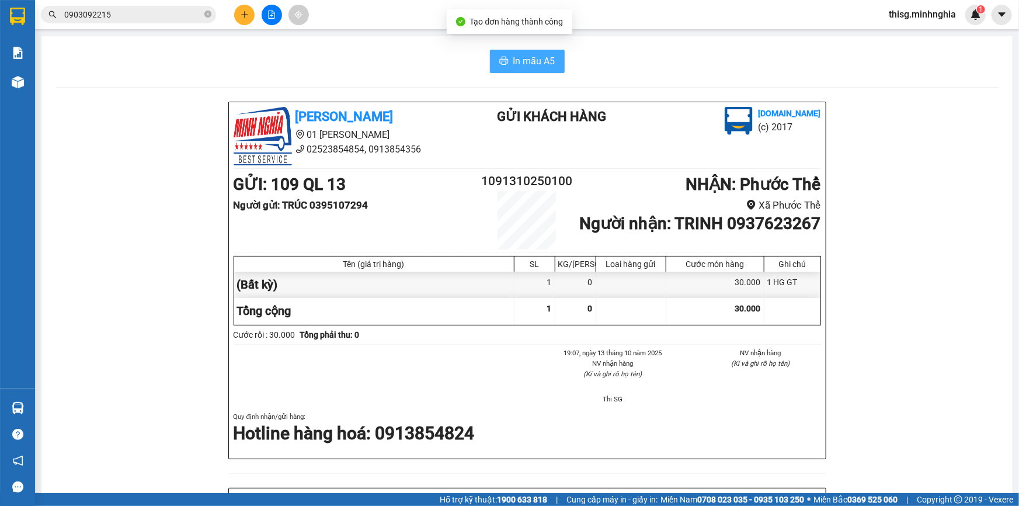
click at [554, 62] on button "In mẫu A5" at bounding box center [527, 61] width 75 height 23
click at [236, 18] on button at bounding box center [244, 15] width 20 height 20
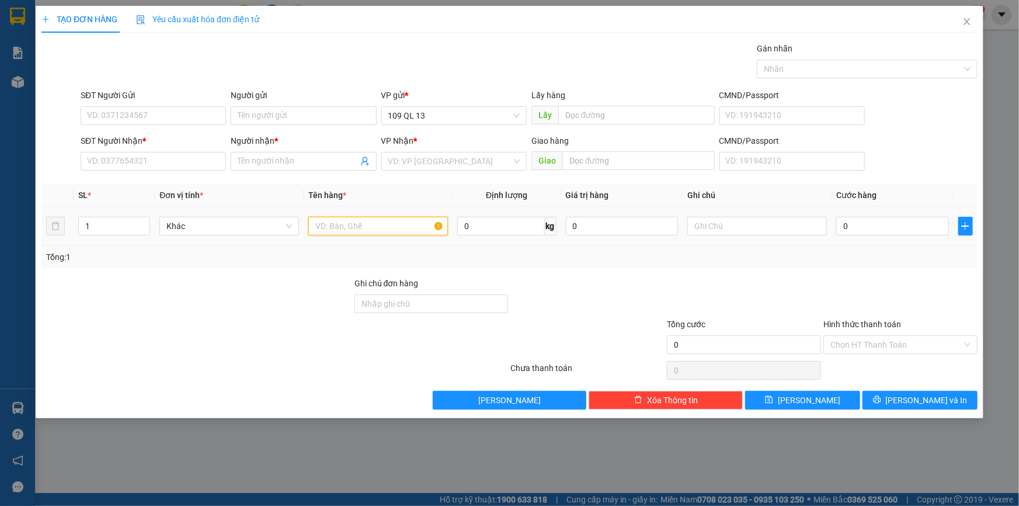
click at [352, 220] on input "text" at bounding box center [378, 226] width 140 height 19
click at [722, 225] on input "text" at bounding box center [757, 226] width 140 height 19
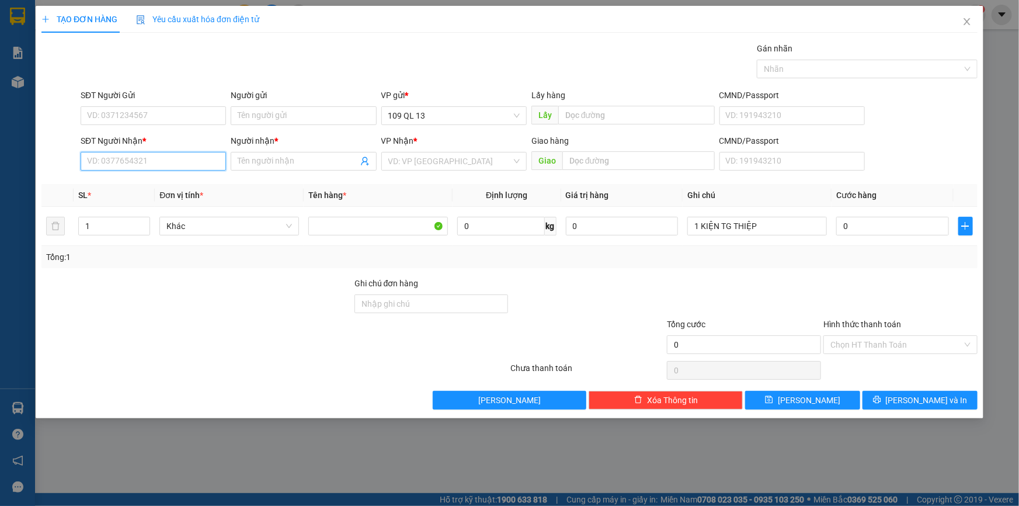
click at [187, 165] on input "SĐT Người Nhận *" at bounding box center [153, 161] width 145 height 19
drag, startPoint x: 194, startPoint y: 184, endPoint x: 146, endPoint y: 161, distance: 53.5
click at [150, 161] on body "Kết quả tìm kiếm ( 28 ) Bộ lọc Mã ĐH Trạng thái Món hàng Tổng cước Chưa cước Ng…" at bounding box center [509, 253] width 1019 height 506
click at [143, 161] on input "094606" at bounding box center [153, 161] width 145 height 19
click at [257, 159] on input "Người nhận *" at bounding box center [298, 161] width 120 height 13
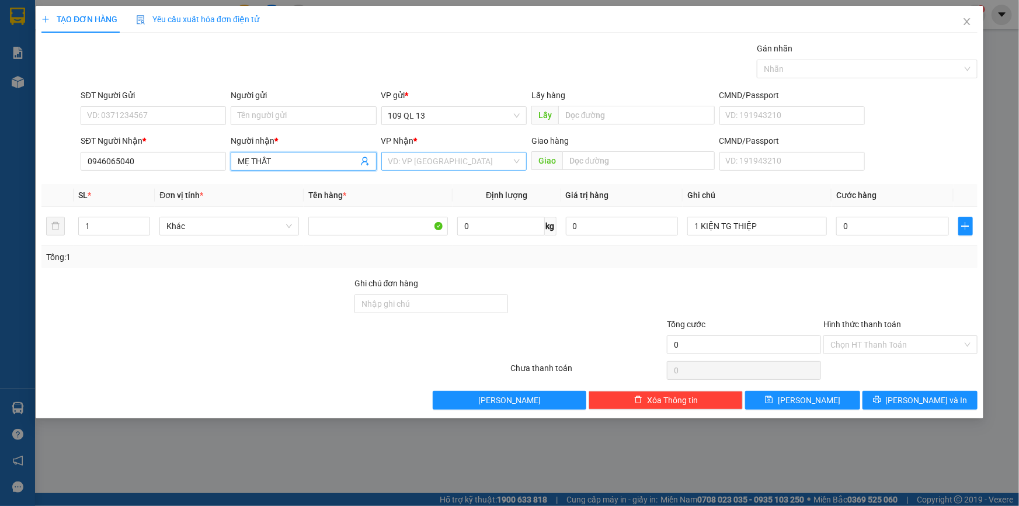
click at [406, 162] on input "search" at bounding box center [449, 161] width 123 height 18
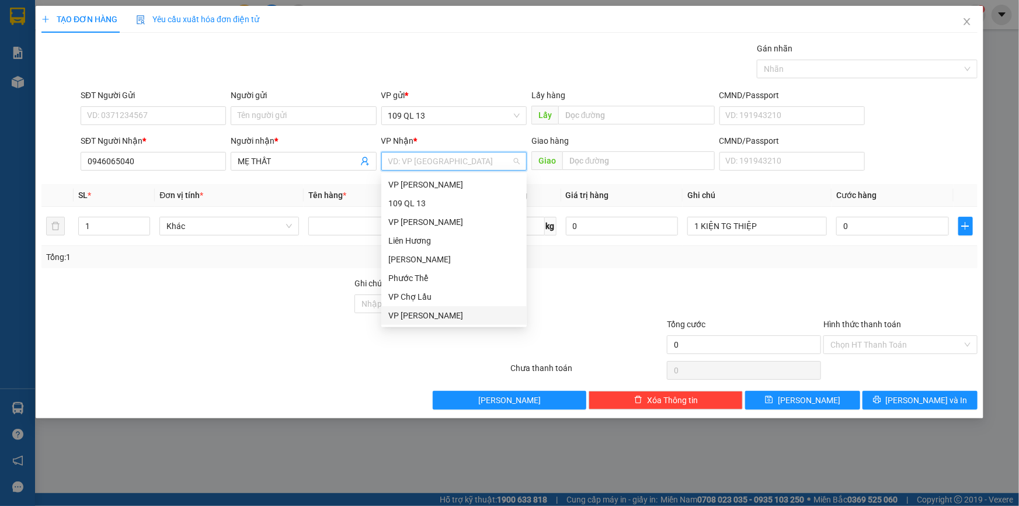
click at [411, 309] on div "VP [PERSON_NAME]" at bounding box center [453, 315] width 131 height 13
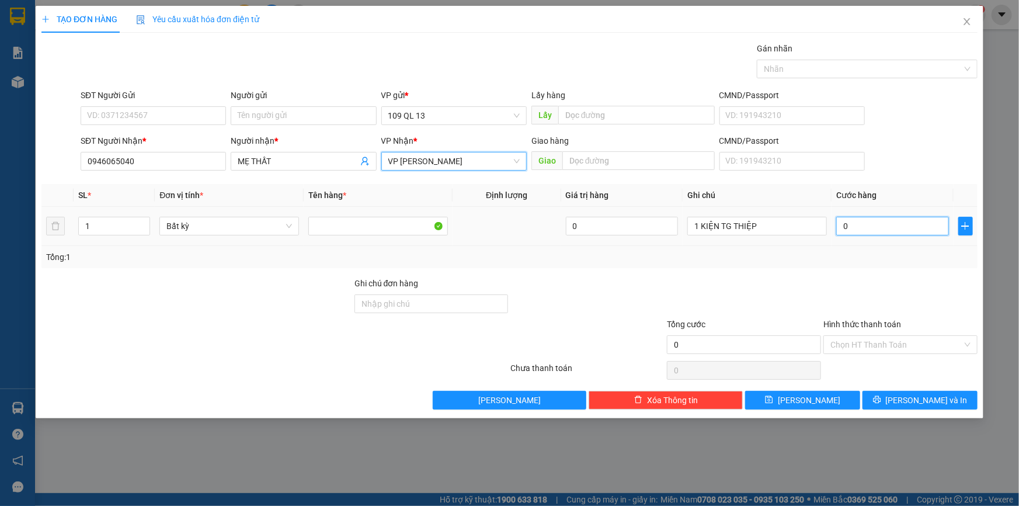
click at [924, 224] on input "0" at bounding box center [892, 226] width 113 height 19
click at [899, 341] on input "Hình thức thanh toán" at bounding box center [896, 345] width 132 height 18
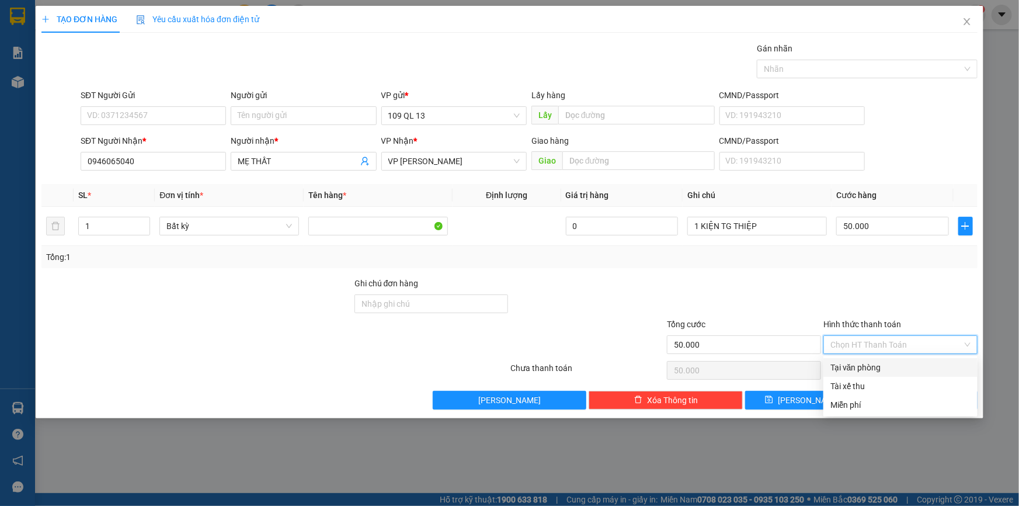
click at [906, 368] on div "Tại văn phòng" at bounding box center [900, 367] width 140 height 13
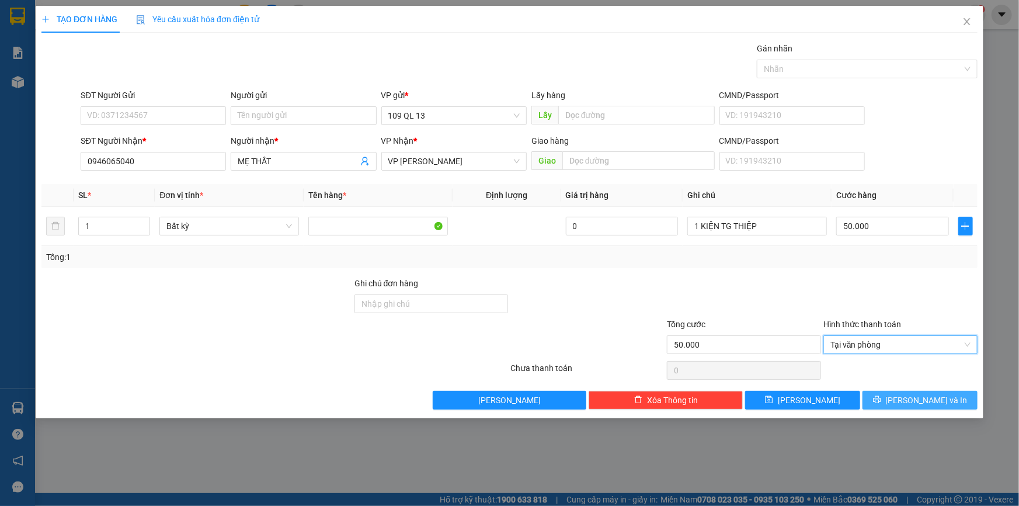
click at [942, 402] on span "[PERSON_NAME] và In" at bounding box center [927, 399] width 82 height 13
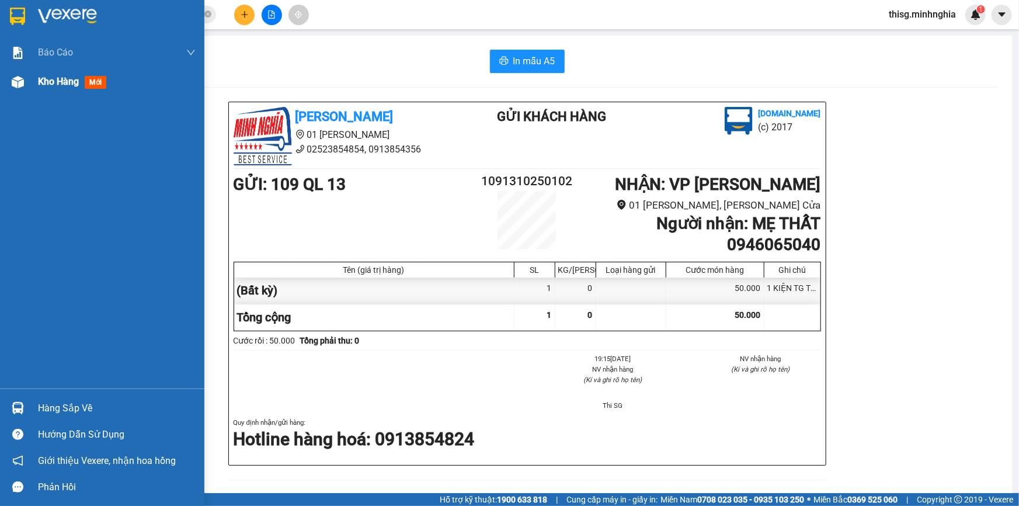
click at [53, 82] on span "Kho hàng" at bounding box center [58, 81] width 41 height 11
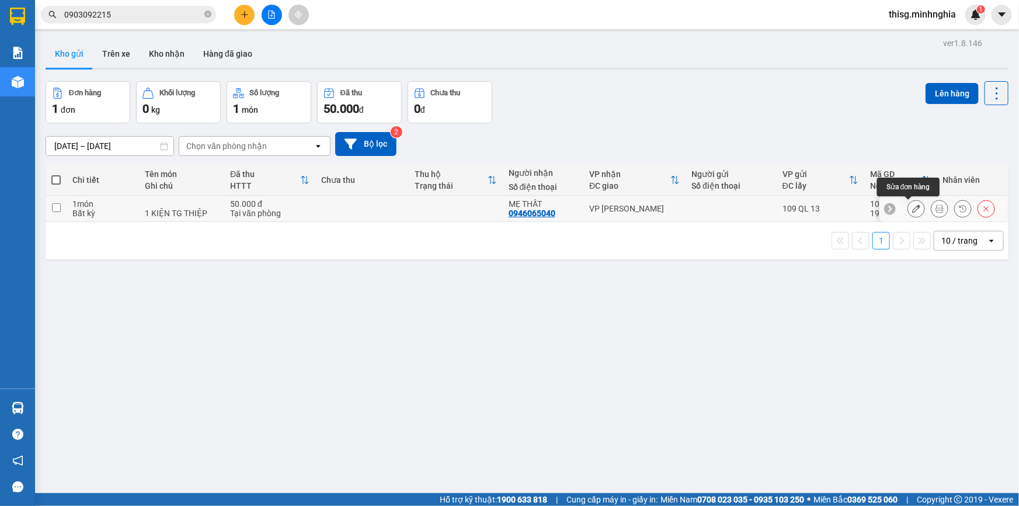
click at [908, 204] on button at bounding box center [916, 208] width 16 height 20
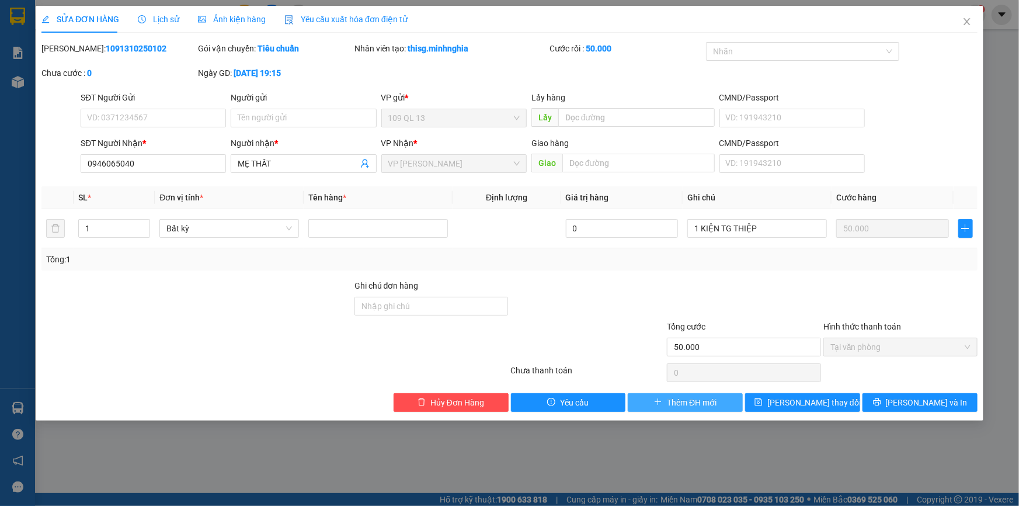
click at [708, 401] on span "Thêm ĐH mới" at bounding box center [692, 402] width 50 height 13
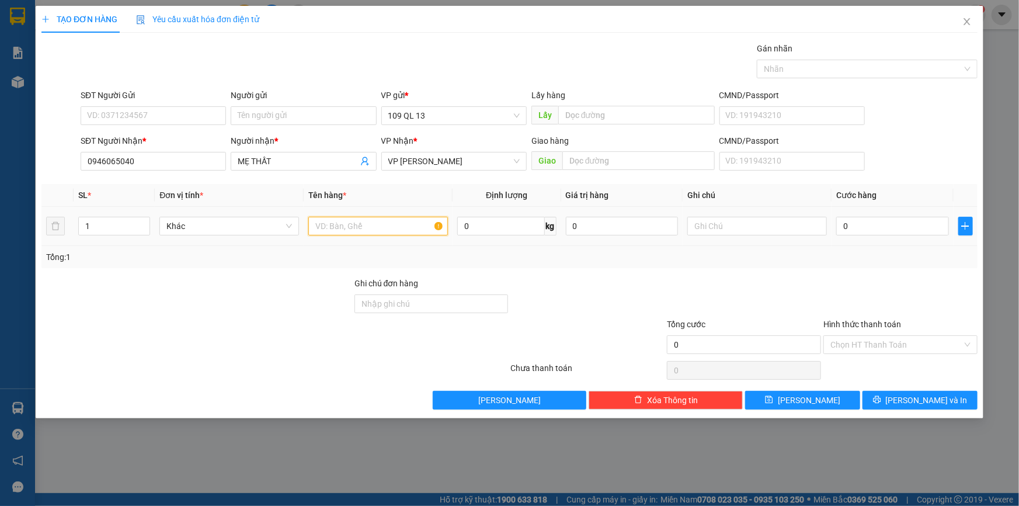
click at [338, 222] on input "text" at bounding box center [378, 226] width 140 height 19
click at [771, 217] on input "text" at bounding box center [757, 226] width 140 height 19
click at [850, 214] on div "0" at bounding box center [892, 225] width 113 height 23
click at [861, 221] on input "0" at bounding box center [892, 226] width 113 height 19
click at [908, 329] on div "Hình thức thanh toán" at bounding box center [900, 327] width 154 height 18
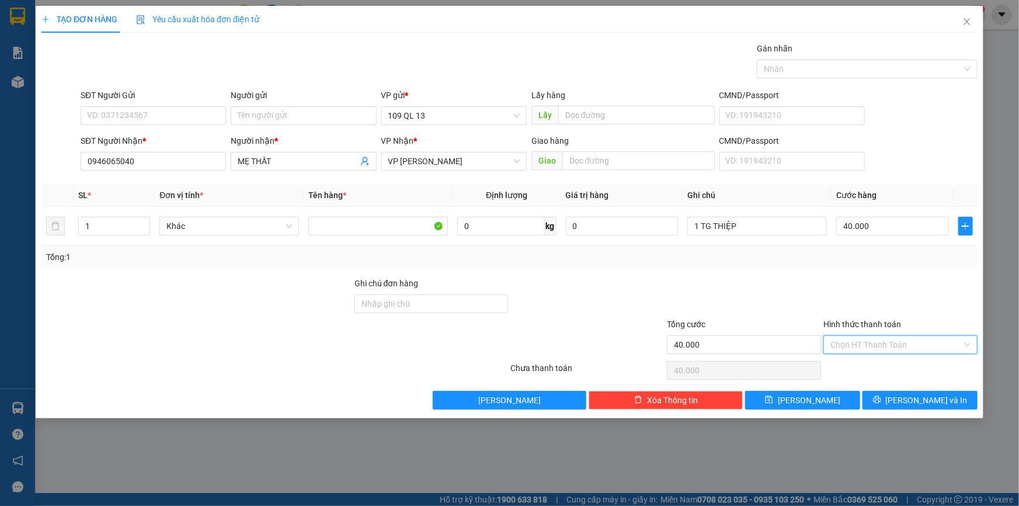
click at [900, 338] on input "Hình thức thanh toán" at bounding box center [896, 345] width 132 height 18
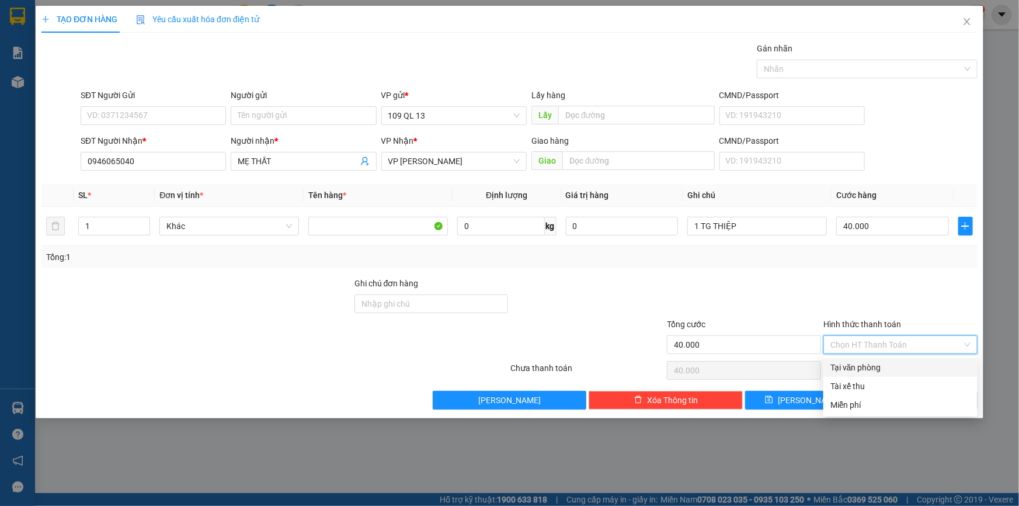
click at [880, 367] on div "Tại văn phòng" at bounding box center [900, 367] width 140 height 13
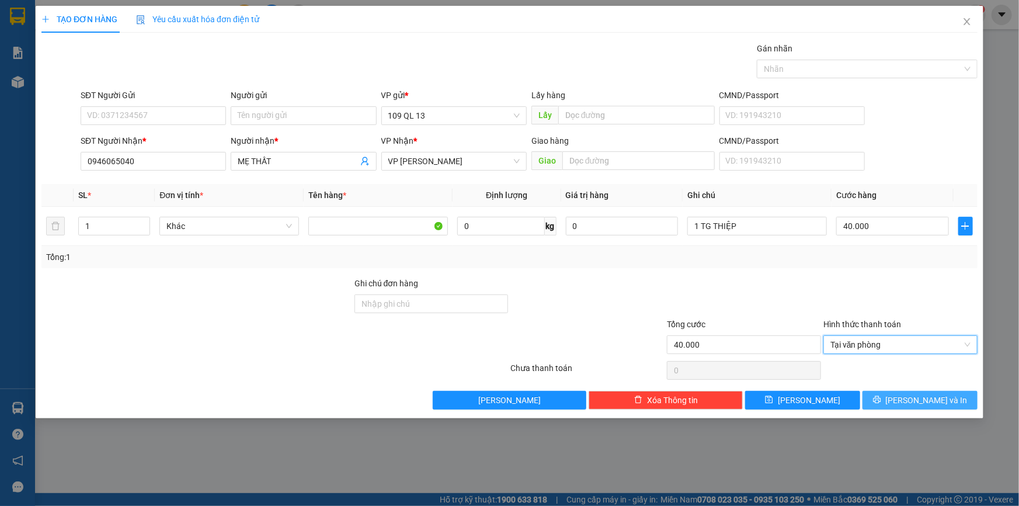
click at [919, 397] on span "[PERSON_NAME] và In" at bounding box center [927, 399] width 82 height 13
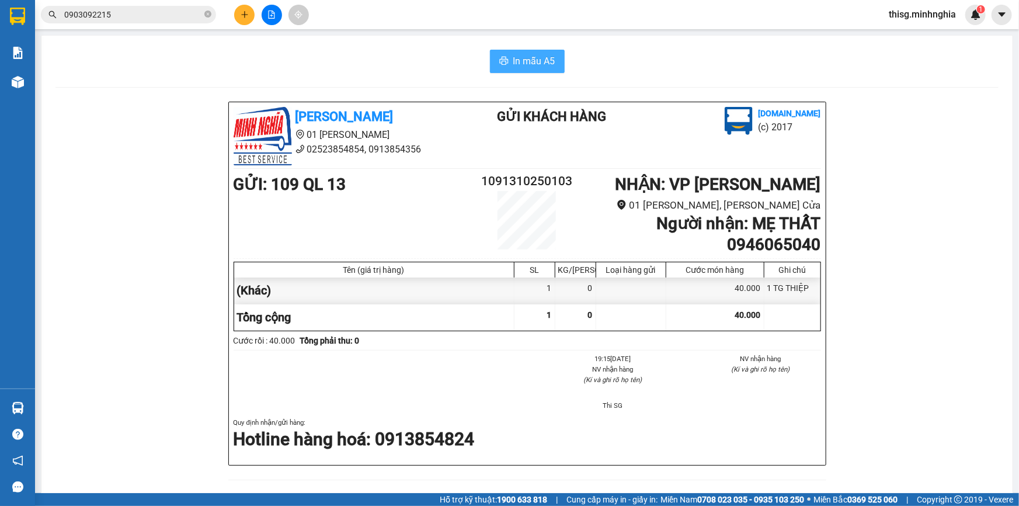
click at [532, 57] on span "In mẫu A5" at bounding box center [534, 61] width 42 height 15
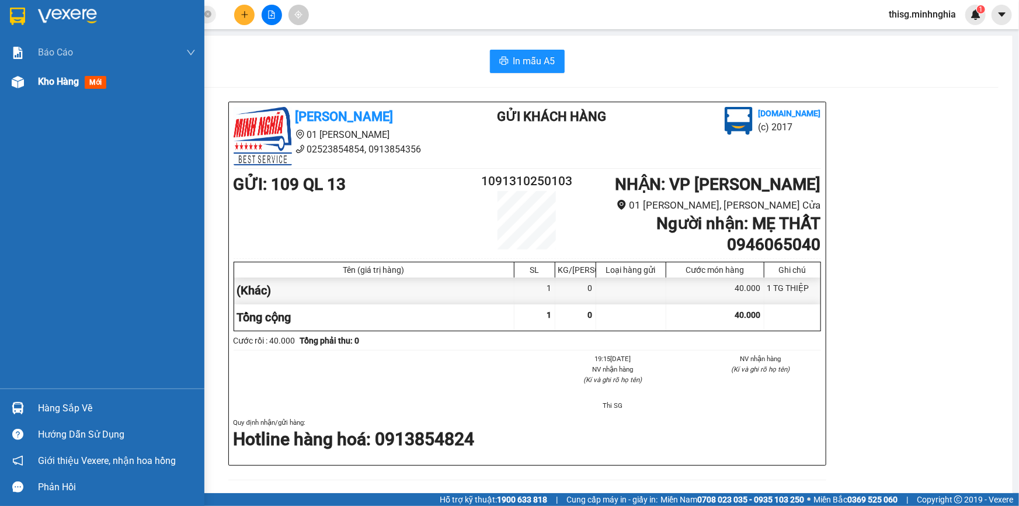
click at [41, 81] on span "Kho hàng" at bounding box center [58, 81] width 41 height 11
